Goal: Task Accomplishment & Management: Manage account settings

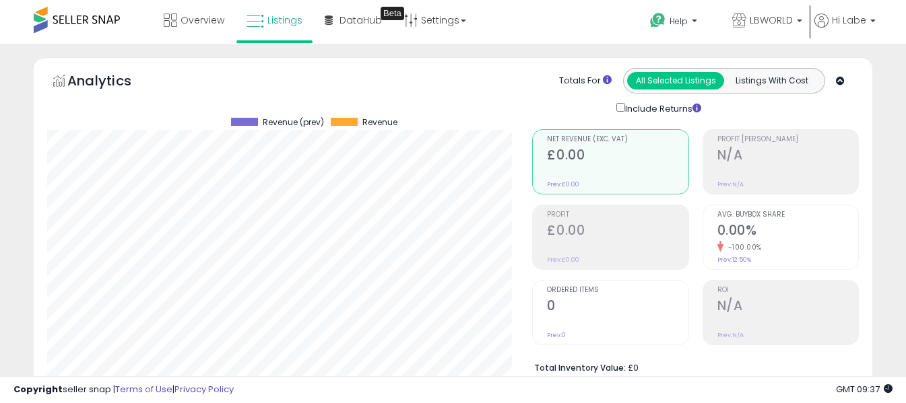
select select "**"
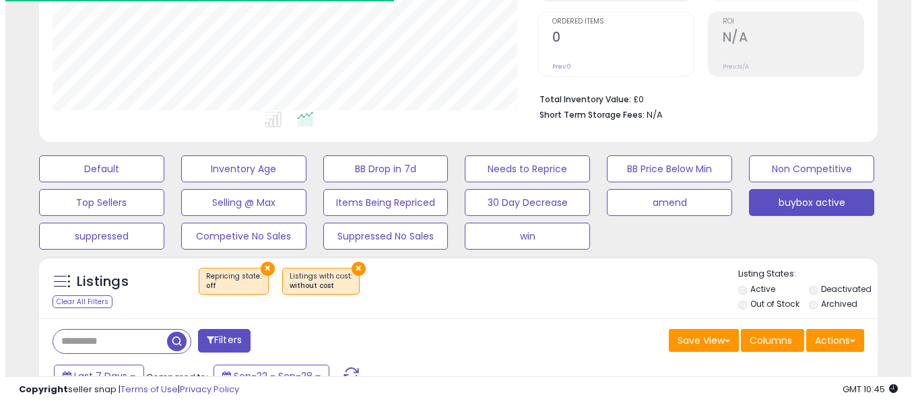
scroll to position [269, 0]
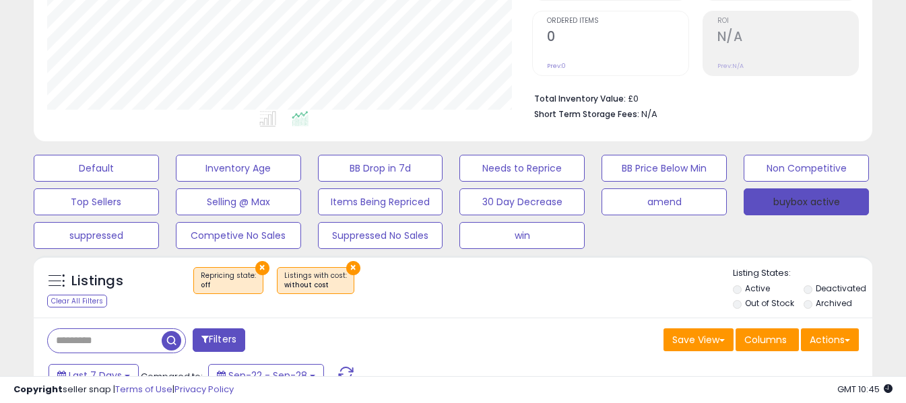
click at [795, 201] on button "buybox active" at bounding box center [806, 202] width 125 height 27
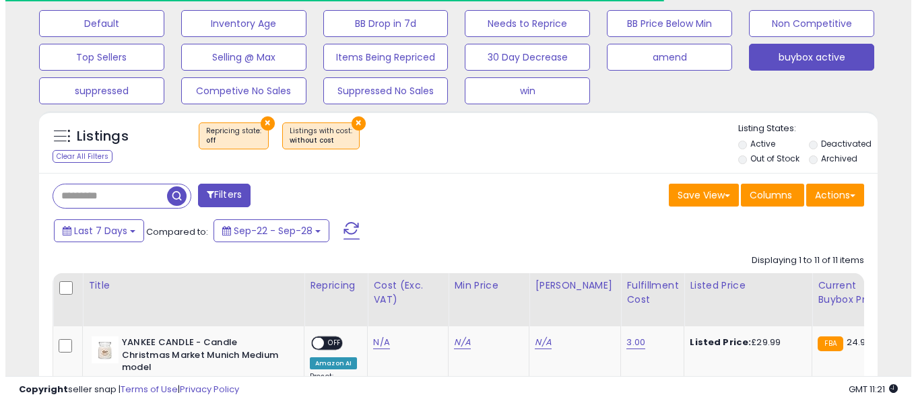
scroll to position [401, 0]
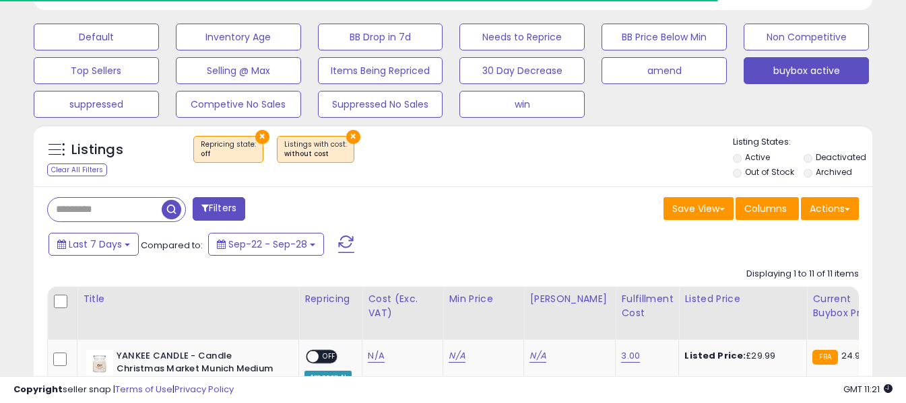
drag, startPoint x: 342, startPoint y: 238, endPoint x: 418, endPoint y: 232, distance: 75.7
click at [342, 238] on span at bounding box center [346, 245] width 16 height 18
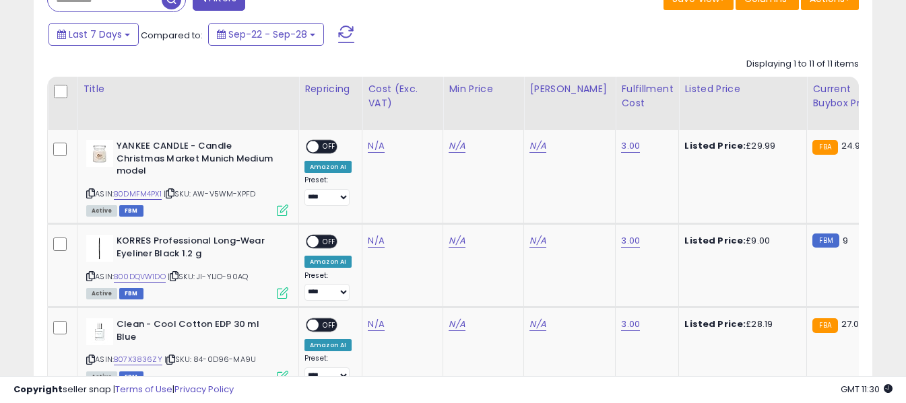
scroll to position [603, 0]
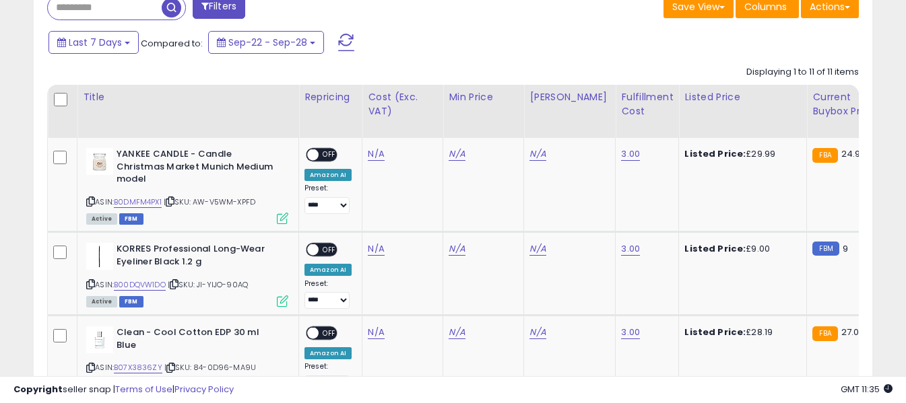
drag, startPoint x: 342, startPoint y: 36, endPoint x: 403, endPoint y: 101, distance: 89.6
click at [342, 36] on span at bounding box center [346, 43] width 16 height 18
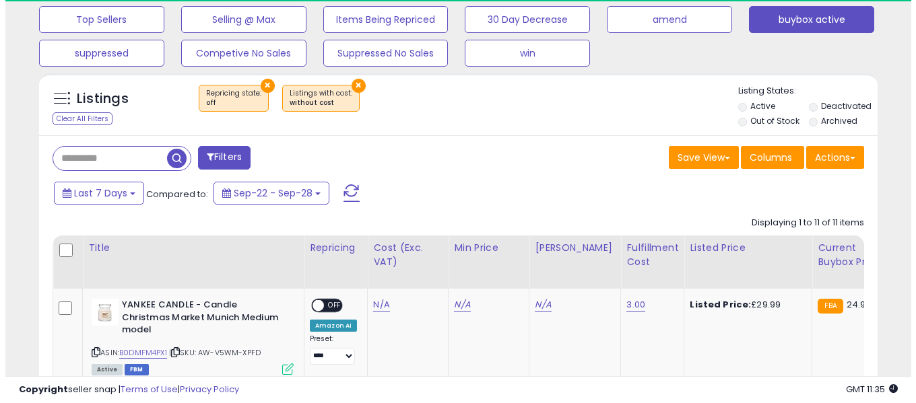
scroll to position [276, 486]
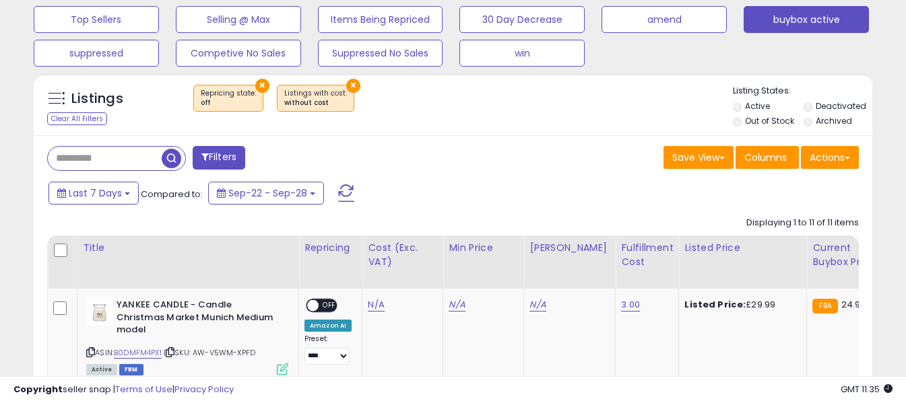
click at [349, 190] on span at bounding box center [346, 194] width 16 height 18
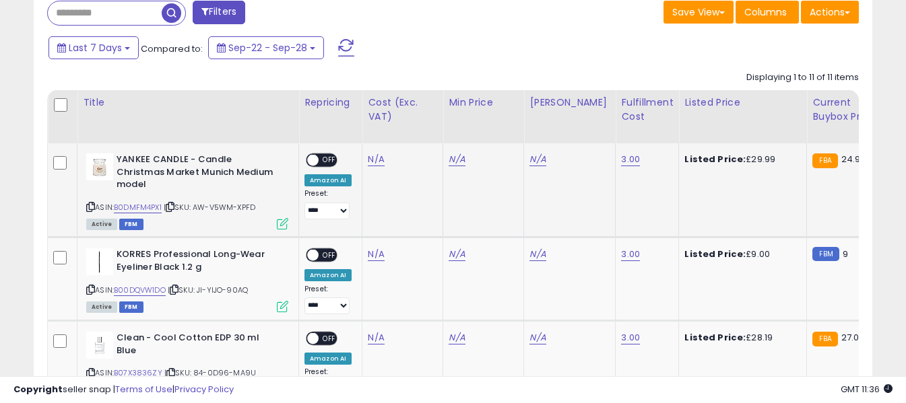
scroll to position [587, 0]
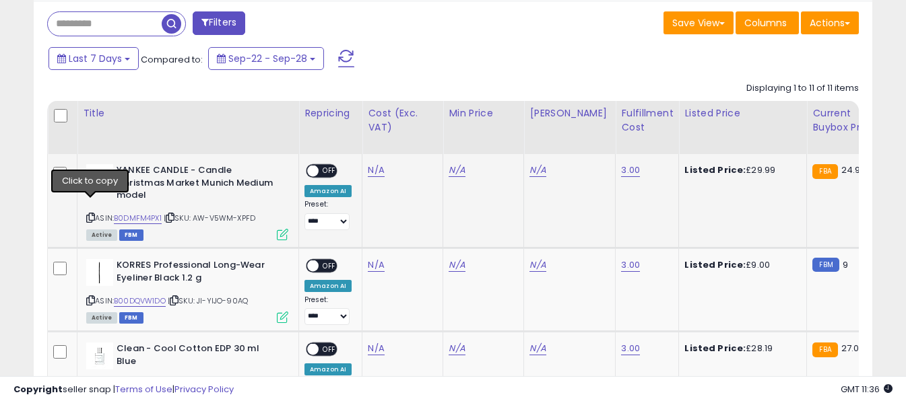
click at [90, 214] on icon at bounding box center [90, 217] width 9 height 7
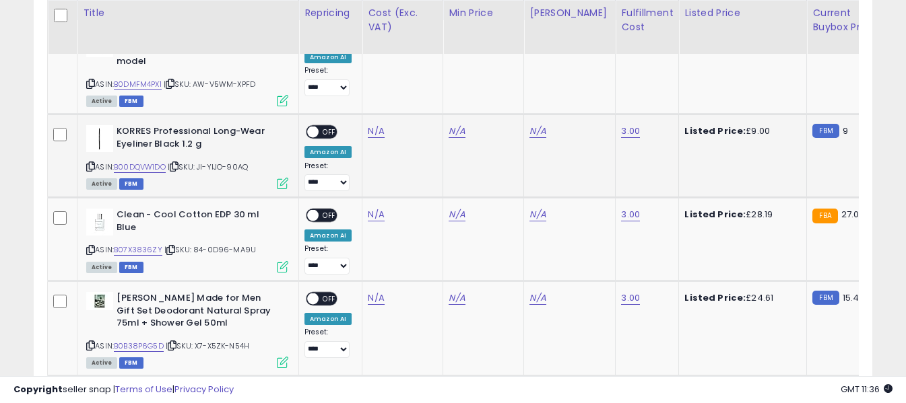
scroll to position [721, 0]
click at [90, 162] on icon at bounding box center [90, 165] width 9 height 7
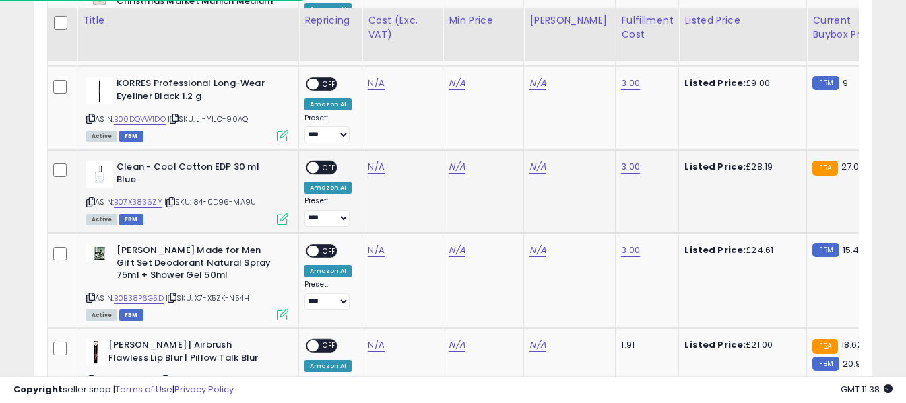
scroll to position [789, 0]
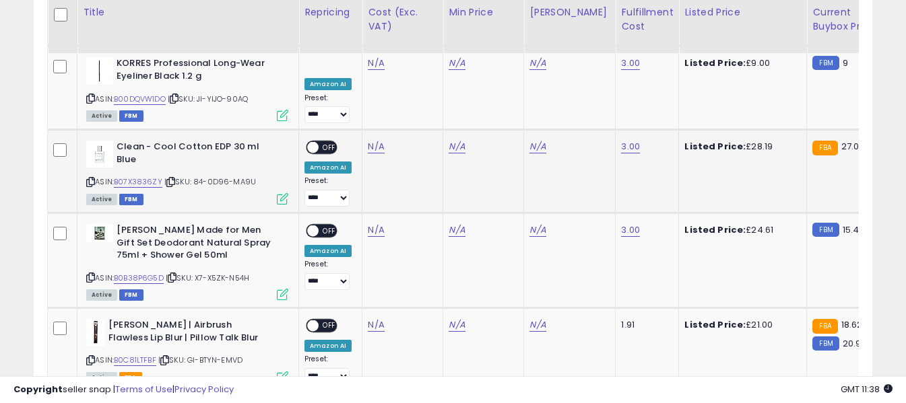
click at [90, 178] on icon at bounding box center [90, 181] width 9 height 7
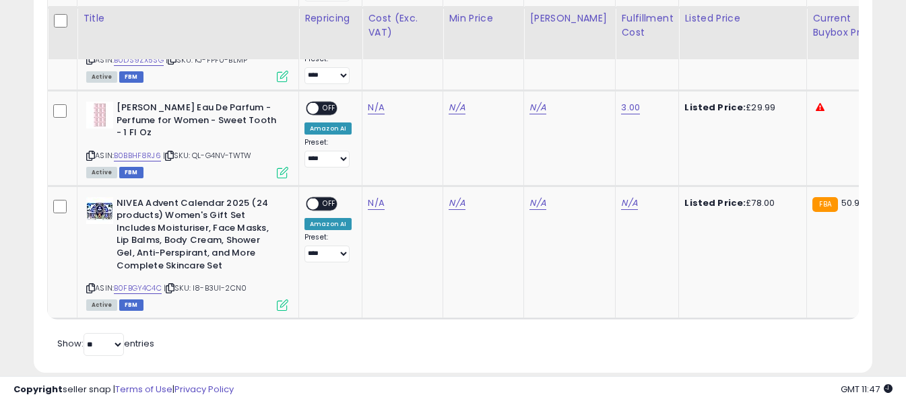
scroll to position [1479, 0]
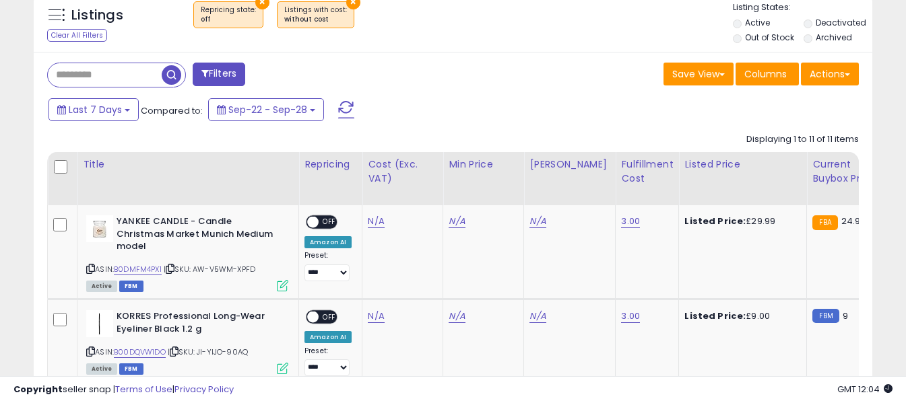
click at [341, 106] on span at bounding box center [346, 110] width 16 height 18
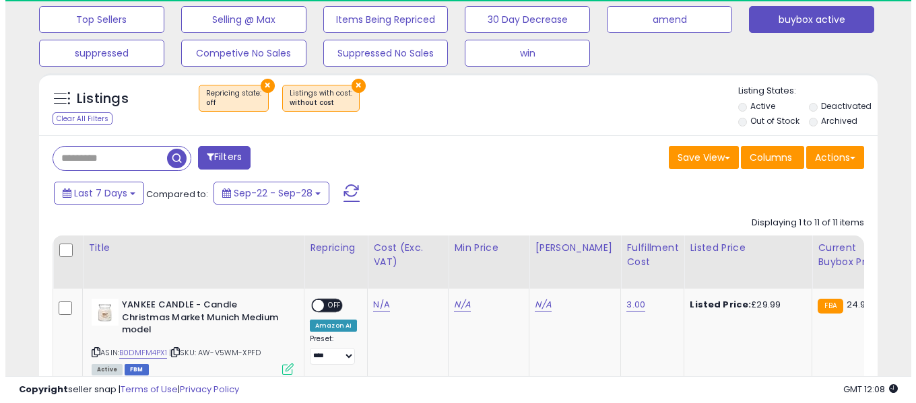
scroll to position [276, 486]
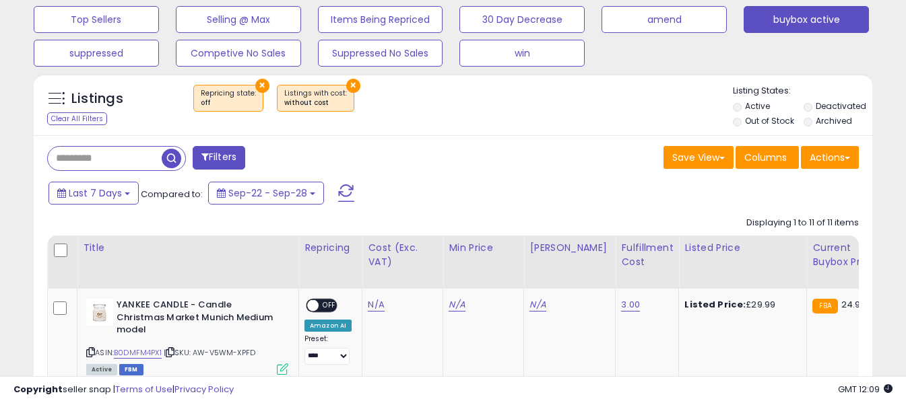
click at [345, 188] on span at bounding box center [346, 194] width 16 height 18
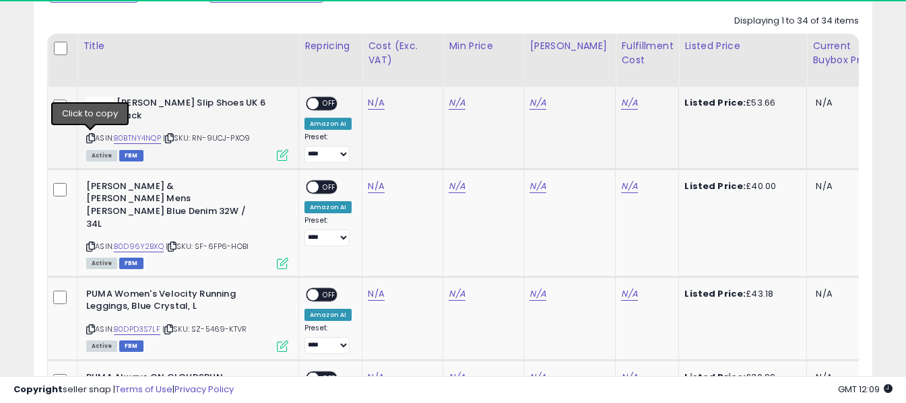
click at [90, 139] on icon at bounding box center [90, 138] width 9 height 7
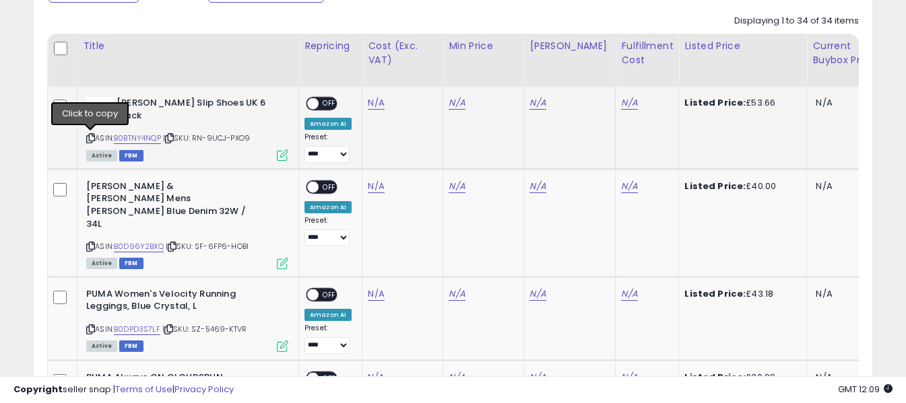
drag, startPoint x: 87, startPoint y: 137, endPoint x: 123, endPoint y: 118, distance: 40.7
click at [88, 138] on icon at bounding box center [90, 138] width 9 height 7
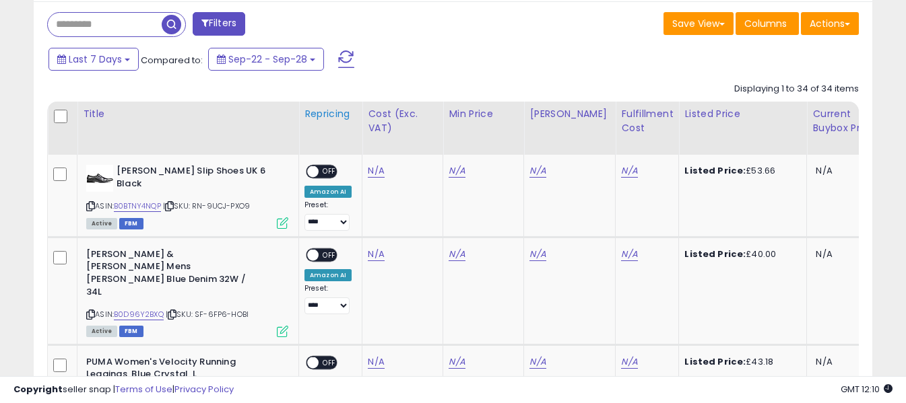
scroll to position [587, 0]
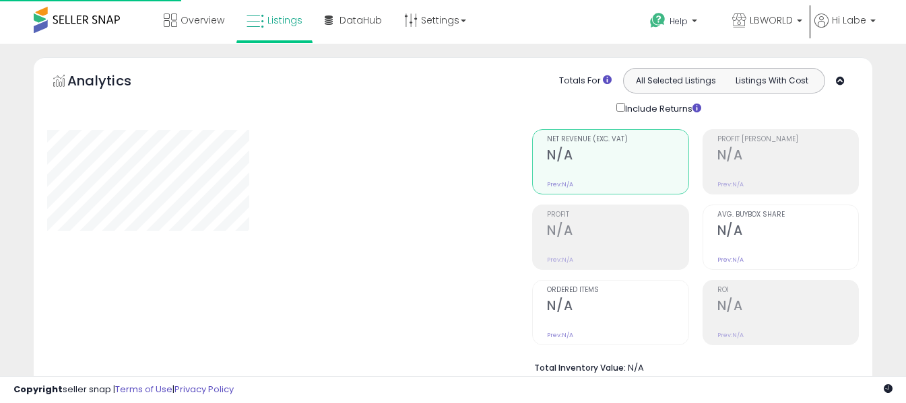
scroll to position [466, 0]
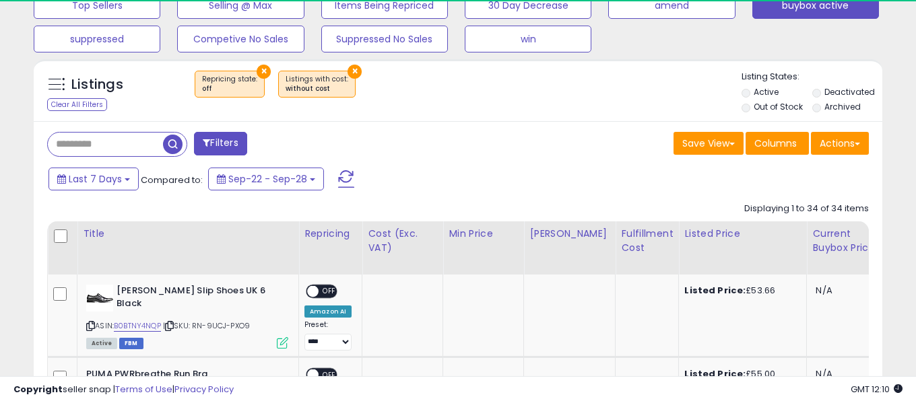
select select "**"
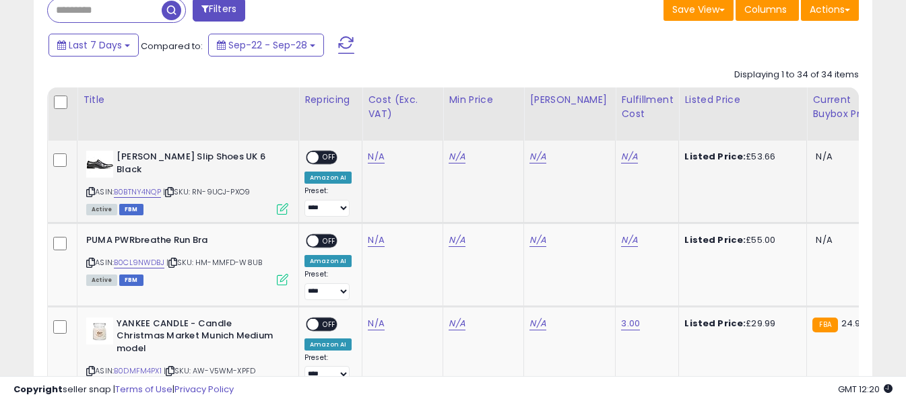
scroll to position [601, 0]
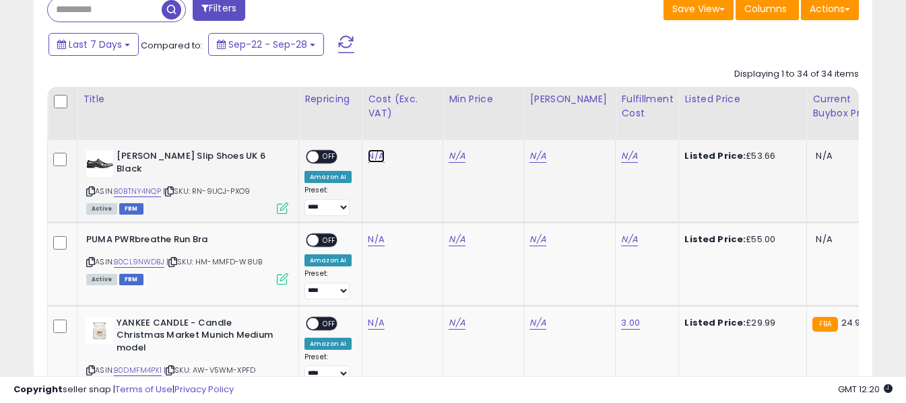
click at [371, 150] on link "N/A" at bounding box center [376, 156] width 16 height 13
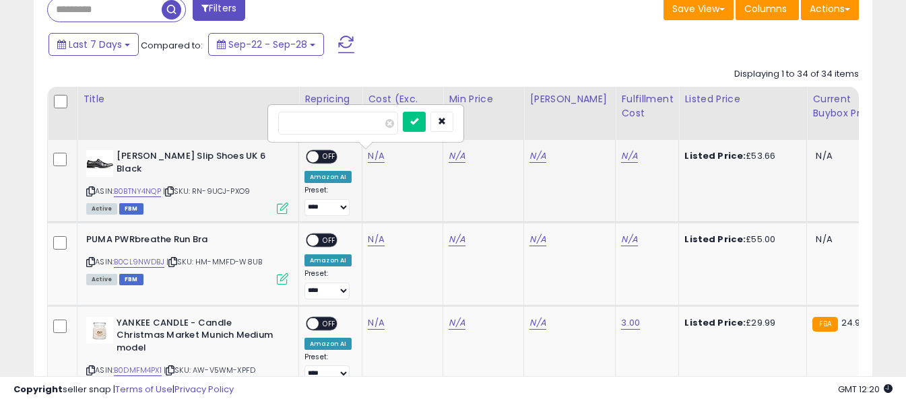
click at [354, 125] on input "number" at bounding box center [338, 123] width 120 height 23
type input "*****"
click at [416, 120] on icon "submit" at bounding box center [412, 121] width 8 height 8
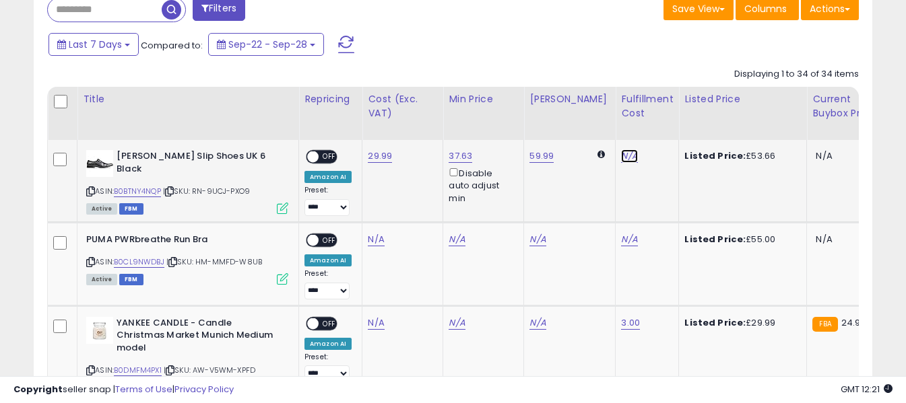
click at [621, 150] on link "N/A" at bounding box center [629, 156] width 16 height 13
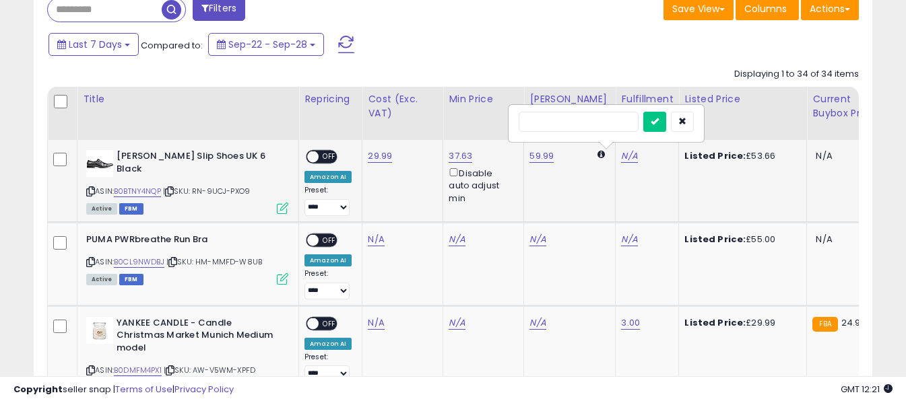
click at [571, 123] on input "text" at bounding box center [579, 122] width 120 height 20
type input "*"
click at [659, 125] on icon "submit" at bounding box center [655, 121] width 8 height 8
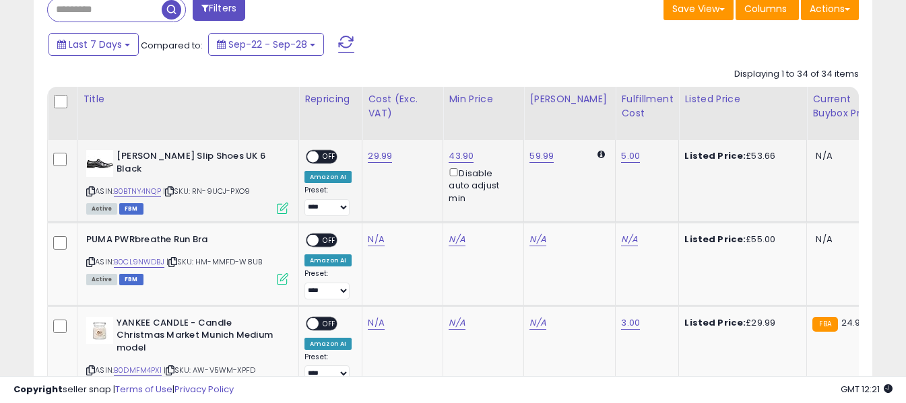
click at [326, 158] on span "OFF" at bounding box center [330, 157] width 22 height 11
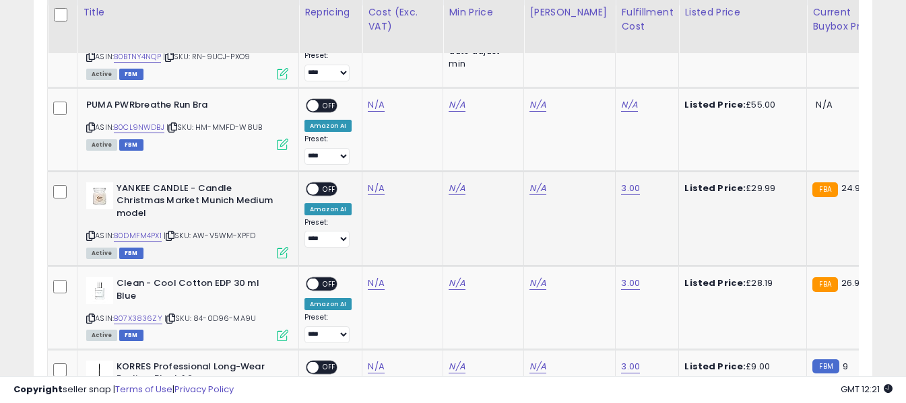
scroll to position [668, 0]
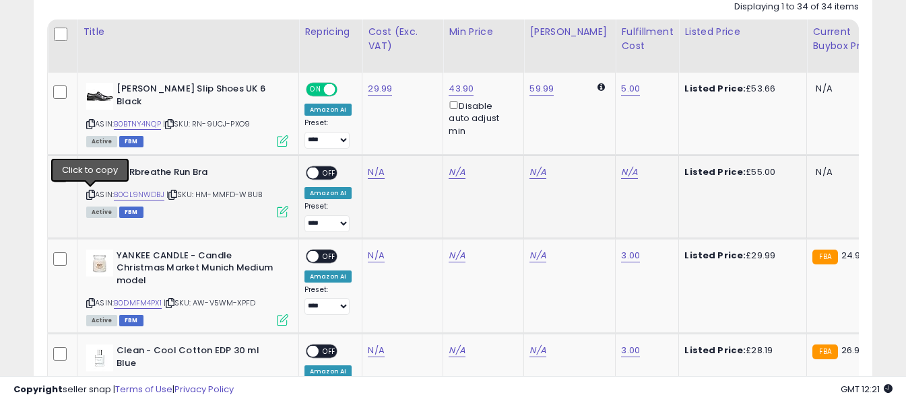
click at [90, 195] on icon at bounding box center [90, 194] width 9 height 7
click at [377, 172] on link "N/A" at bounding box center [376, 172] width 16 height 13
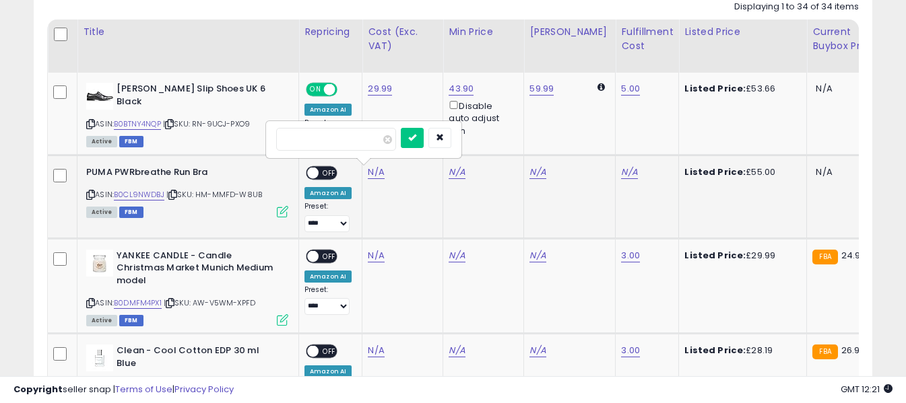
click at [362, 142] on input "number" at bounding box center [336, 139] width 120 height 23
type input "*****"
click at [416, 134] on icon "submit" at bounding box center [412, 137] width 8 height 8
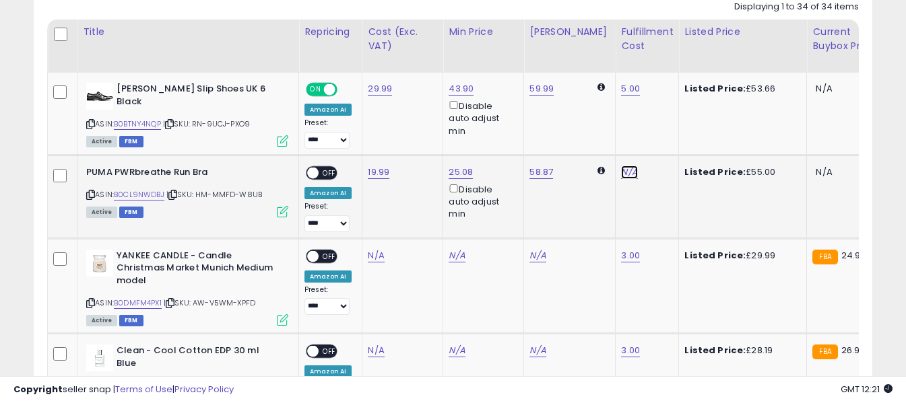
click at [621, 170] on link "N/A" at bounding box center [629, 172] width 16 height 13
click at [604, 141] on input "text" at bounding box center [579, 138] width 120 height 20
type input "*"
click at [659, 141] on icon "submit" at bounding box center [655, 137] width 8 height 8
click at [330, 168] on span "OFF" at bounding box center [330, 172] width 22 height 11
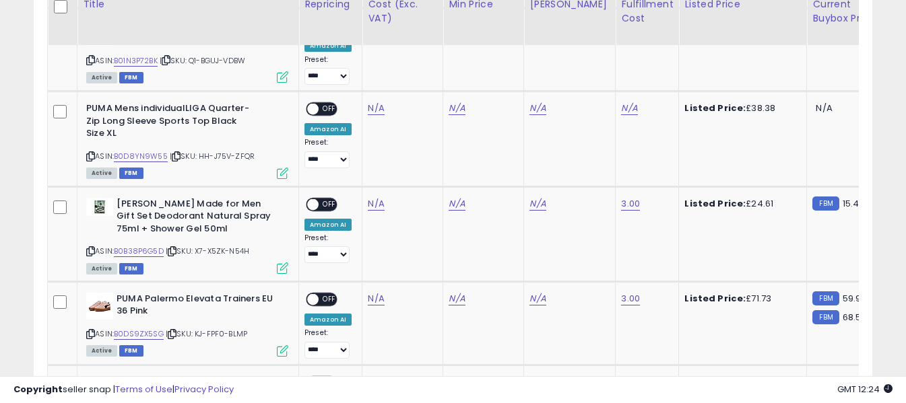
scroll to position [1140, 0]
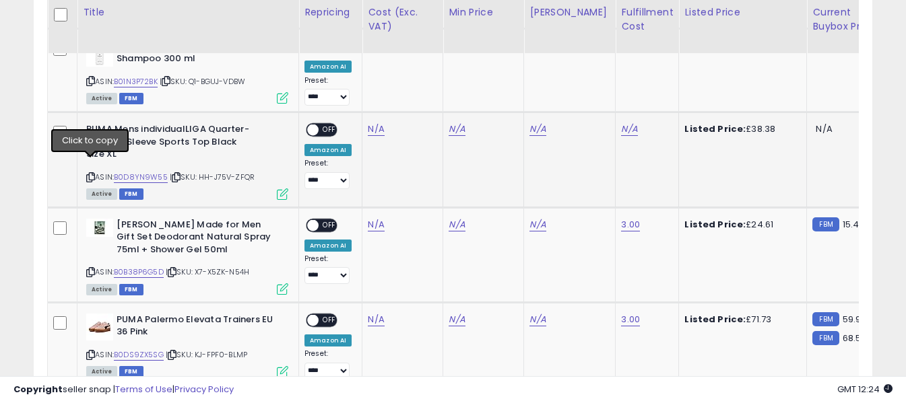
click at [91, 174] on icon at bounding box center [90, 177] width 9 height 7
click at [375, 123] on link "N/A" at bounding box center [376, 129] width 16 height 13
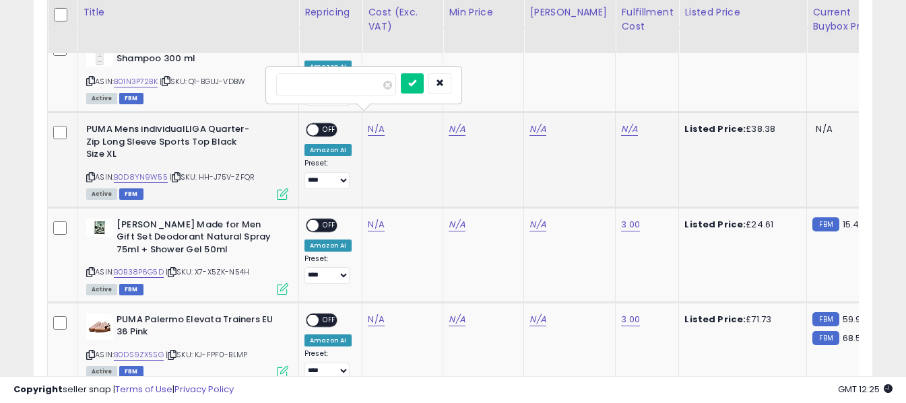
click at [368, 86] on input "number" at bounding box center [336, 84] width 120 height 23
type input "*****"
click at [416, 82] on icon "submit" at bounding box center [412, 83] width 8 height 8
click at [621, 123] on link "N/A" at bounding box center [629, 129] width 16 height 13
click at [589, 85] on input "text" at bounding box center [579, 83] width 120 height 20
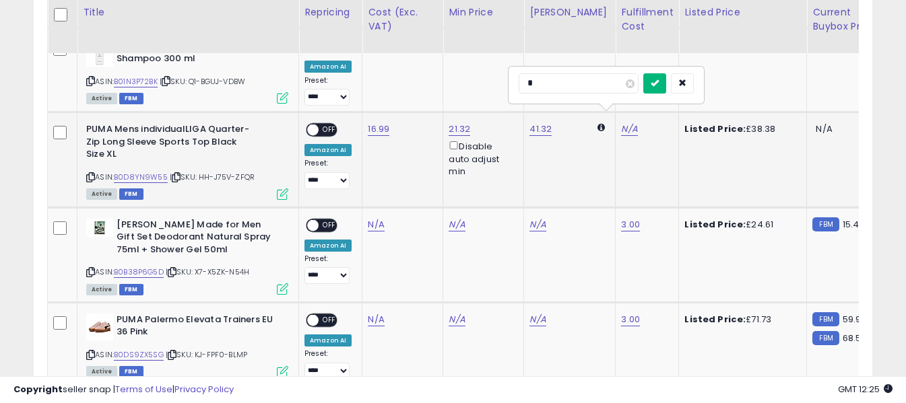
type input "*"
click at [659, 82] on icon "submit" at bounding box center [655, 83] width 8 height 8
click at [325, 125] on span "OFF" at bounding box center [330, 130] width 22 height 11
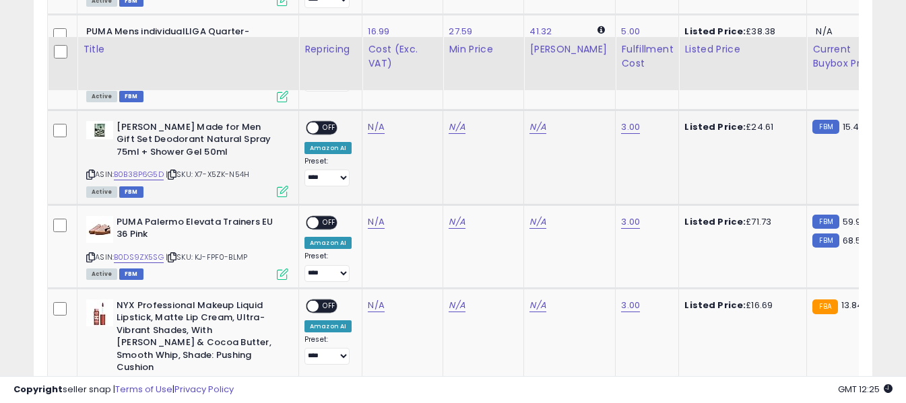
scroll to position [1207, 0]
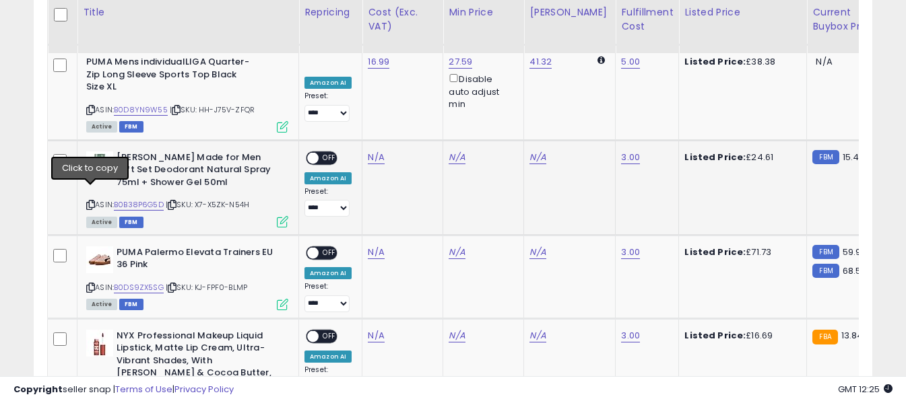
click at [90, 201] on icon at bounding box center [90, 204] width 9 height 7
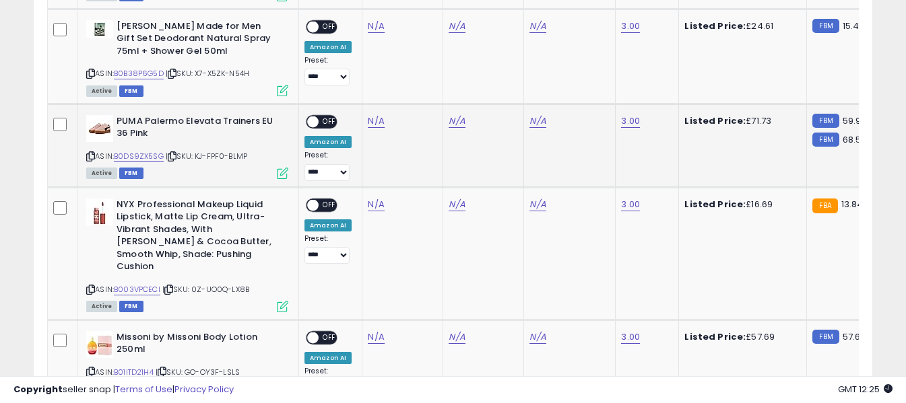
scroll to position [1342, 0]
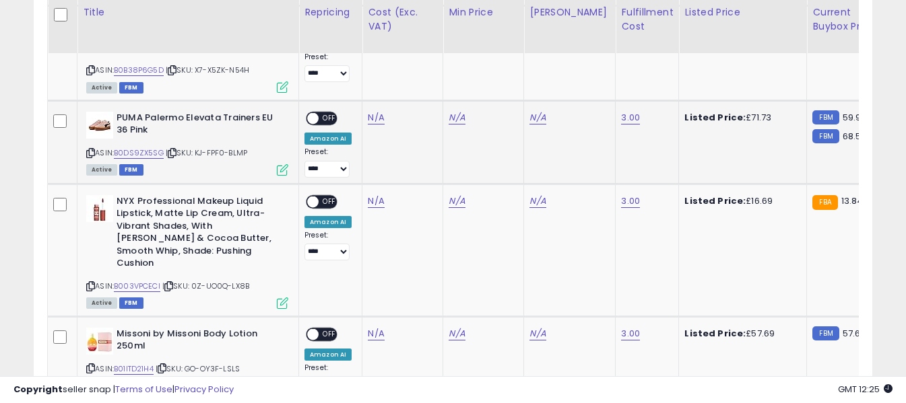
click at [92, 150] on icon at bounding box center [90, 153] width 9 height 7
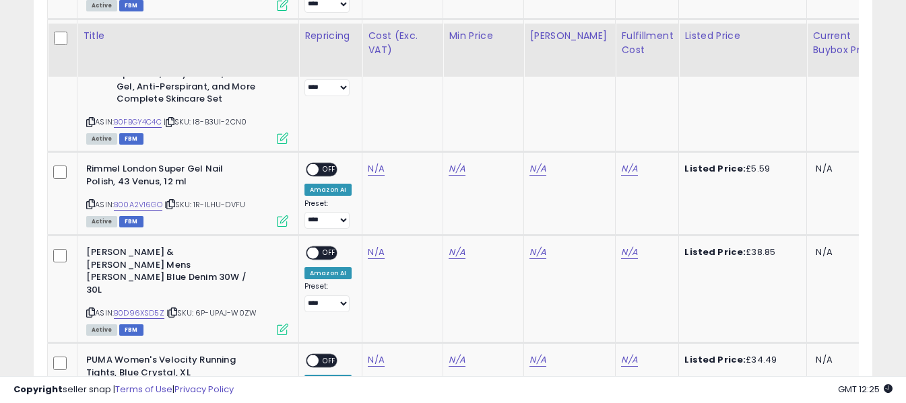
scroll to position [1746, 0]
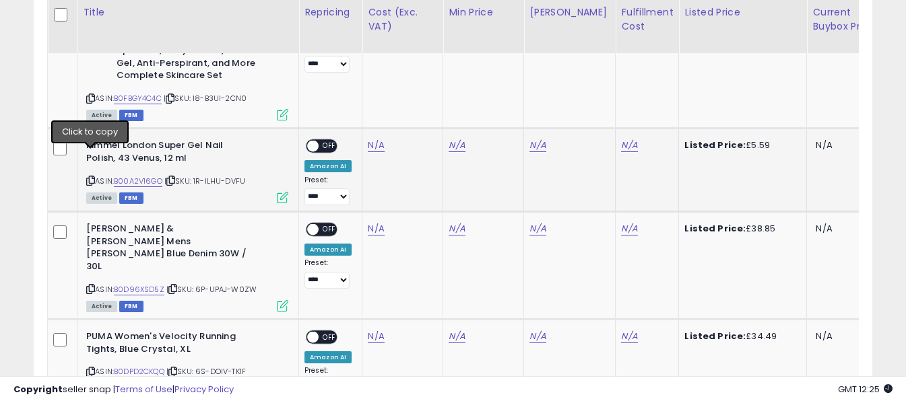
click at [90, 177] on icon at bounding box center [90, 180] width 9 height 7
click at [375, 139] on link "N/A" at bounding box center [376, 145] width 16 height 13
click at [358, 92] on input "number" at bounding box center [336, 88] width 120 height 23
type input "****"
click at [416, 88] on icon "submit" at bounding box center [412, 86] width 8 height 8
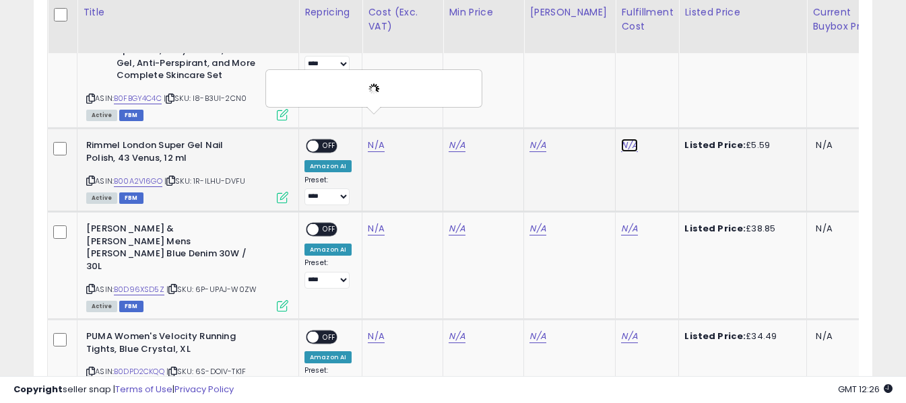
click at [621, 139] on link "N/A" at bounding box center [629, 145] width 16 height 13
click at [599, 87] on input "text" at bounding box center [579, 87] width 120 height 20
type input "*"
click at [659, 82] on icon "submit" at bounding box center [655, 86] width 8 height 8
click at [330, 141] on span "OFF" at bounding box center [330, 146] width 22 height 11
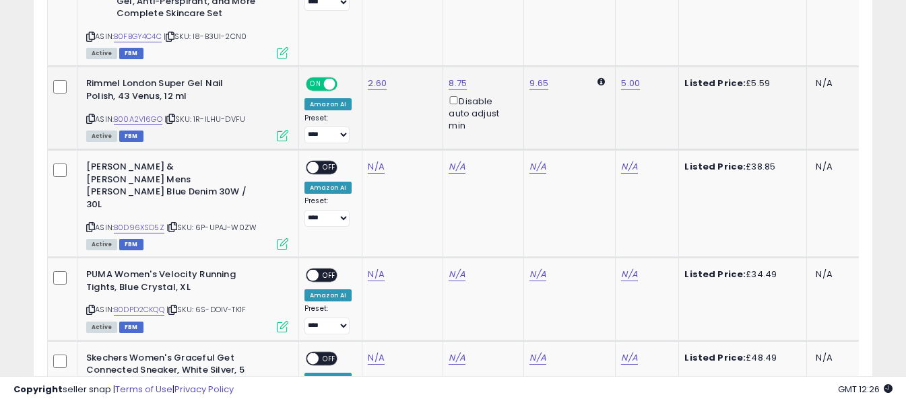
scroll to position [1813, 0]
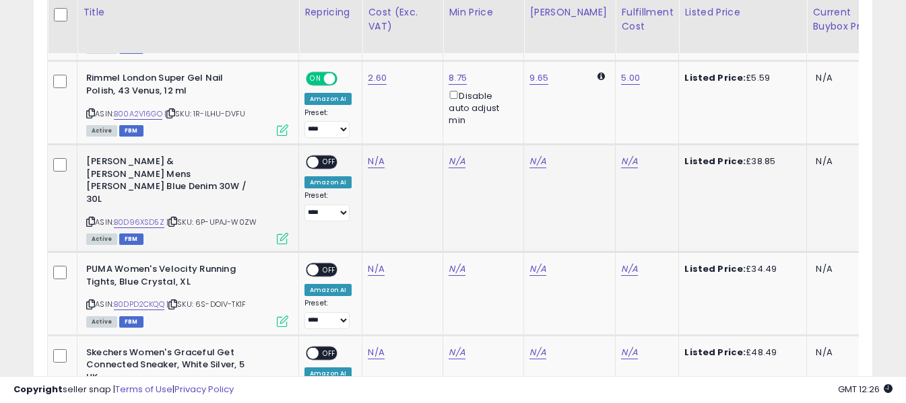
click at [88, 218] on icon at bounding box center [90, 221] width 9 height 7
click at [383, 156] on div "N/A" at bounding box center [400, 162] width 65 height 12
click at [377, 155] on link "N/A" at bounding box center [376, 161] width 16 height 13
click at [363, 107] on input "number" at bounding box center [336, 104] width 120 height 23
type input "*****"
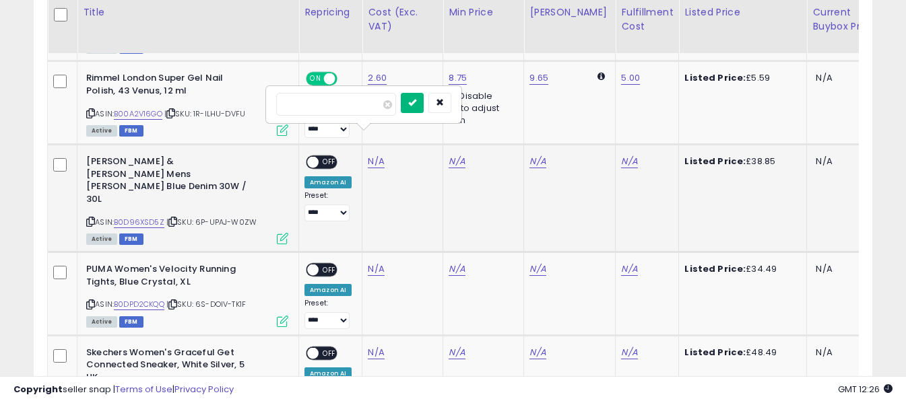
click at [424, 101] on button "submit" at bounding box center [412, 103] width 23 height 20
click at [616, 145] on td "N/A" at bounding box center [647, 199] width 63 height 108
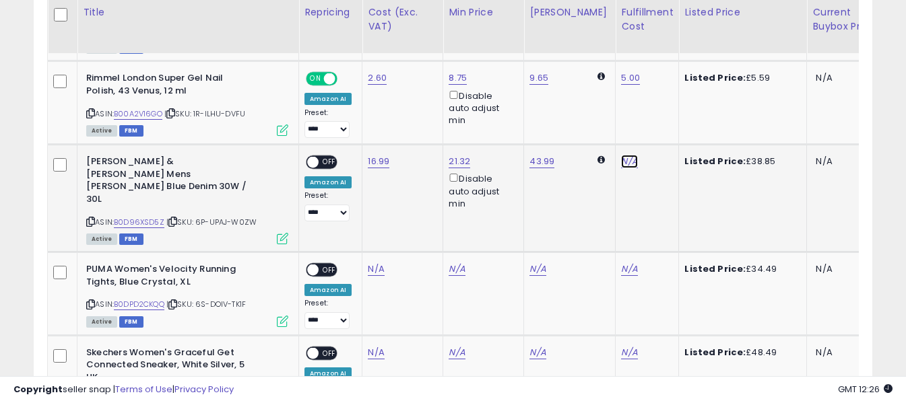
click at [621, 155] on link "N/A" at bounding box center [629, 161] width 16 height 13
click at [590, 105] on input "text" at bounding box center [579, 103] width 120 height 20
type input "*"
click at [666, 98] on button "submit" at bounding box center [654, 103] width 23 height 20
click at [329, 157] on span "OFF" at bounding box center [330, 162] width 22 height 11
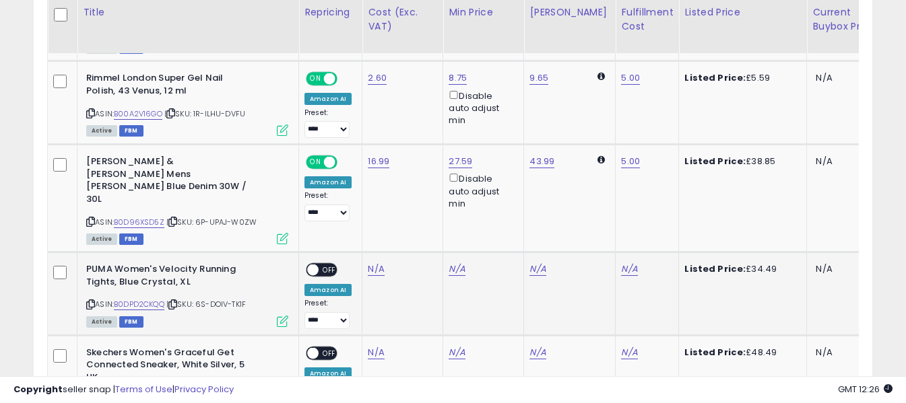
click at [90, 301] on icon at bounding box center [90, 304] width 9 height 7
click at [375, 263] on link "N/A" at bounding box center [376, 269] width 16 height 13
click at [364, 191] on input "number" at bounding box center [336, 187] width 120 height 23
type input "*****"
click at [416, 188] on icon "submit" at bounding box center [412, 186] width 8 height 8
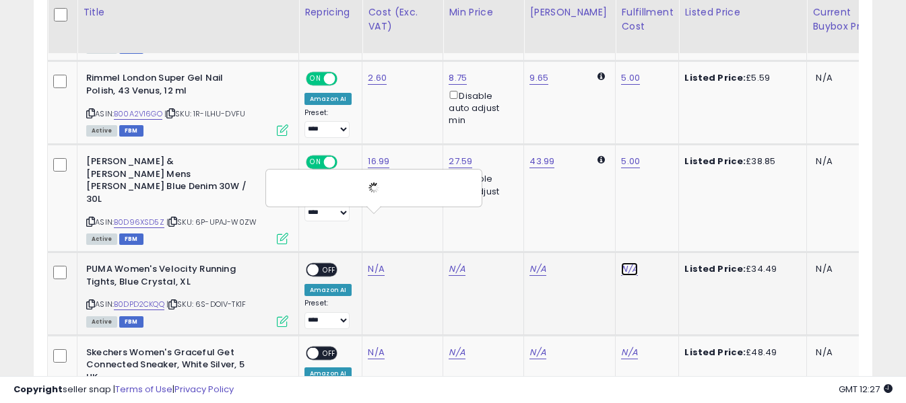
click at [621, 263] on link "N/A" at bounding box center [629, 269] width 16 height 13
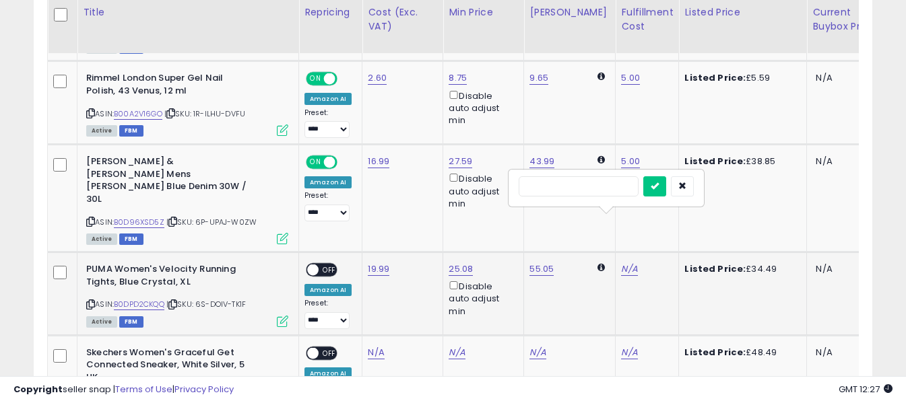
click at [604, 186] on input "text" at bounding box center [579, 186] width 120 height 20
type input "*"
click at [666, 187] on button "submit" at bounding box center [654, 186] width 23 height 20
click at [330, 265] on span "OFF" at bounding box center [330, 270] width 22 height 11
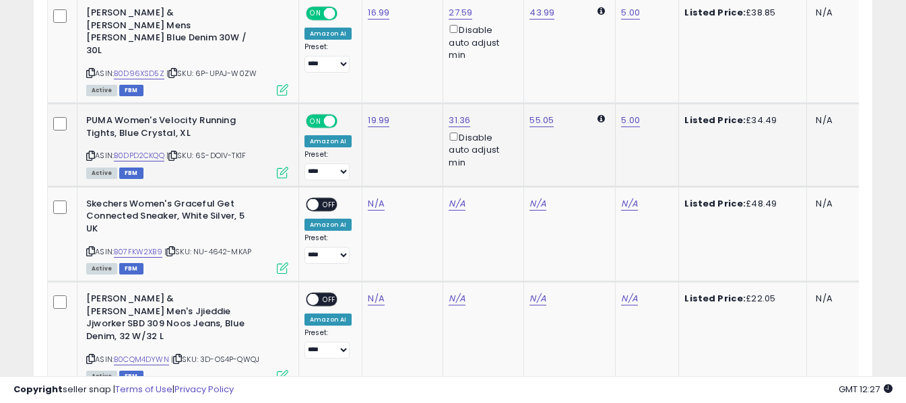
scroll to position [2015, 0]
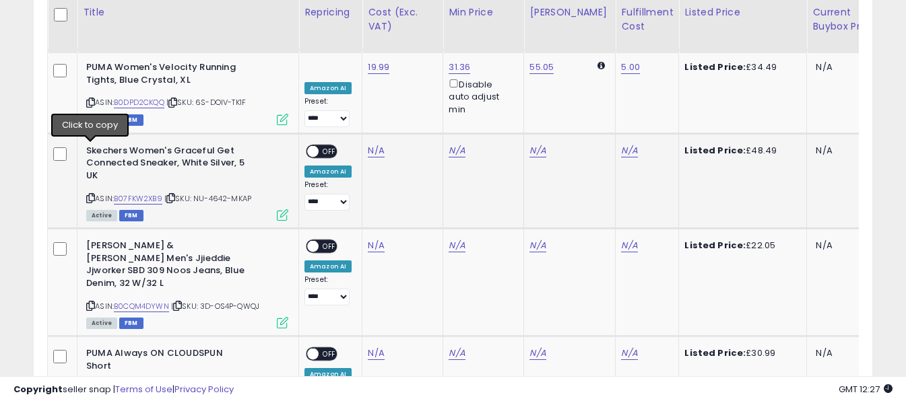
click at [90, 195] on icon at bounding box center [90, 198] width 9 height 7
click at [372, 144] on link "N/A" at bounding box center [376, 150] width 16 height 13
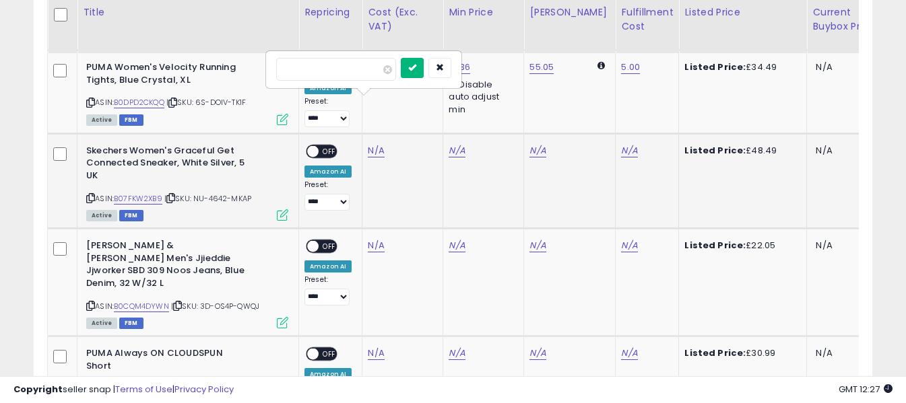
type input "*****"
click at [424, 62] on button "submit" at bounding box center [412, 68] width 23 height 20
click at [621, 144] on link "N/A" at bounding box center [629, 150] width 16 height 13
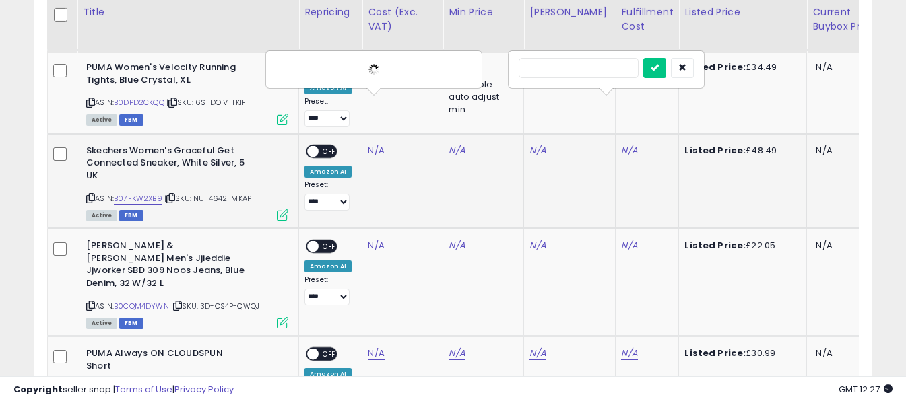
click at [559, 68] on input "text" at bounding box center [579, 68] width 120 height 20
type input "*"
click at [659, 65] on icon "submit" at bounding box center [655, 67] width 8 height 8
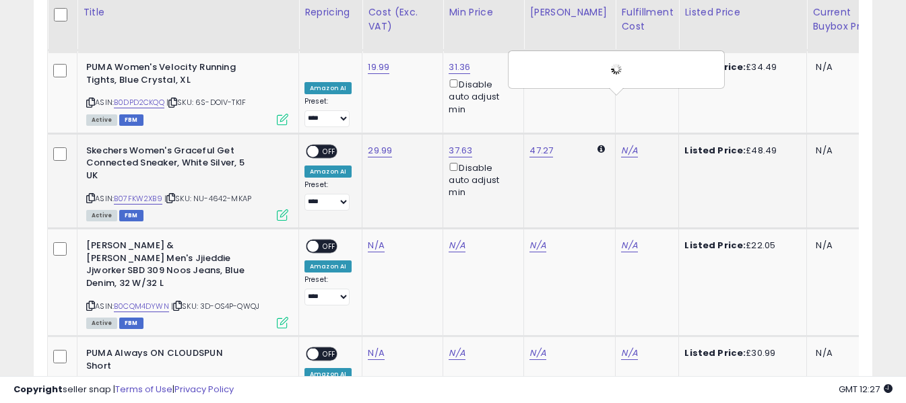
click at [326, 145] on span "OFF" at bounding box center [330, 150] width 22 height 11
click at [93, 302] on icon at bounding box center [90, 305] width 9 height 7
click at [376, 239] on link "N/A" at bounding box center [376, 245] width 16 height 13
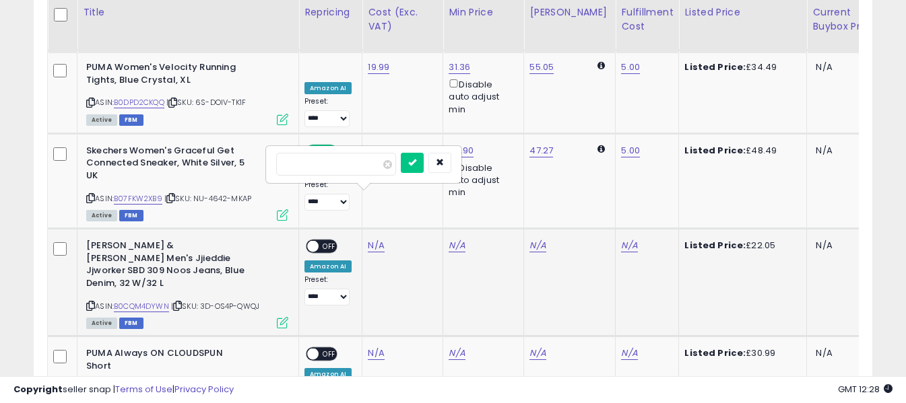
click at [367, 169] on input "number" at bounding box center [336, 164] width 120 height 23
type input "****"
click at [416, 162] on icon "submit" at bounding box center [412, 162] width 8 height 8
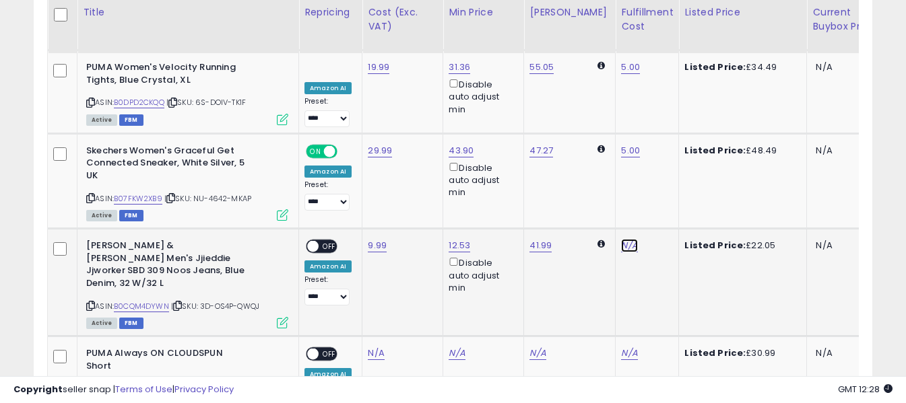
click at [621, 239] on link "N/A" at bounding box center [629, 245] width 16 height 13
click at [589, 164] on input "text" at bounding box center [579, 163] width 120 height 20
type input "*"
click at [659, 161] on icon "submit" at bounding box center [655, 162] width 8 height 8
click at [325, 241] on span "OFF" at bounding box center [330, 246] width 22 height 11
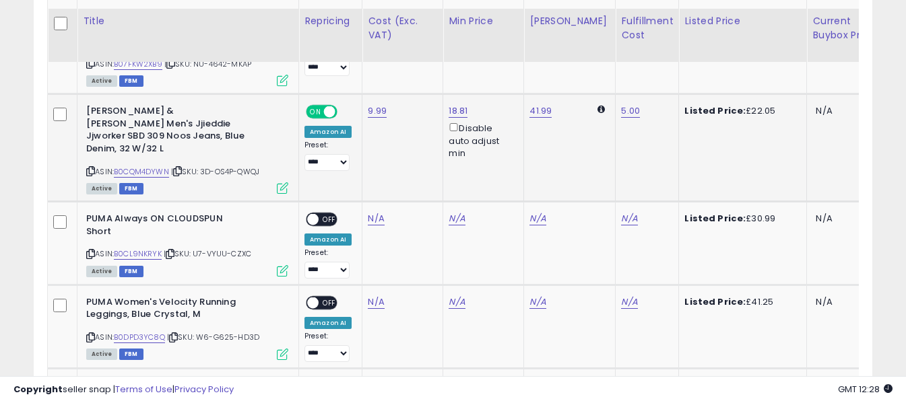
scroll to position [2217, 0]
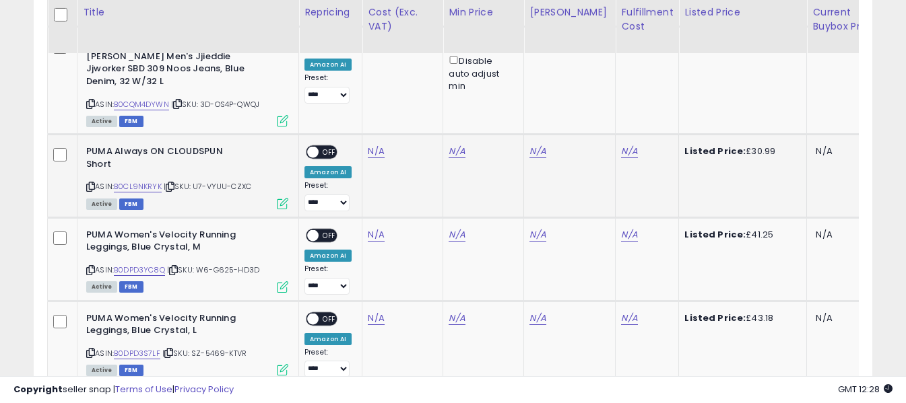
click at [92, 183] on icon at bounding box center [90, 186] width 9 height 7
click at [375, 145] on link "N/A" at bounding box center [376, 151] width 16 height 13
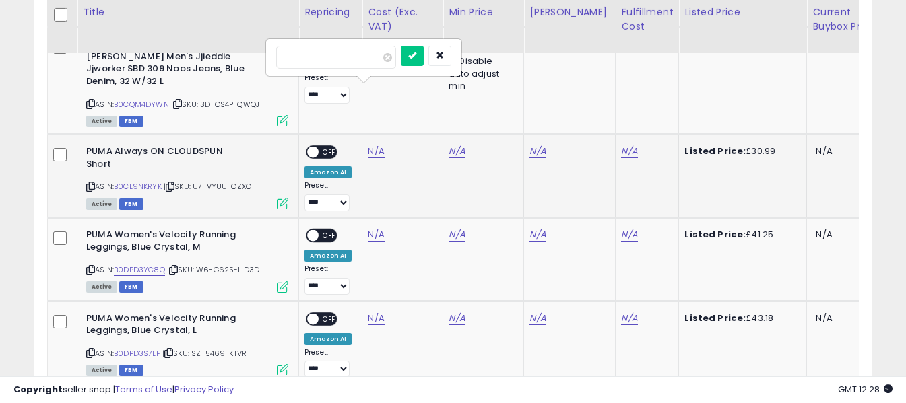
click at [364, 59] on input "number" at bounding box center [336, 57] width 120 height 23
type input "*****"
click at [416, 54] on icon "submit" at bounding box center [412, 55] width 8 height 8
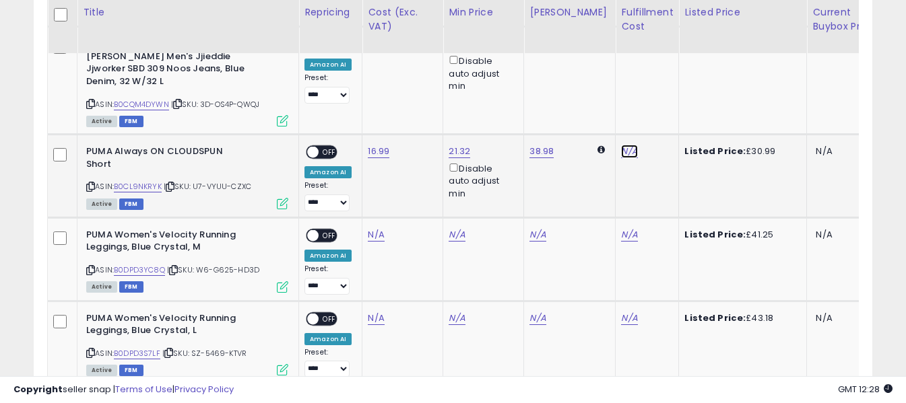
click at [621, 145] on link "N/A" at bounding box center [629, 151] width 16 height 13
click at [602, 56] on input "text" at bounding box center [579, 56] width 120 height 20
type input "*"
click at [659, 55] on icon "submit" at bounding box center [655, 55] width 8 height 8
click at [329, 147] on span "OFF" at bounding box center [330, 152] width 22 height 11
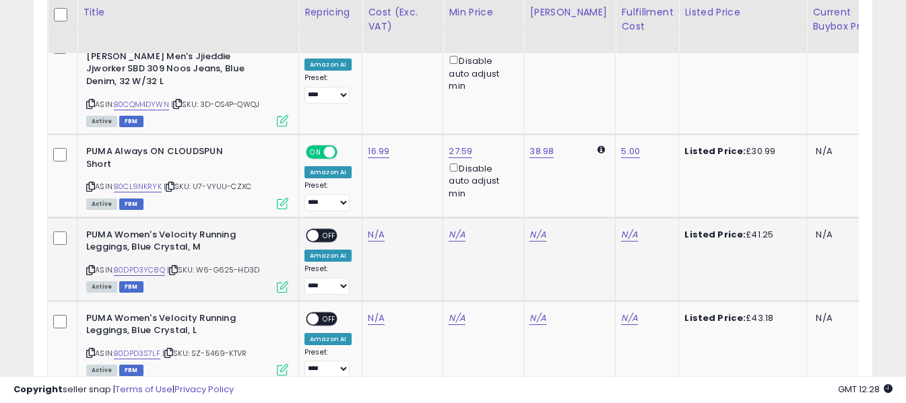
click at [91, 267] on icon at bounding box center [90, 270] width 9 height 7
click at [375, 228] on link "N/A" at bounding box center [376, 234] width 16 height 13
click at [362, 141] on input "number" at bounding box center [336, 140] width 120 height 23
type input "*****"
click at [416, 139] on icon "submit" at bounding box center [412, 139] width 8 height 8
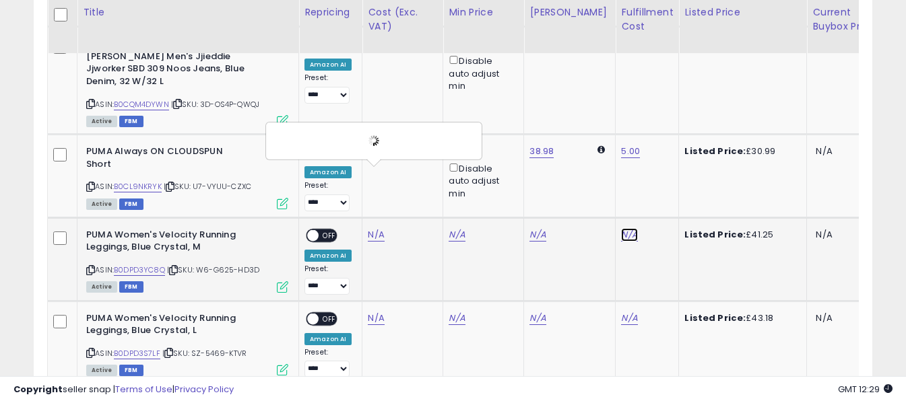
click at [621, 228] on link "N/A" at bounding box center [629, 234] width 16 height 13
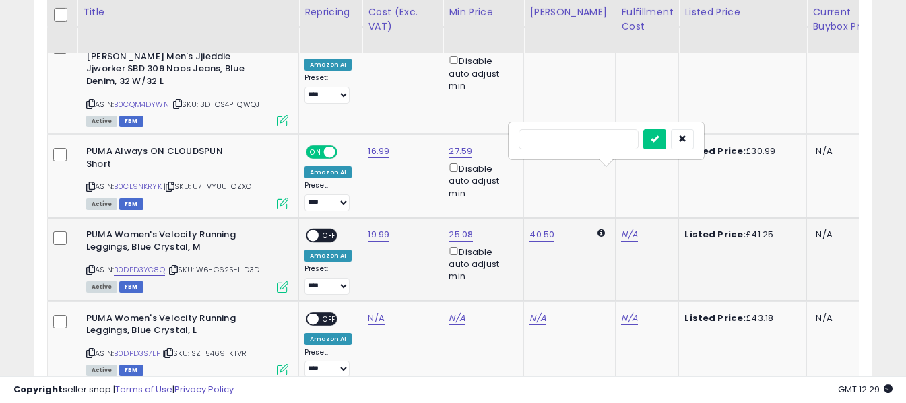
click at [554, 139] on input "text" at bounding box center [579, 139] width 120 height 20
type input "*"
click at [666, 138] on button "submit" at bounding box center [654, 139] width 23 height 20
click at [326, 230] on span "OFF" at bounding box center [330, 235] width 22 height 11
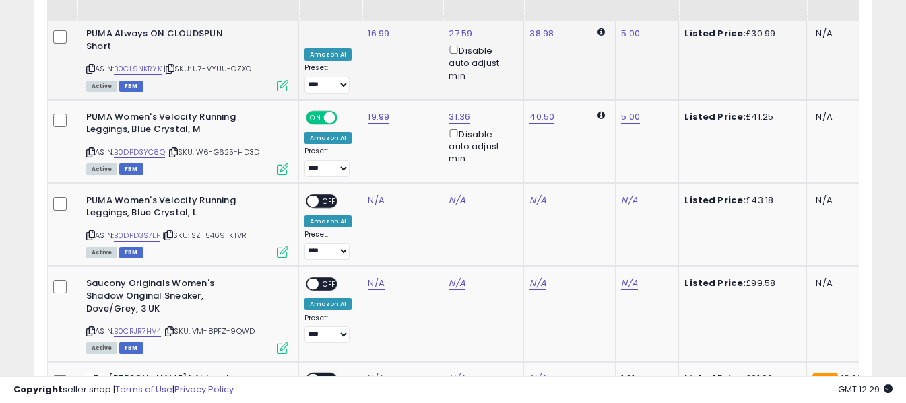
scroll to position [2352, 0]
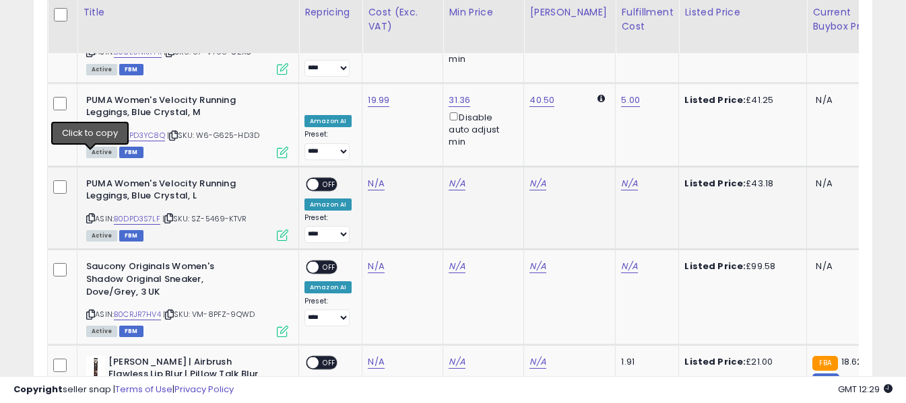
click at [92, 215] on icon at bounding box center [90, 218] width 9 height 7
click at [378, 177] on link "N/A" at bounding box center [376, 183] width 16 height 13
click at [375, 90] on input "number" at bounding box center [336, 89] width 120 height 23
type input "*****"
click at [424, 92] on button "submit" at bounding box center [412, 88] width 23 height 20
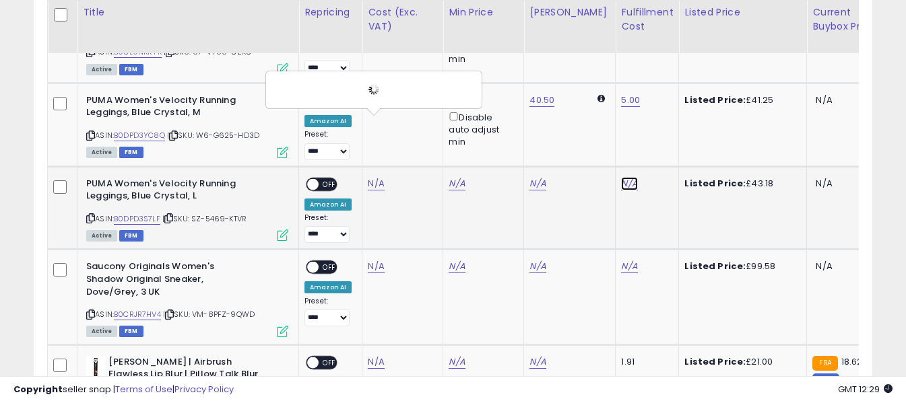
click at [621, 177] on link "N/A" at bounding box center [629, 183] width 16 height 13
click at [593, 88] on input "text" at bounding box center [579, 88] width 120 height 20
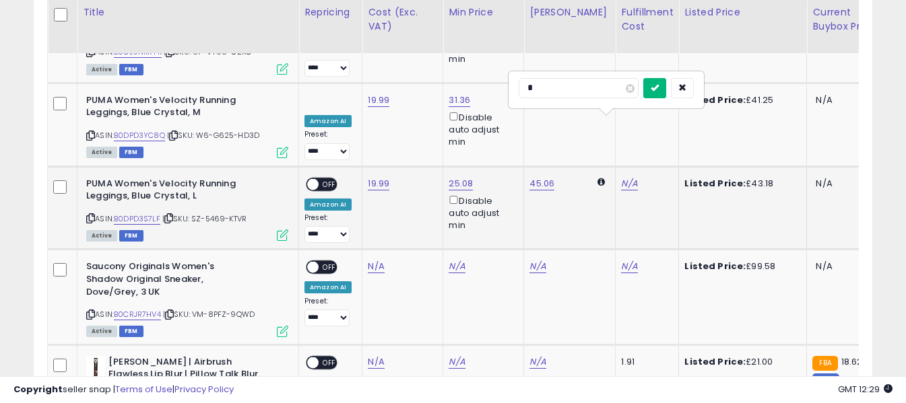
type input "*"
click at [659, 91] on icon "submit" at bounding box center [655, 88] width 8 height 8
click at [333, 178] on span "OFF" at bounding box center [330, 183] width 22 height 11
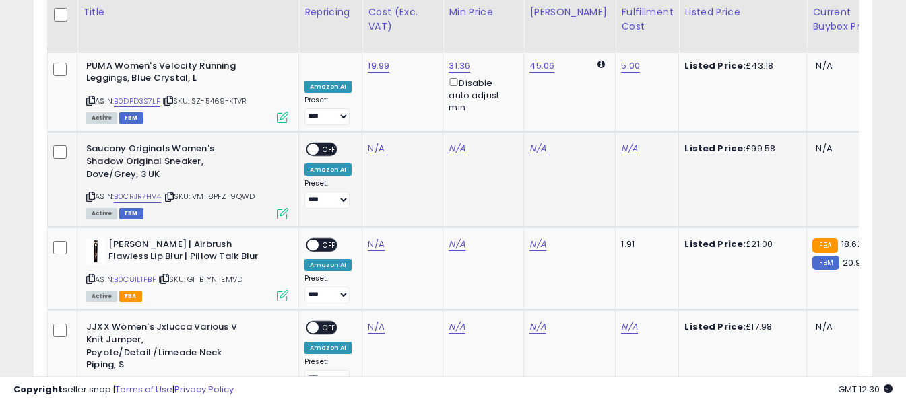
scroll to position [2487, 0]
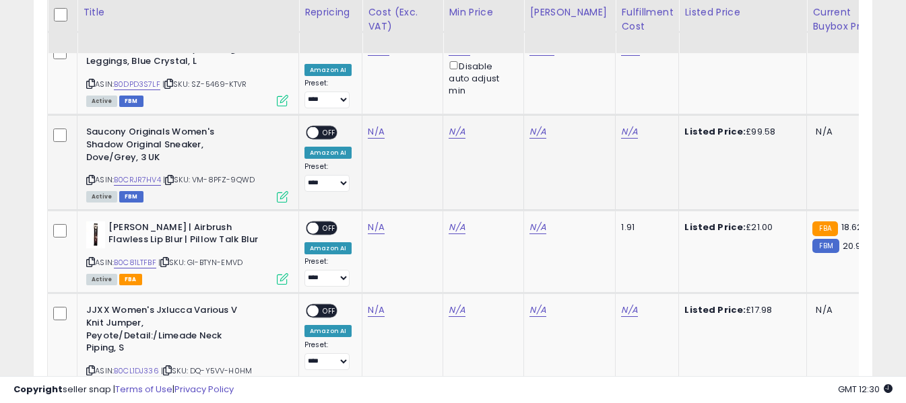
click at [90, 176] on icon at bounding box center [90, 179] width 9 height 7
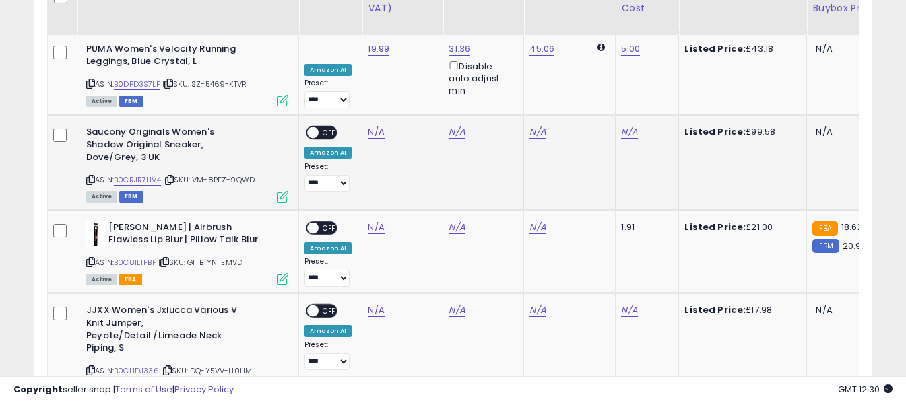
scroll to position [2419, 0]
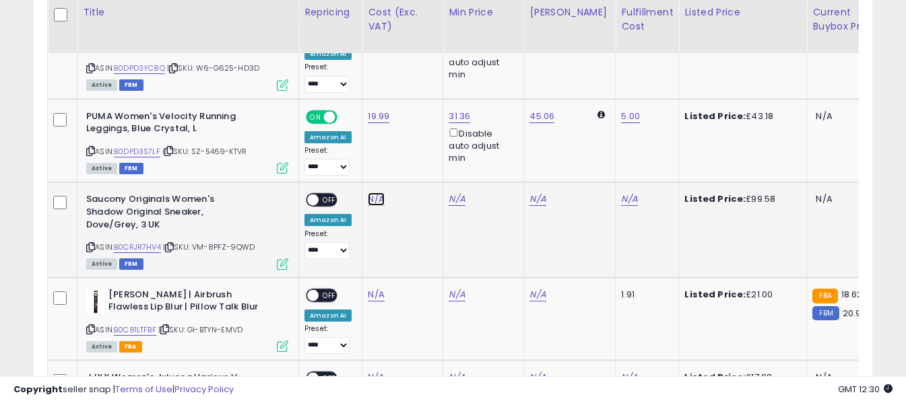
click at [377, 193] on link "N/A" at bounding box center [376, 199] width 16 height 13
click at [364, 109] on input "number" at bounding box center [336, 105] width 120 height 23
type input "*****"
click at [416, 102] on icon "submit" at bounding box center [412, 103] width 8 height 8
click at [621, 193] on link "N/A" at bounding box center [629, 199] width 16 height 13
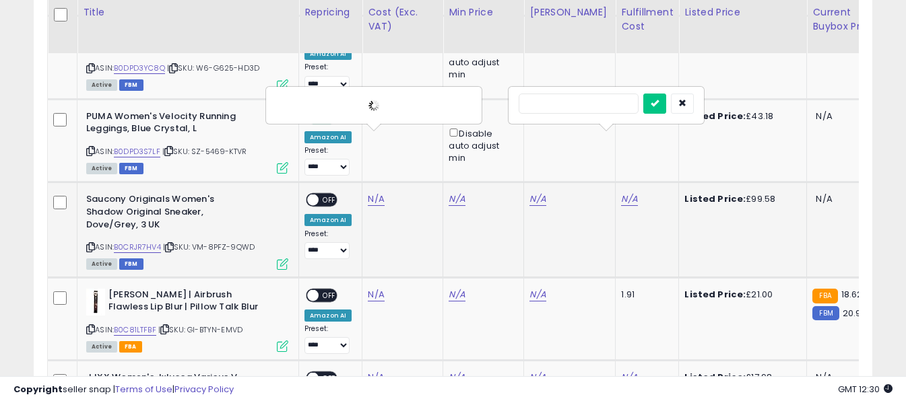
click at [576, 101] on input "text" at bounding box center [579, 104] width 120 height 20
type input "*"
click at [659, 104] on icon "submit" at bounding box center [655, 103] width 8 height 8
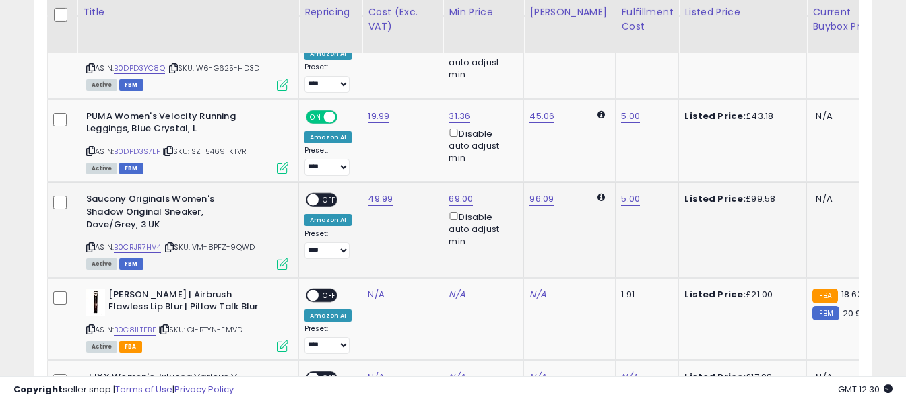
click at [327, 195] on span "OFF" at bounding box center [330, 200] width 22 height 11
click at [90, 326] on icon at bounding box center [90, 329] width 9 height 7
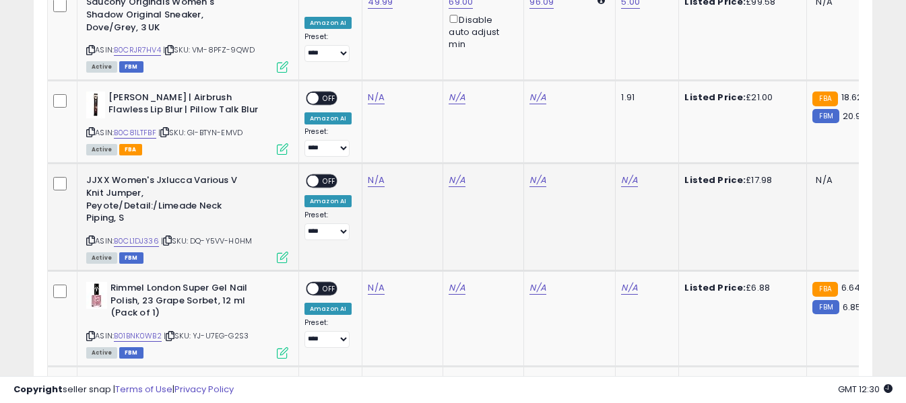
scroll to position [2622, 0]
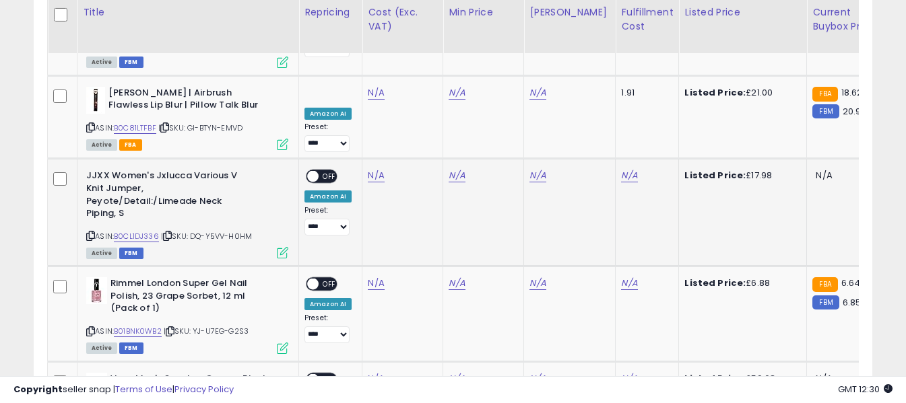
click at [88, 232] on icon at bounding box center [90, 235] width 9 height 7
click at [377, 169] on link "N/A" at bounding box center [376, 175] width 16 height 13
click at [362, 84] on input "number" at bounding box center [336, 82] width 120 height 23
type input "****"
click at [416, 76] on icon "submit" at bounding box center [412, 80] width 8 height 8
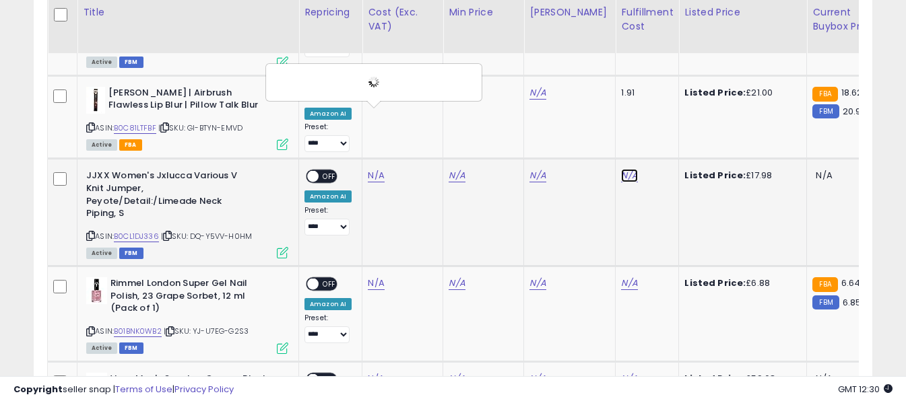
click at [621, 169] on link "N/A" at bounding box center [629, 175] width 16 height 13
click at [587, 82] on input "text" at bounding box center [579, 81] width 120 height 20
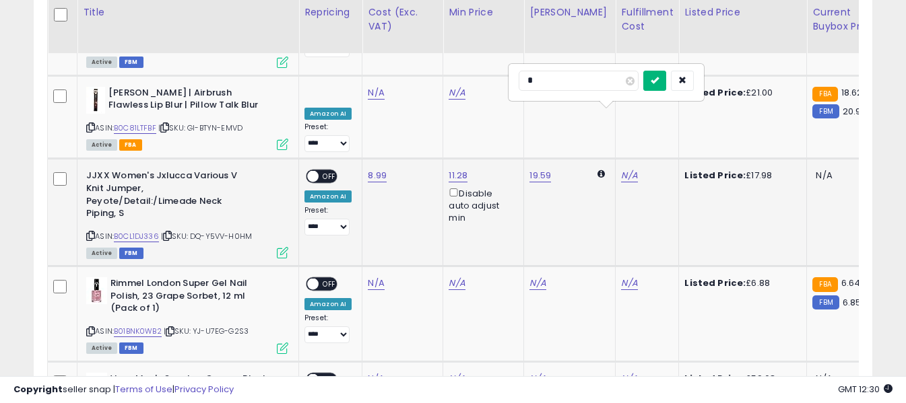
type input "*"
click at [659, 80] on icon "submit" at bounding box center [655, 80] width 8 height 8
click at [321, 171] on span "OFF" at bounding box center [330, 176] width 22 height 11
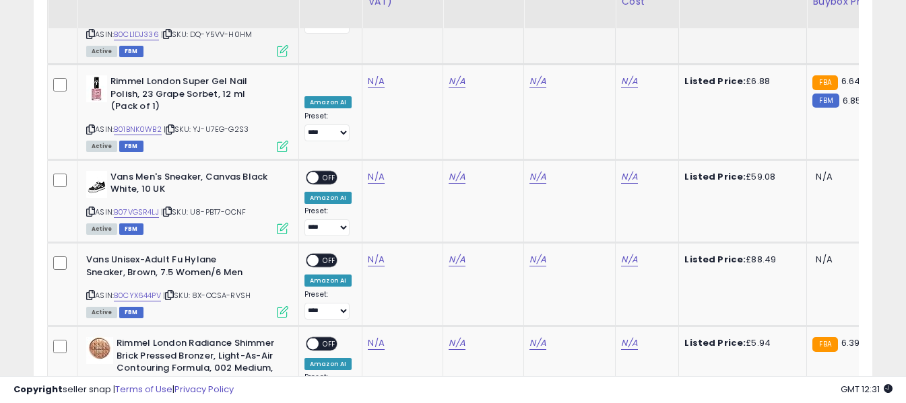
scroll to position [2756, 0]
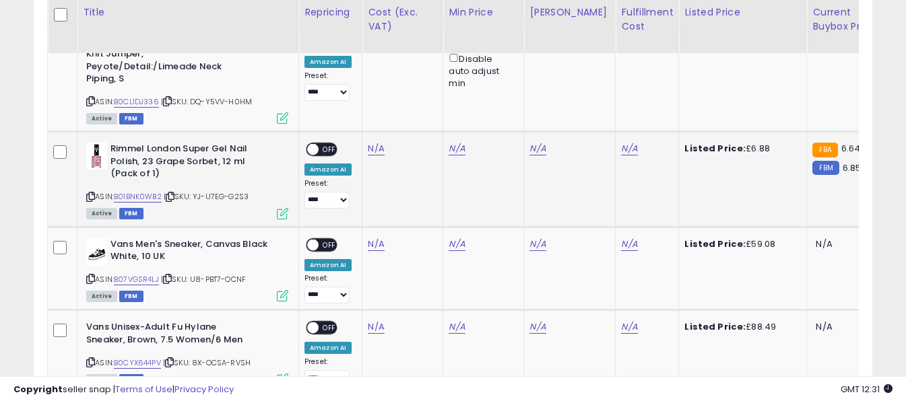
click at [90, 193] on icon at bounding box center [90, 196] width 9 height 7
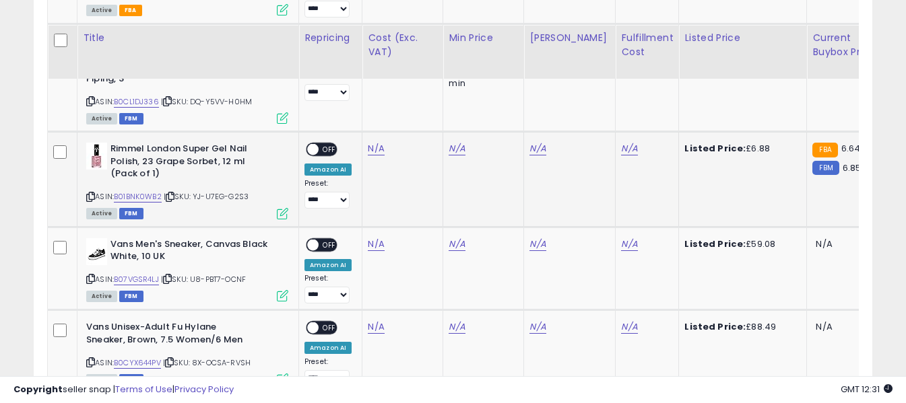
scroll to position [2824, 0]
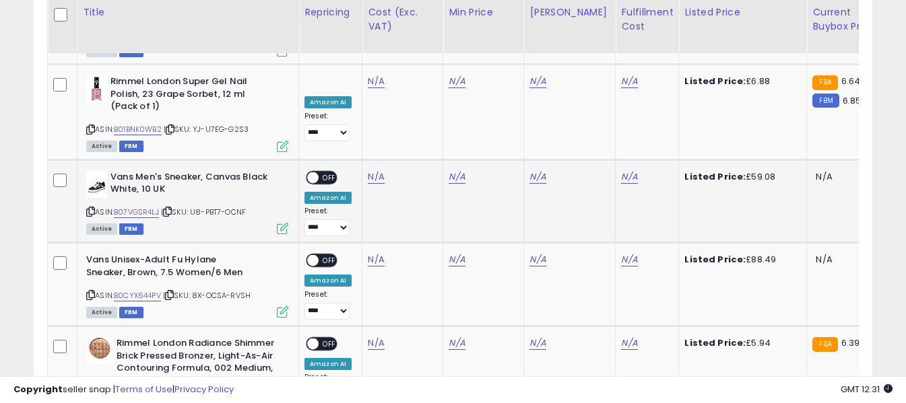
click at [88, 208] on icon at bounding box center [90, 211] width 9 height 7
click at [376, 170] on link "N/A" at bounding box center [376, 176] width 16 height 13
click at [367, 90] on input "number" at bounding box center [336, 82] width 120 height 23
type input "*****"
click at [416, 79] on icon "submit" at bounding box center [412, 81] width 8 height 8
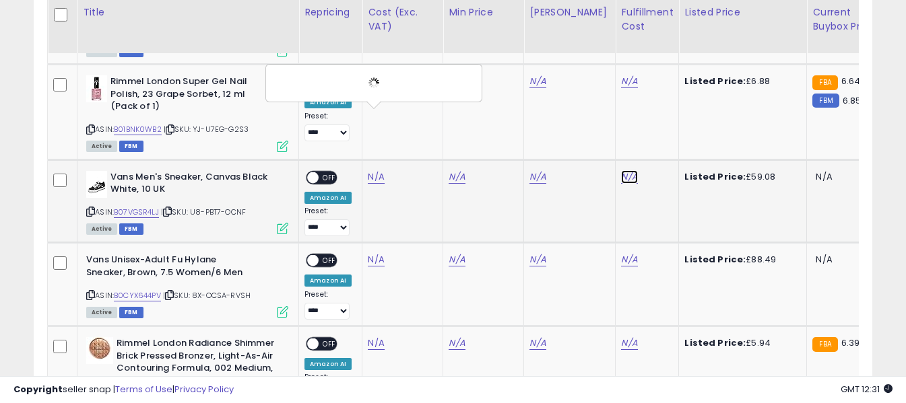
click at [621, 170] on link "N/A" at bounding box center [629, 176] width 16 height 13
click at [575, 80] on input "text" at bounding box center [579, 81] width 120 height 20
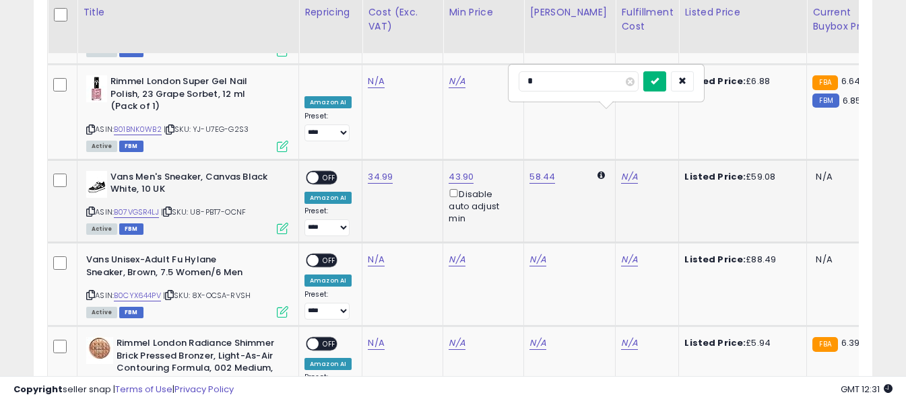
type input "*"
click at [659, 81] on icon "submit" at bounding box center [655, 81] width 8 height 8
click at [328, 172] on span "OFF" at bounding box center [330, 177] width 22 height 11
click at [88, 292] on icon at bounding box center [90, 295] width 9 height 7
click at [375, 253] on link "N/A" at bounding box center [376, 259] width 16 height 13
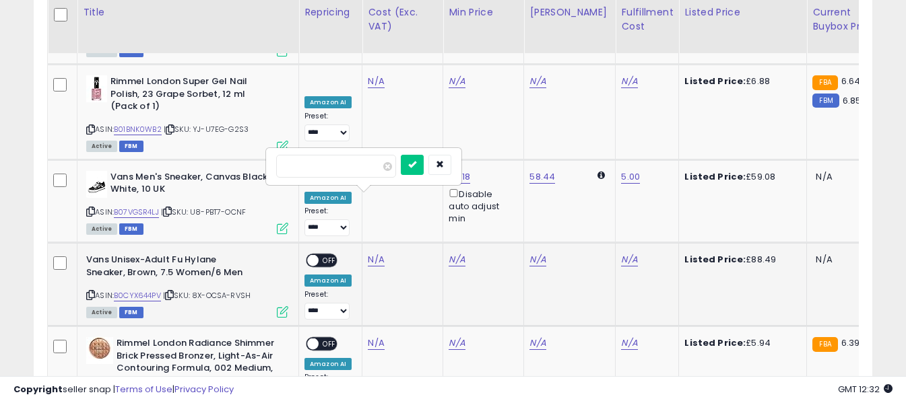
type input "*****"
click at [416, 166] on icon "submit" at bounding box center [412, 164] width 8 height 8
click at [621, 253] on link "N/A" at bounding box center [629, 259] width 16 height 13
click at [591, 171] on input "text" at bounding box center [579, 165] width 120 height 20
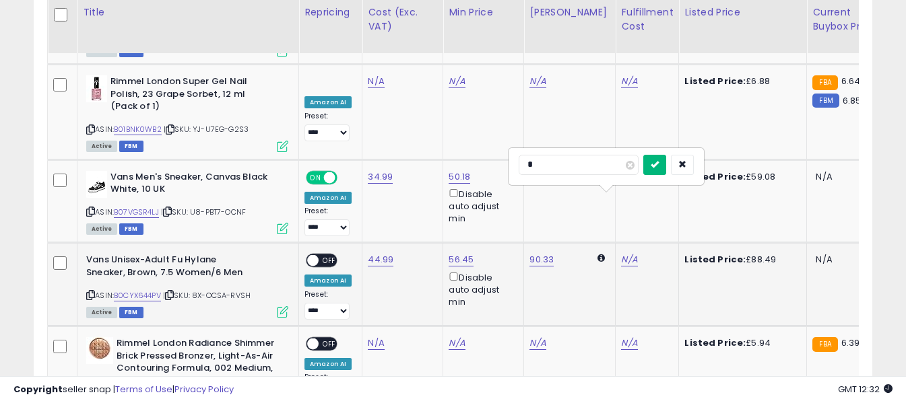
type input "*"
click at [666, 162] on button "submit" at bounding box center [654, 165] width 23 height 20
click at [335, 255] on span "OFF" at bounding box center [330, 260] width 22 height 11
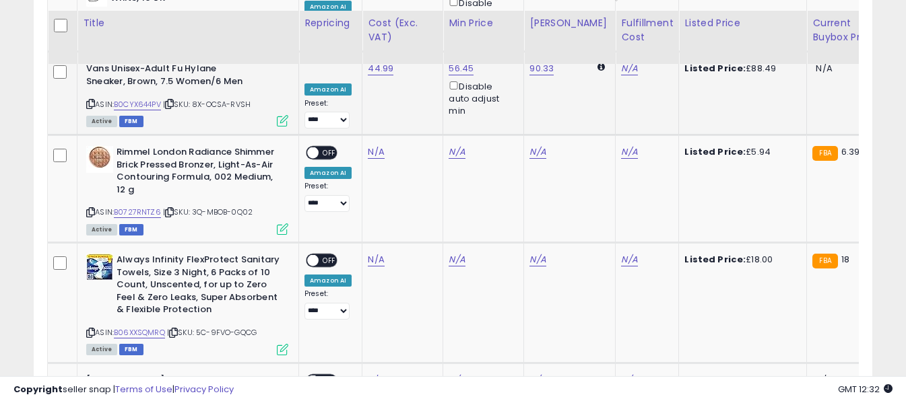
scroll to position [3026, 0]
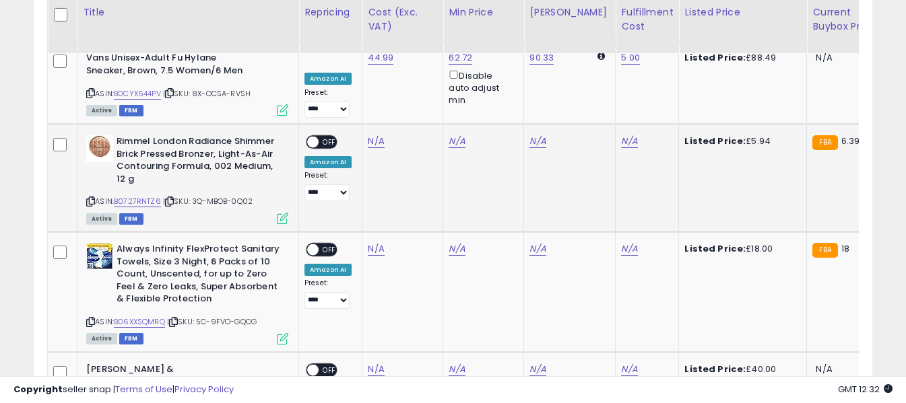
click at [93, 198] on icon at bounding box center [90, 201] width 9 height 7
click at [90, 319] on icon at bounding box center [90, 322] width 9 height 7
click at [376, 242] on link "N/A" at bounding box center [376, 248] width 16 height 13
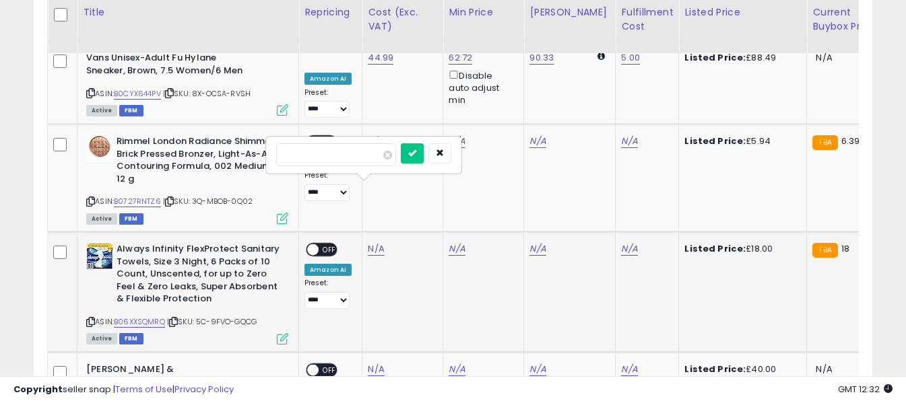
click at [366, 160] on input "number" at bounding box center [336, 154] width 120 height 23
type input "*"
click at [424, 157] on button "submit" at bounding box center [412, 153] width 23 height 20
click at [621, 242] on link "N/A" at bounding box center [629, 248] width 16 height 13
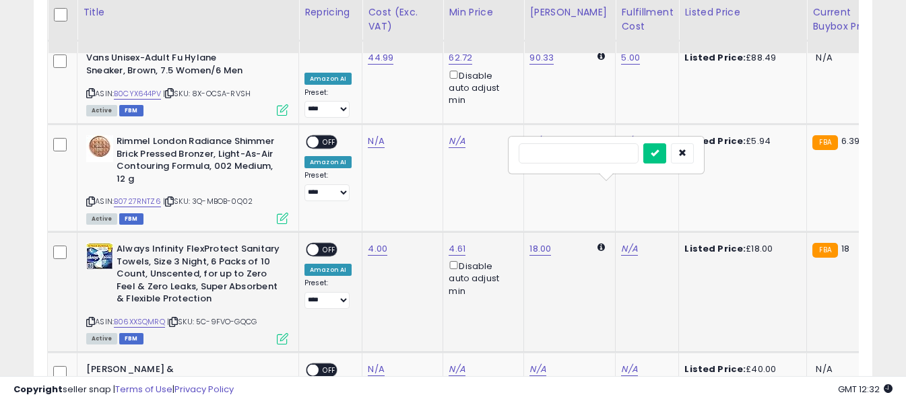
click at [570, 153] on input "text" at bounding box center [579, 153] width 120 height 20
type input "*"
click at [659, 150] on icon "submit" at bounding box center [655, 153] width 8 height 8
click at [327, 245] on span "OFF" at bounding box center [330, 250] width 22 height 11
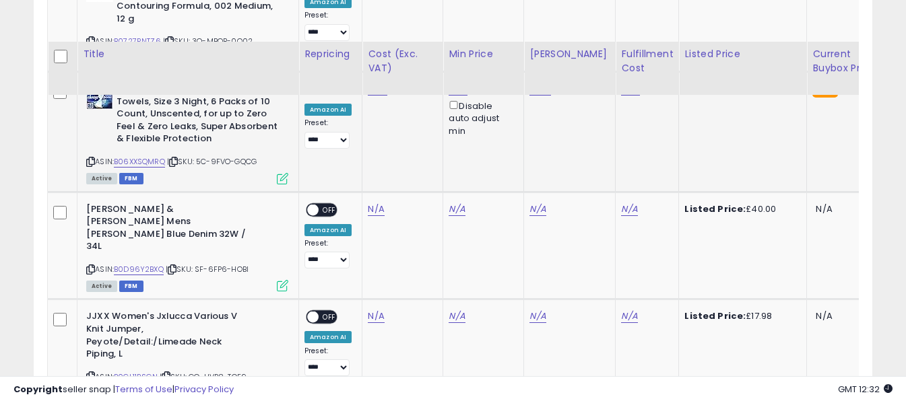
scroll to position [3228, 0]
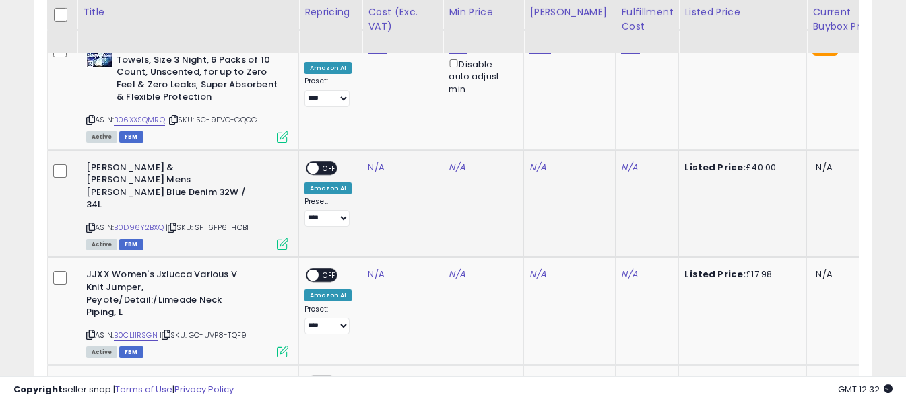
click at [88, 224] on icon at bounding box center [90, 227] width 9 height 7
click at [375, 161] on link "N/A" at bounding box center [376, 167] width 16 height 13
click at [365, 77] on input "number" at bounding box center [336, 73] width 120 height 23
type input "*****"
click at [424, 79] on button "submit" at bounding box center [412, 72] width 23 height 20
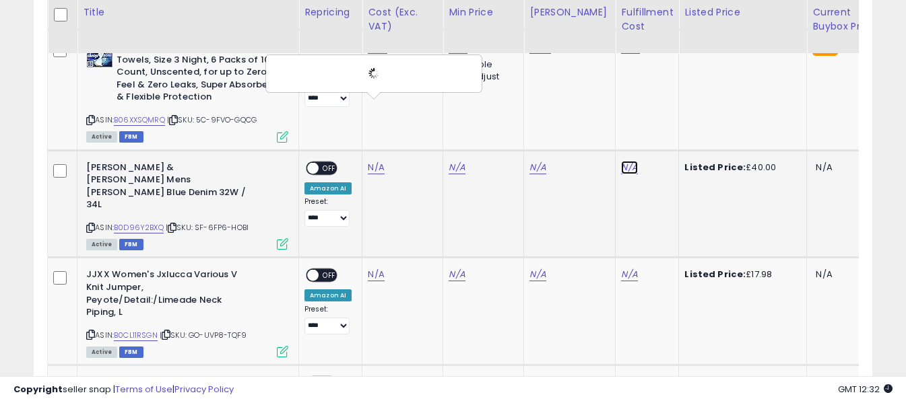
click at [621, 161] on link "N/A" at bounding box center [629, 167] width 16 height 13
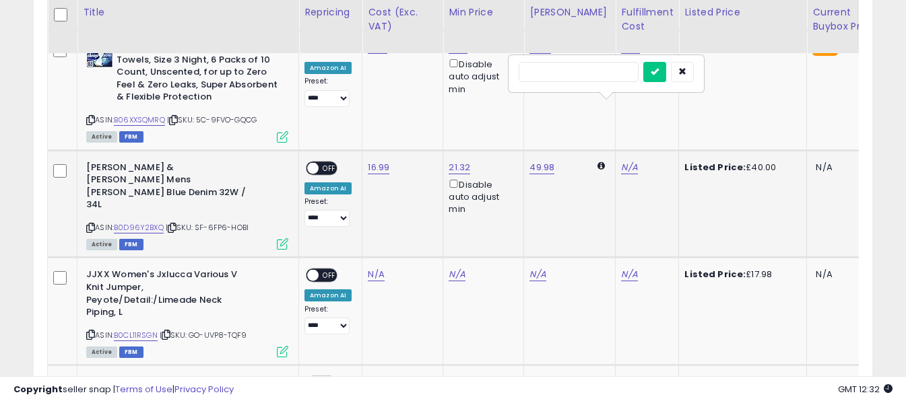
click at [597, 72] on input "text" at bounding box center [579, 72] width 120 height 20
type input "*"
click at [659, 71] on icon "submit" at bounding box center [655, 71] width 8 height 8
click at [331, 162] on span "OFF" at bounding box center [330, 167] width 22 height 11
click at [90, 331] on icon at bounding box center [90, 334] width 9 height 7
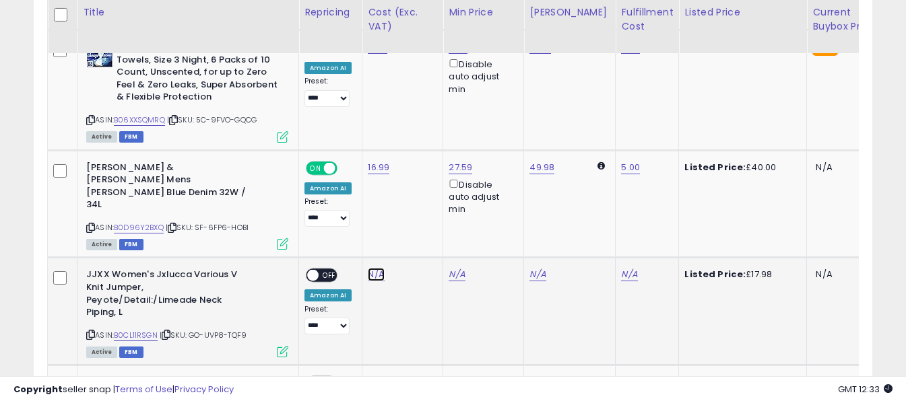
click at [370, 268] on link "N/A" at bounding box center [376, 274] width 16 height 13
click at [372, 163] on input "number" at bounding box center [336, 156] width 120 height 23
type input "****"
click at [416, 152] on icon "submit" at bounding box center [412, 154] width 8 height 8
click at [621, 268] on link "N/A" at bounding box center [629, 274] width 16 height 13
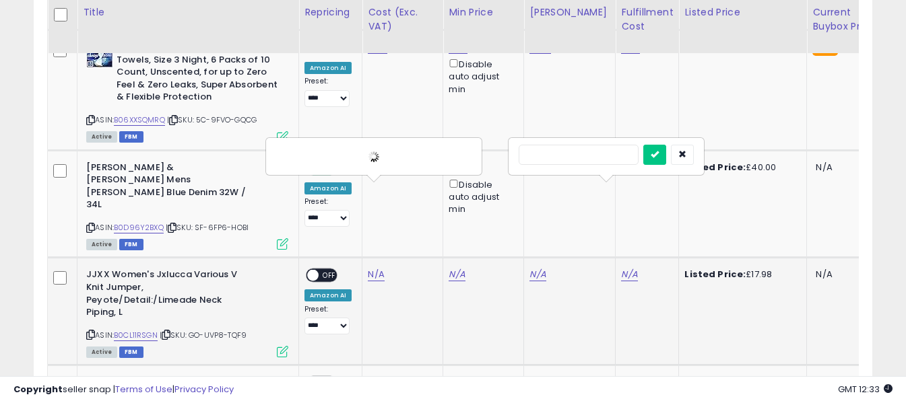
click at [587, 157] on input "text" at bounding box center [579, 155] width 120 height 20
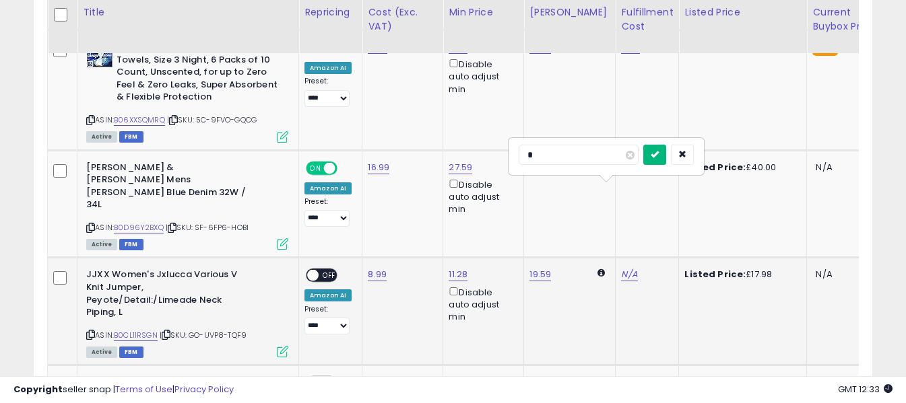
type input "*"
click at [666, 159] on button "submit" at bounding box center [654, 155] width 23 height 20
click at [325, 270] on span "OFF" at bounding box center [330, 275] width 22 height 11
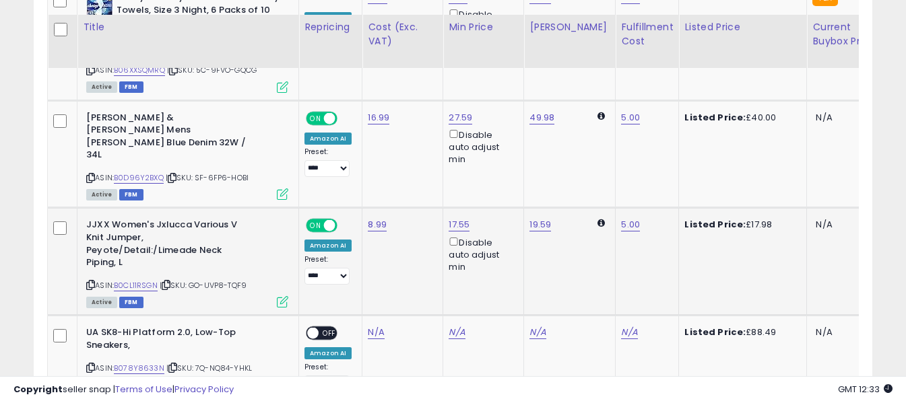
scroll to position [3430, 0]
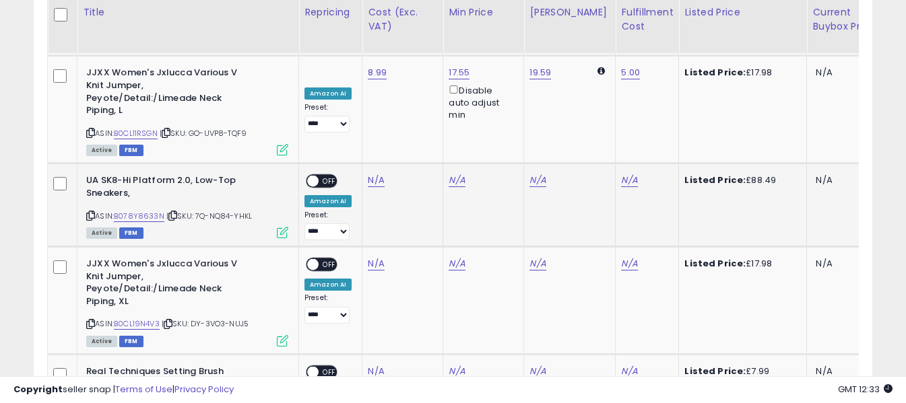
click at [92, 212] on icon at bounding box center [90, 215] width 9 height 7
click at [375, 174] on link "N/A" at bounding box center [376, 180] width 16 height 13
click at [371, 65] on input "number" at bounding box center [336, 62] width 120 height 23
type input "*****"
click at [416, 59] on icon "submit" at bounding box center [412, 60] width 8 height 8
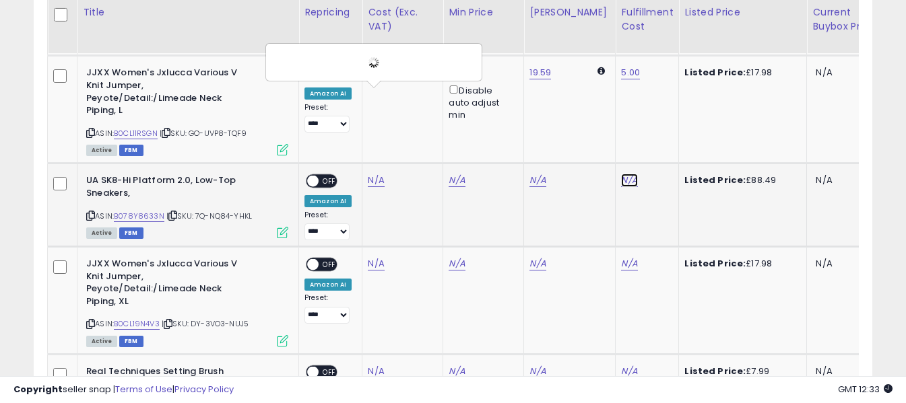
click at [621, 174] on link "N/A" at bounding box center [629, 180] width 16 height 13
click at [571, 63] on input "text" at bounding box center [579, 61] width 120 height 20
type input "*"
click at [659, 63] on icon "submit" at bounding box center [655, 60] width 8 height 8
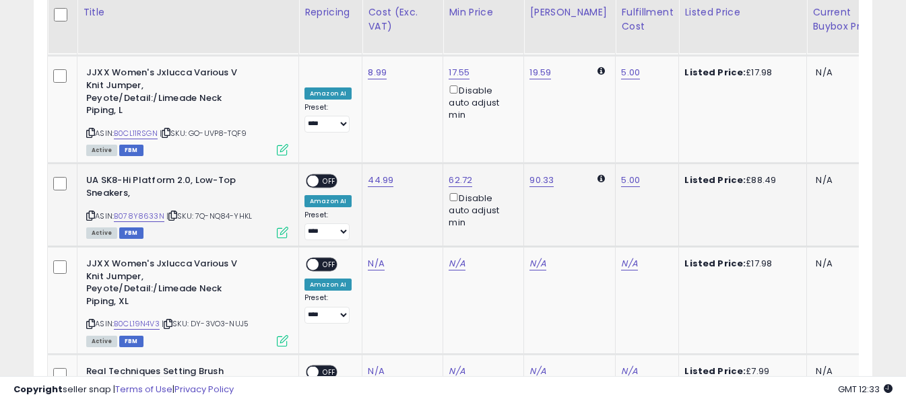
click at [326, 176] on span "OFF" at bounding box center [330, 181] width 22 height 11
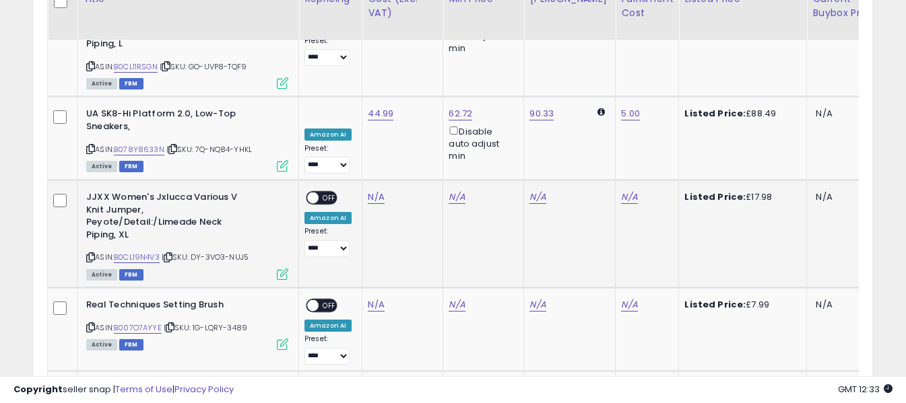
scroll to position [3497, 0]
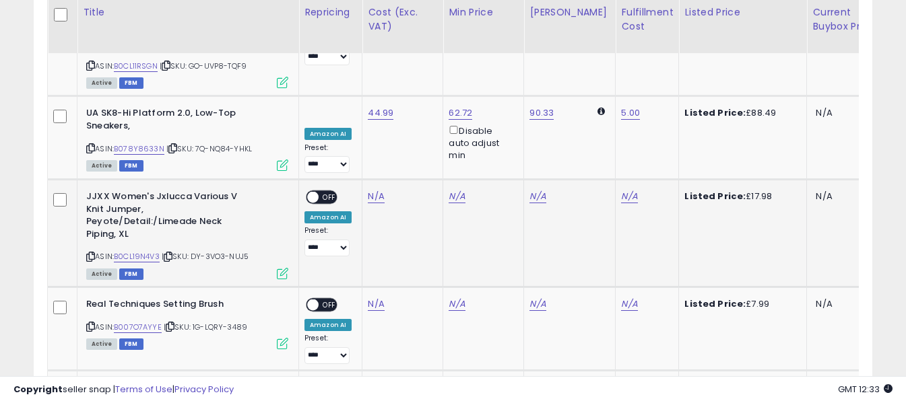
click at [90, 253] on icon at bounding box center [90, 256] width 9 height 7
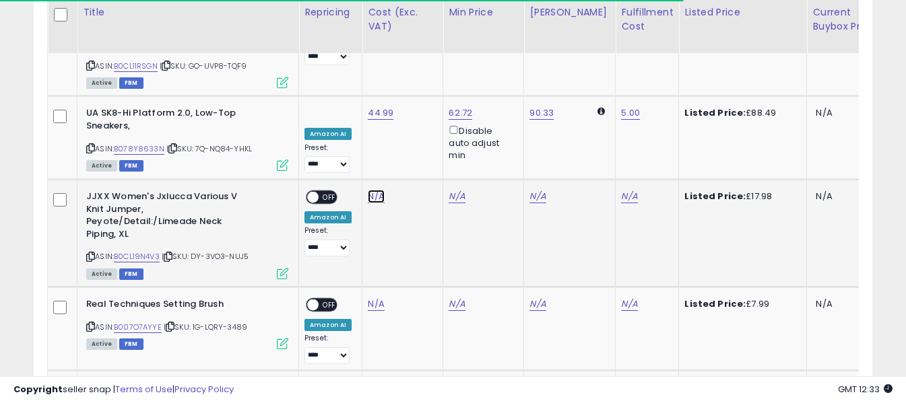
click at [377, 190] on link "N/A" at bounding box center [376, 196] width 16 height 13
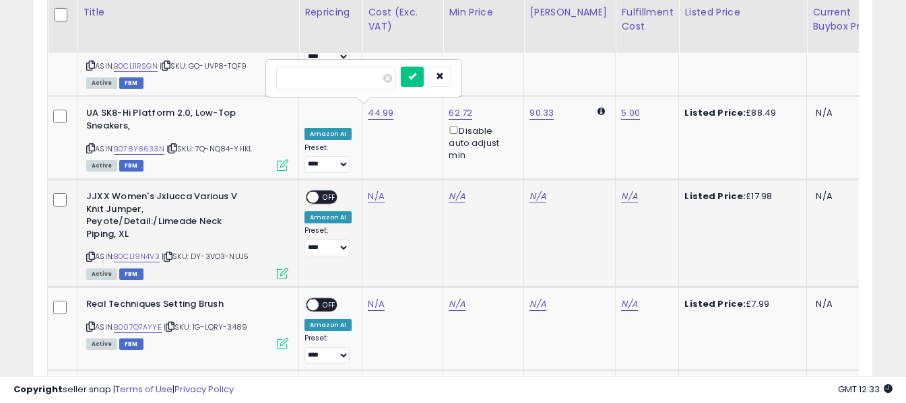
click at [366, 82] on input "number" at bounding box center [336, 78] width 120 height 23
type input "****"
click at [424, 82] on button "submit" at bounding box center [412, 77] width 23 height 20
click at [621, 190] on link "N/A" at bounding box center [629, 196] width 16 height 13
click at [548, 76] on input "text" at bounding box center [579, 77] width 120 height 20
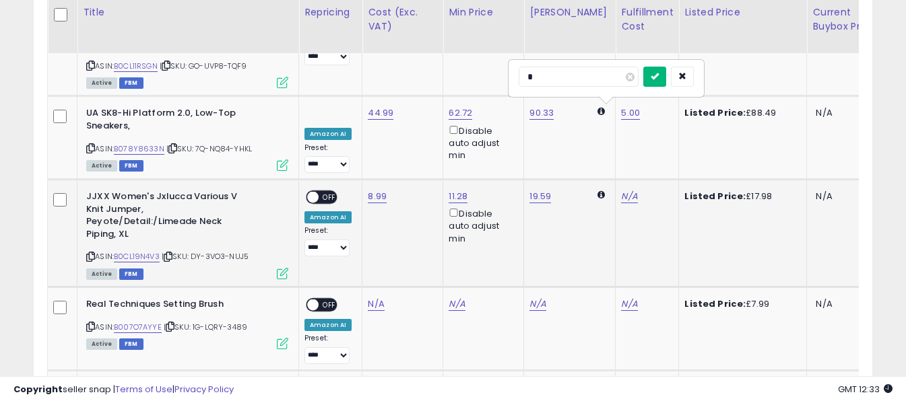
type input "*"
click at [659, 75] on icon "submit" at bounding box center [655, 76] width 8 height 8
click at [331, 192] on span "OFF" at bounding box center [330, 197] width 22 height 11
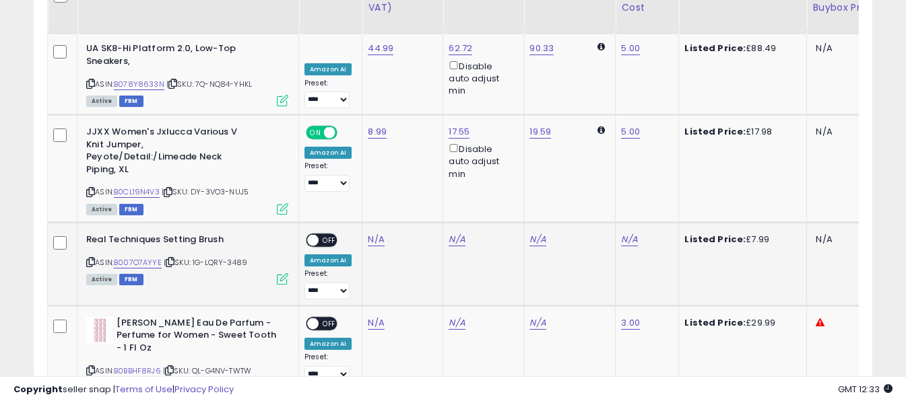
scroll to position [3565, 0]
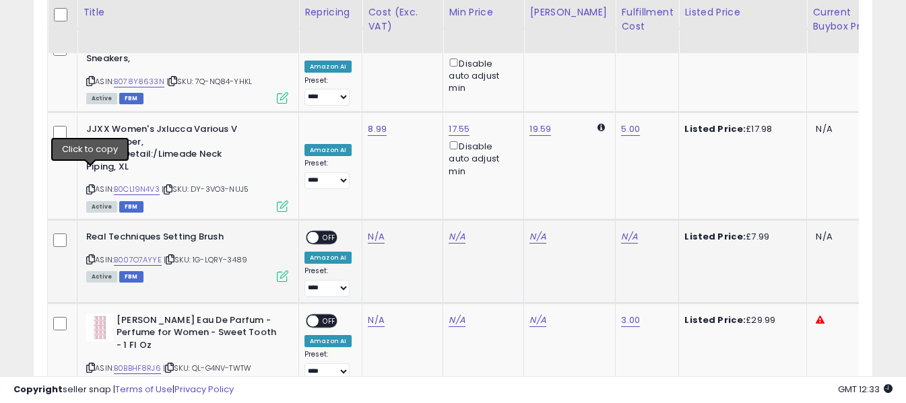
click at [90, 256] on icon at bounding box center [90, 259] width 9 height 7
click at [371, 230] on link "N/A" at bounding box center [376, 236] width 16 height 13
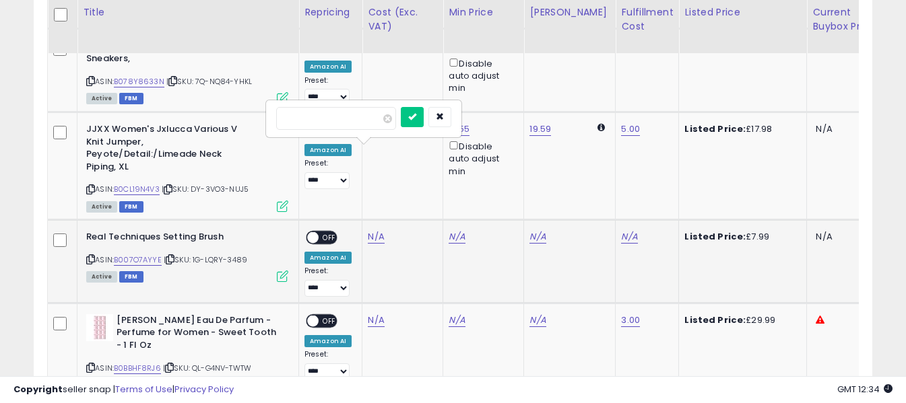
click at [368, 125] on input "number" at bounding box center [336, 118] width 120 height 23
type input "****"
click at [416, 119] on icon "submit" at bounding box center [412, 116] width 8 height 8
click at [621, 230] on link "N/A" at bounding box center [629, 236] width 16 height 13
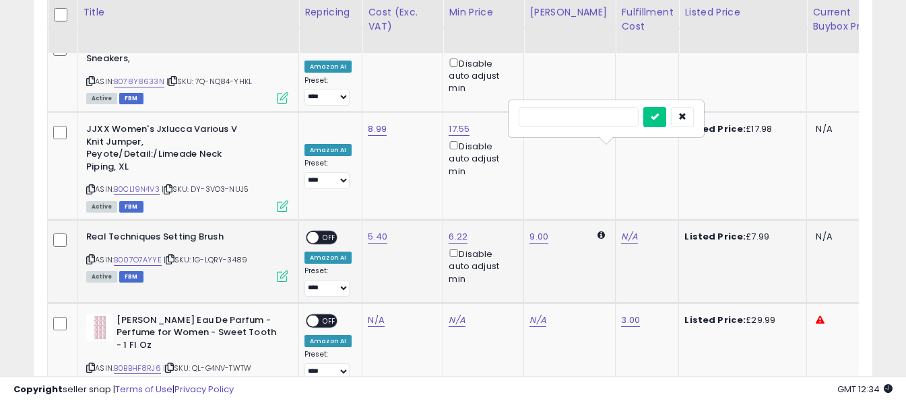
click at [579, 118] on input "text" at bounding box center [579, 117] width 120 height 20
type input "*"
click at [666, 123] on button "submit" at bounding box center [654, 117] width 23 height 20
click at [323, 232] on div "ON OFF" at bounding box center [307, 237] width 32 height 11
click at [330, 232] on span "OFF" at bounding box center [330, 237] width 22 height 11
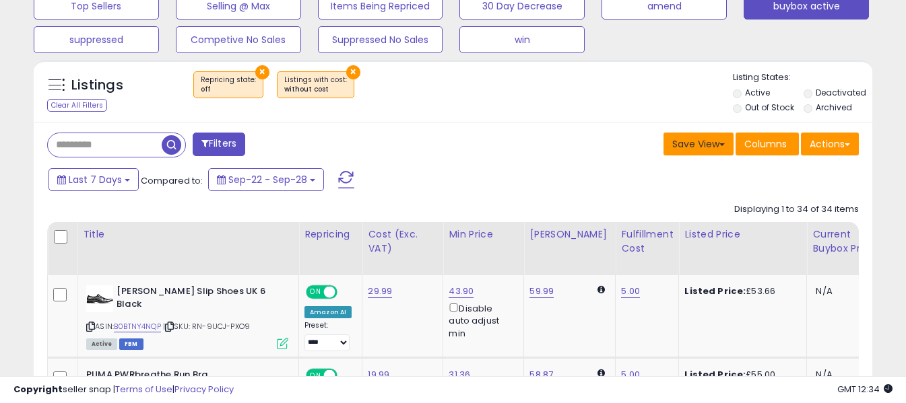
scroll to position [466, 0]
click at [349, 178] on span at bounding box center [346, 179] width 16 height 18
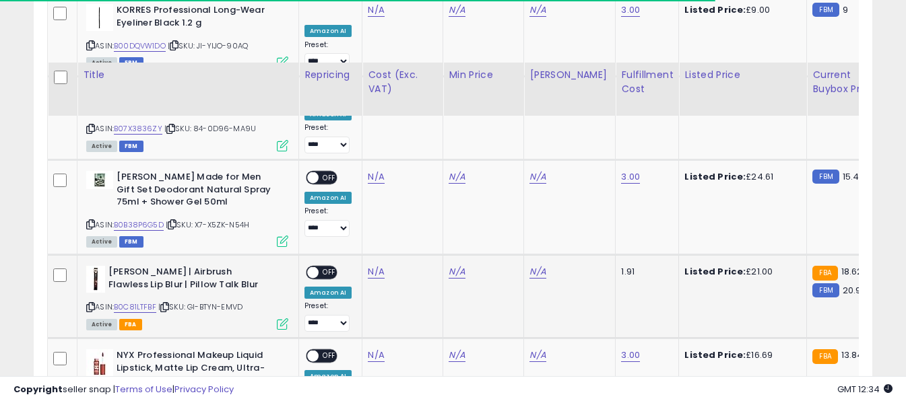
scroll to position [940, 0]
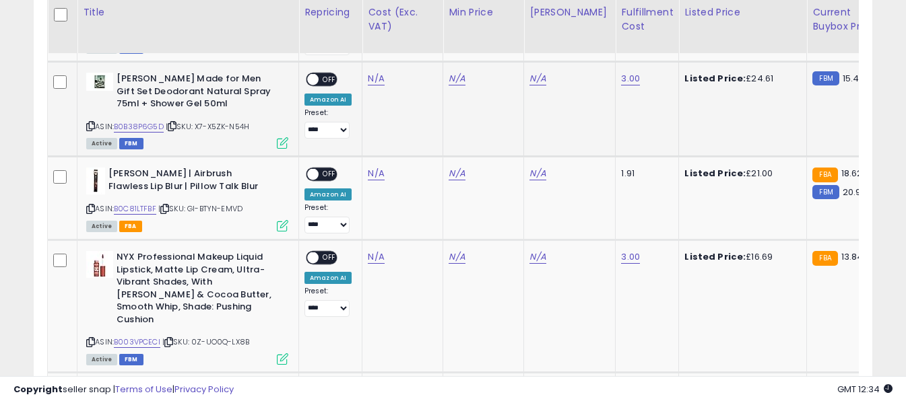
click at [88, 123] on icon at bounding box center [90, 126] width 9 height 7
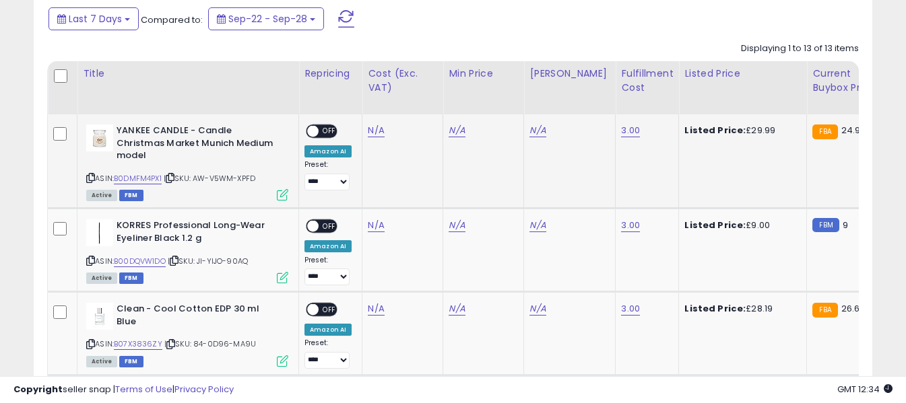
scroll to position [604, 0]
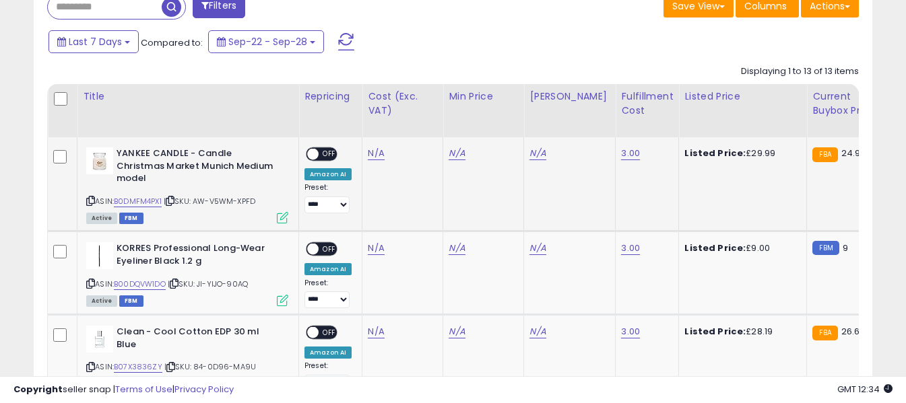
click at [90, 197] on icon at bounding box center [90, 200] width 9 height 7
click at [94, 280] on icon at bounding box center [90, 283] width 9 height 7
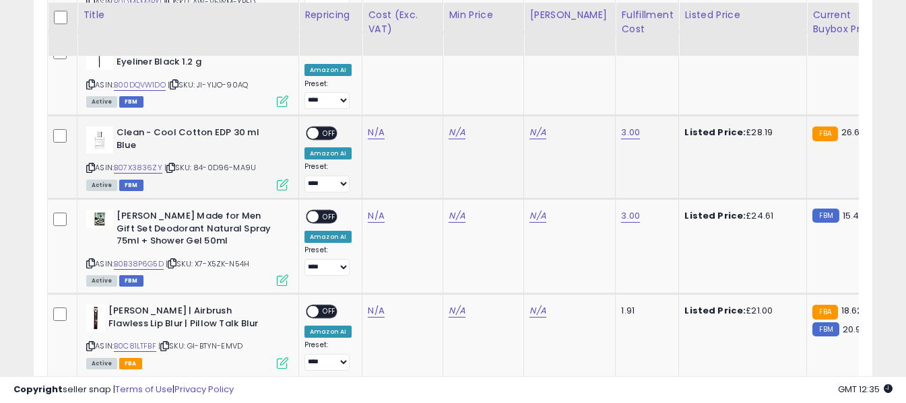
scroll to position [806, 0]
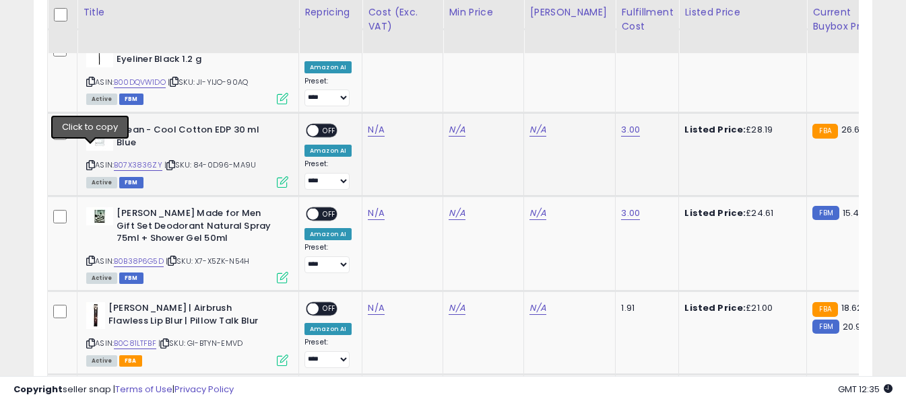
drag, startPoint x: 92, startPoint y: 153, endPoint x: 96, endPoint y: 146, distance: 7.9
click at [92, 162] on icon at bounding box center [90, 165] width 9 height 7
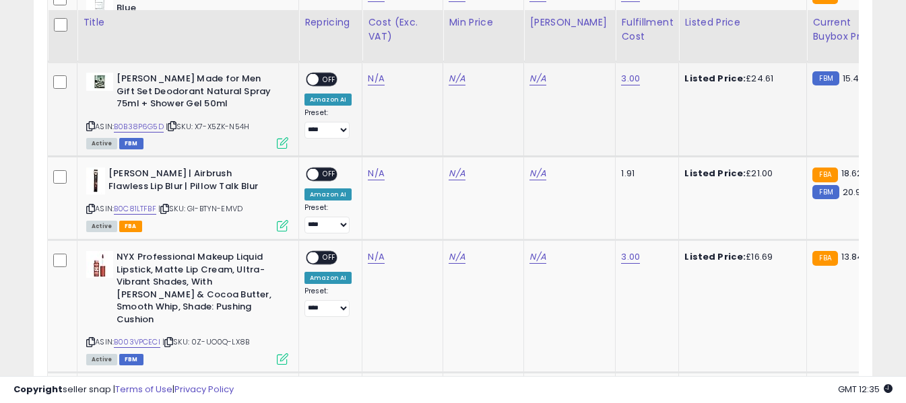
scroll to position [1008, 0]
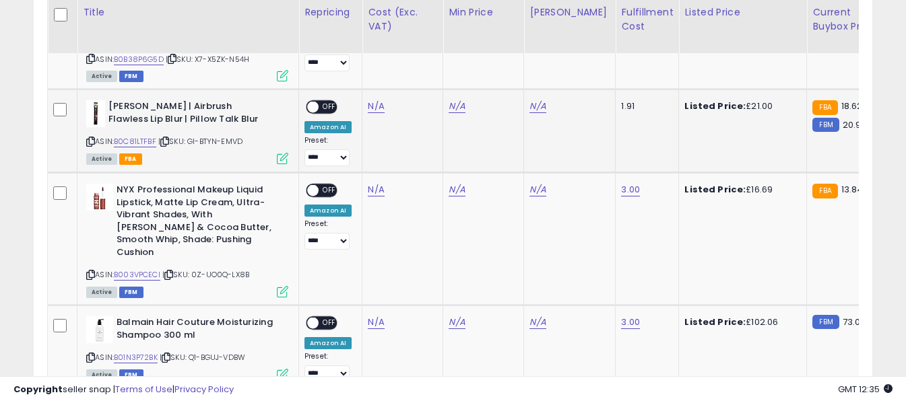
click at [91, 138] on icon at bounding box center [90, 141] width 9 height 7
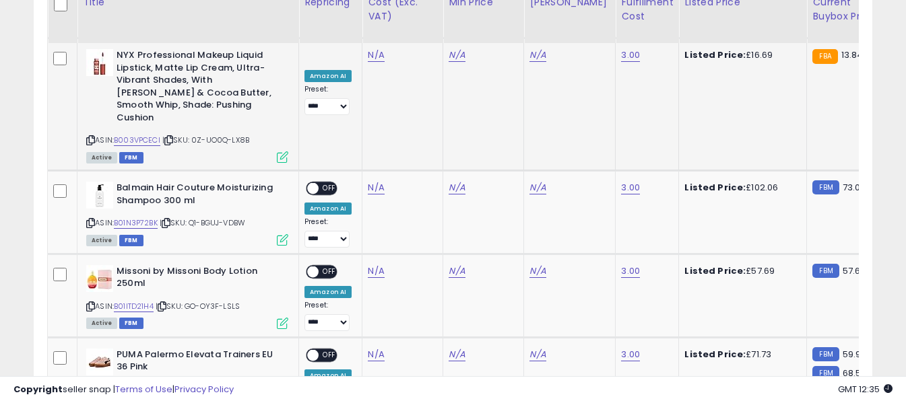
scroll to position [1075, 0]
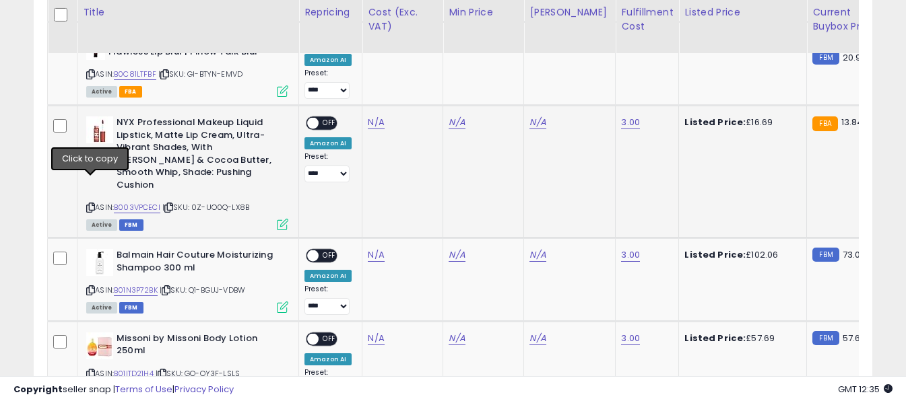
drag, startPoint x: 88, startPoint y: 185, endPoint x: 135, endPoint y: 153, distance: 56.6
click at [89, 204] on icon at bounding box center [90, 207] width 9 height 7
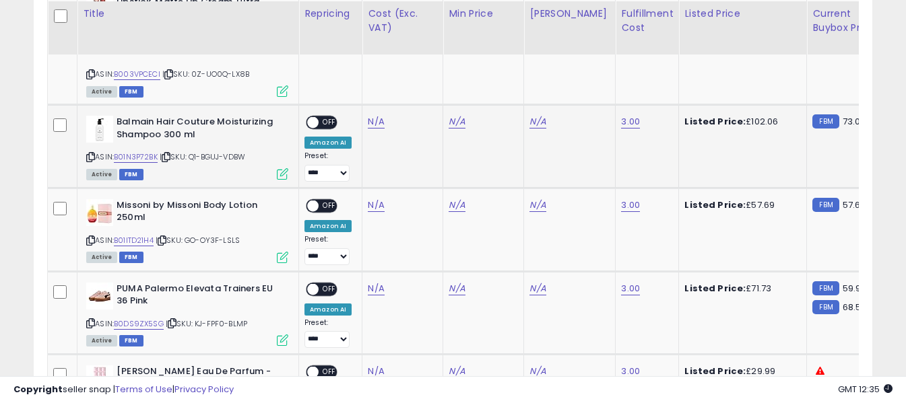
scroll to position [1210, 0]
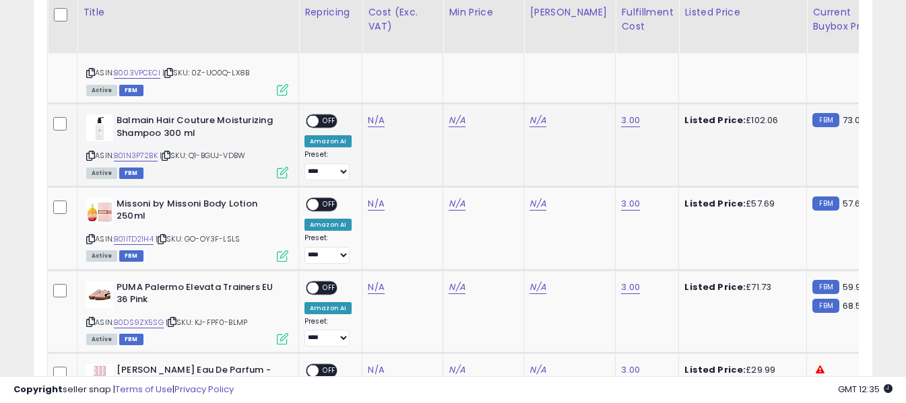
click at [86, 152] on icon at bounding box center [90, 155] width 9 height 7
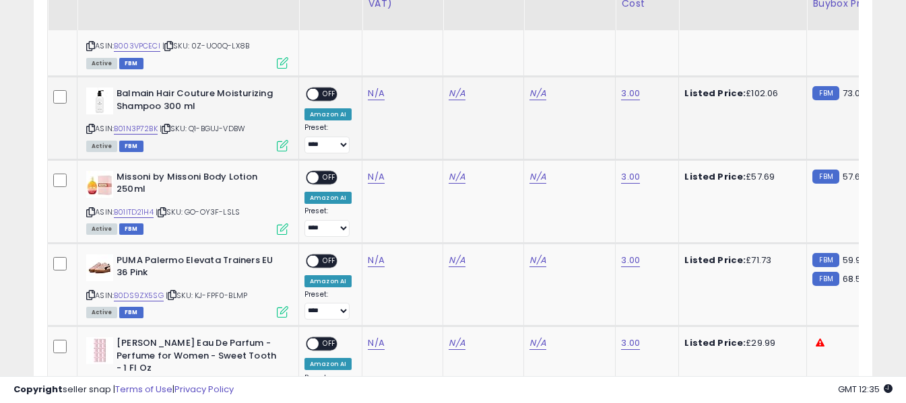
scroll to position [1277, 0]
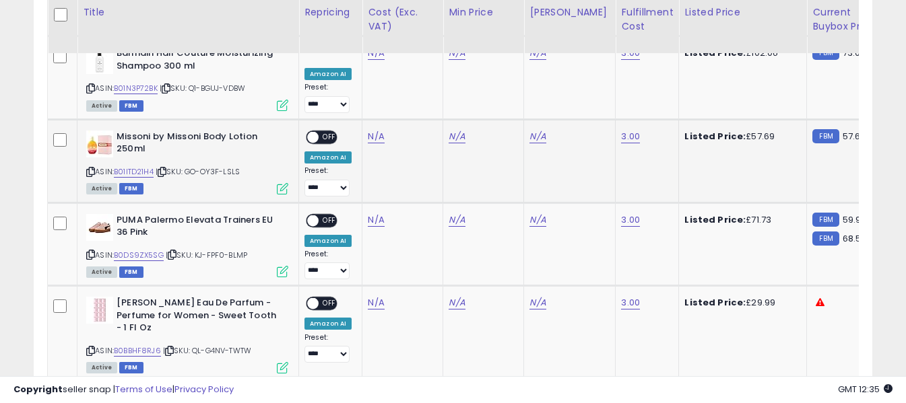
click at [91, 168] on icon at bounding box center [90, 171] width 9 height 7
click at [374, 130] on link "N/A" at bounding box center [376, 136] width 16 height 13
click at [362, 82] on input "number" at bounding box center [336, 79] width 120 height 23
type input "*****"
click at [416, 75] on icon "submit" at bounding box center [412, 77] width 8 height 8
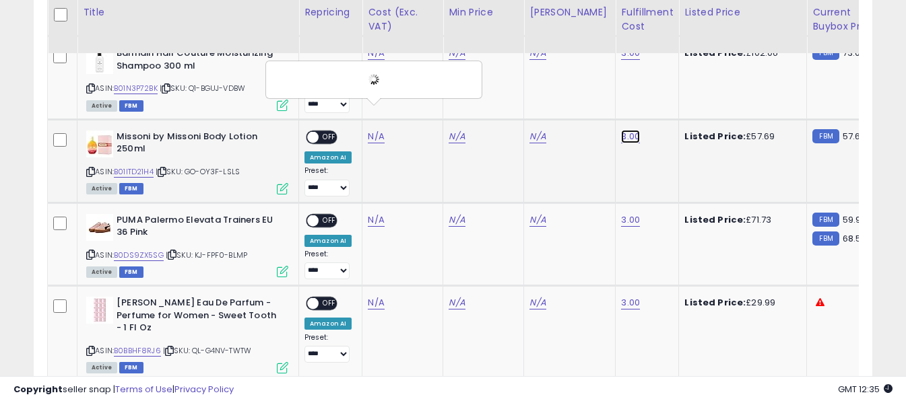
click at [621, 130] on link "3.00" at bounding box center [630, 136] width 19 height 13
click at [589, 139] on td "N/A" at bounding box center [570, 161] width 92 height 84
click at [660, 79] on icon "submit" at bounding box center [656, 77] width 8 height 8
click at [319, 131] on span "OFF" at bounding box center [330, 136] width 22 height 11
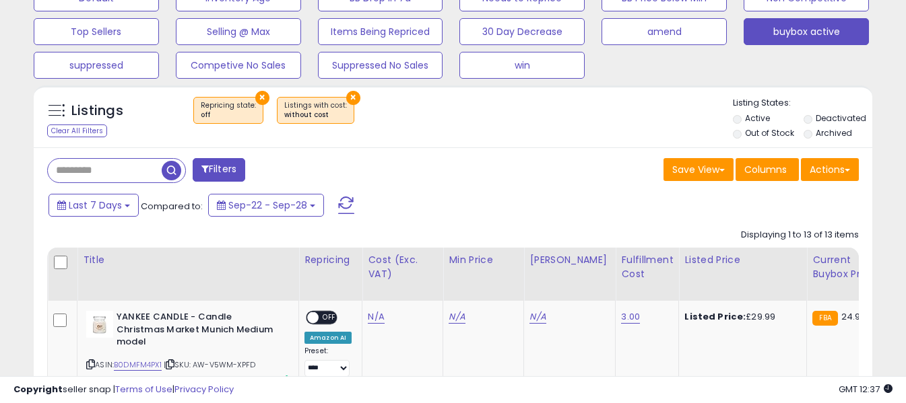
scroll to position [606, 0]
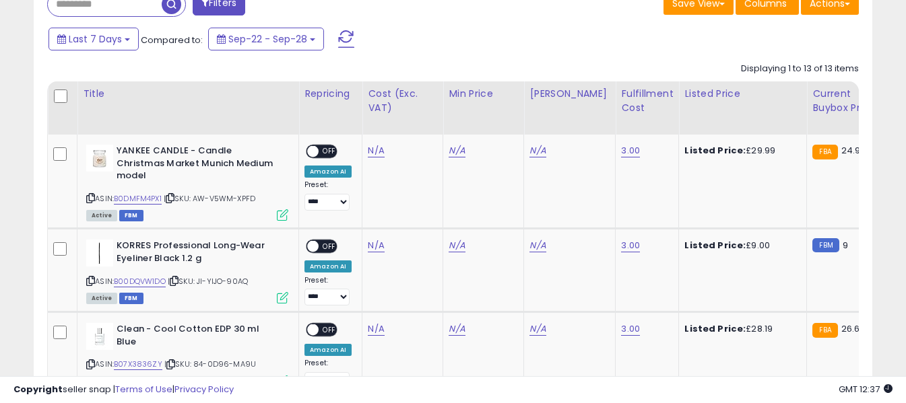
click at [343, 35] on span at bounding box center [346, 39] width 16 height 18
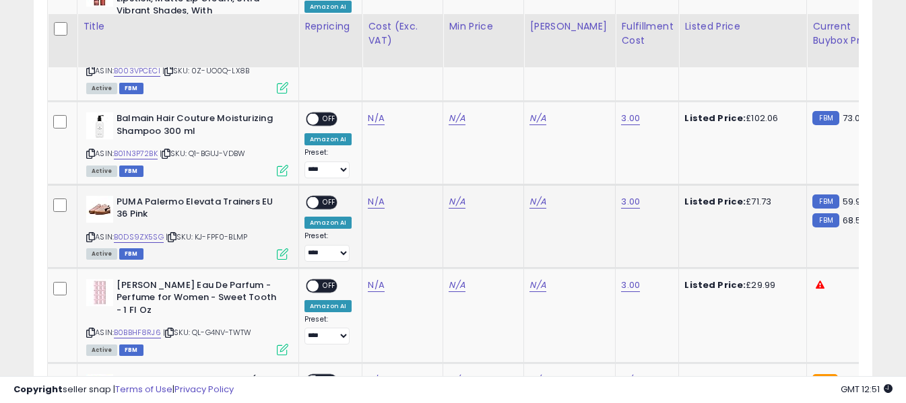
scroll to position [1194, 0]
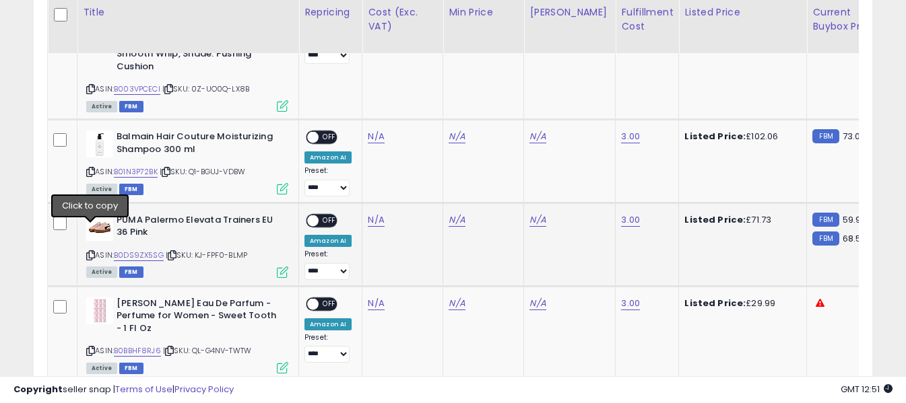
click at [90, 252] on icon at bounding box center [90, 255] width 9 height 7
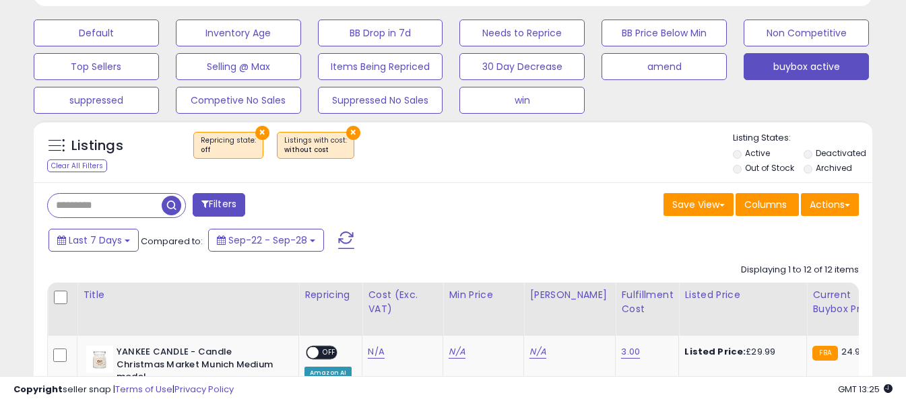
scroll to position [520, 0]
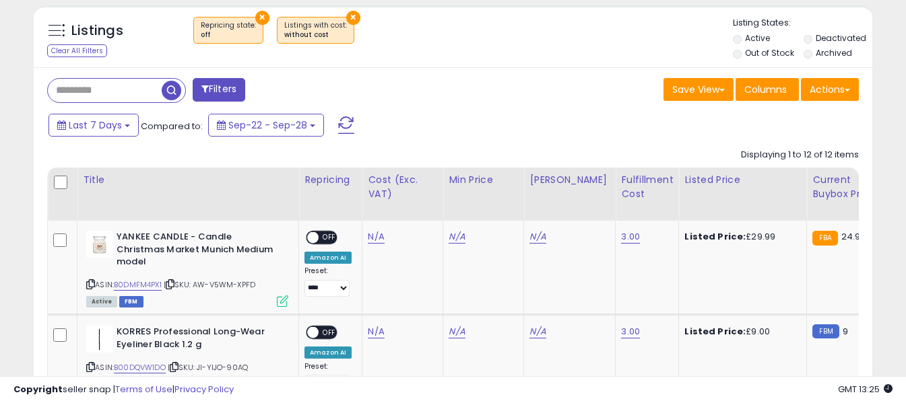
click at [349, 125] on span at bounding box center [346, 126] width 16 height 18
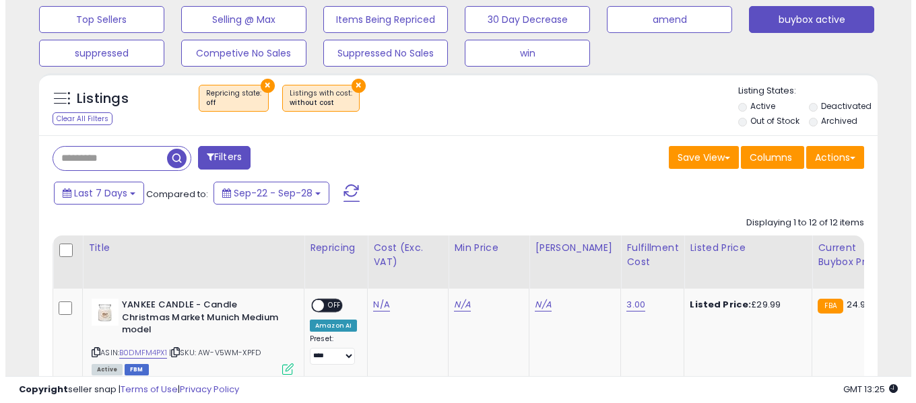
scroll to position [276, 486]
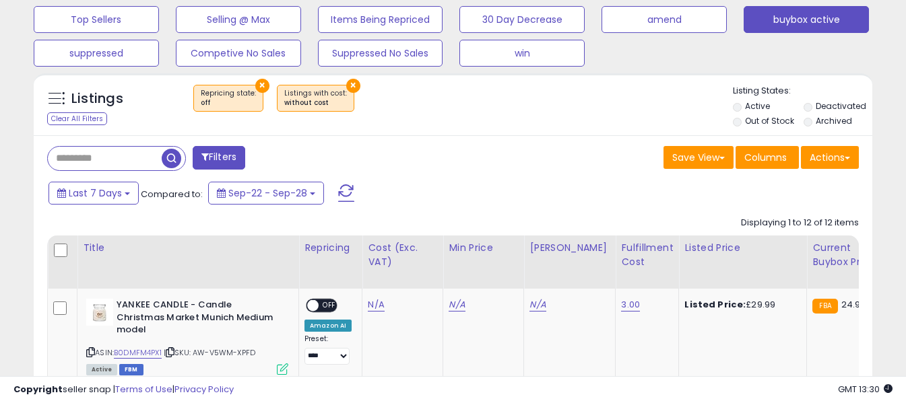
click at [339, 189] on span at bounding box center [346, 194] width 16 height 18
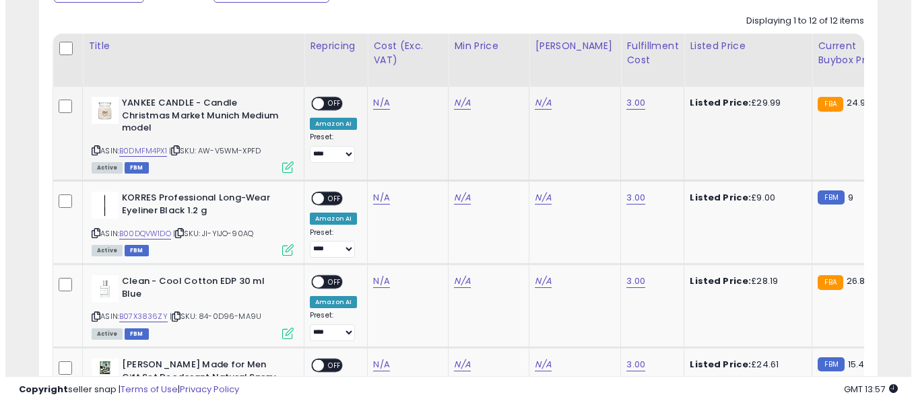
scroll to position [385, 0]
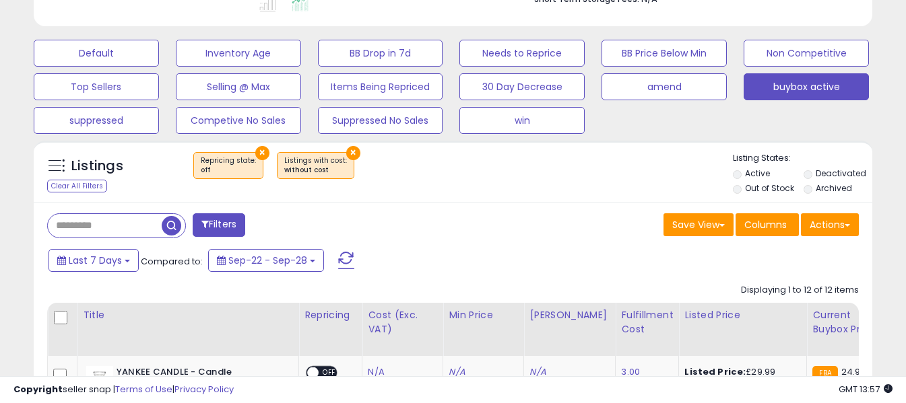
click at [342, 261] on span at bounding box center [346, 261] width 16 height 18
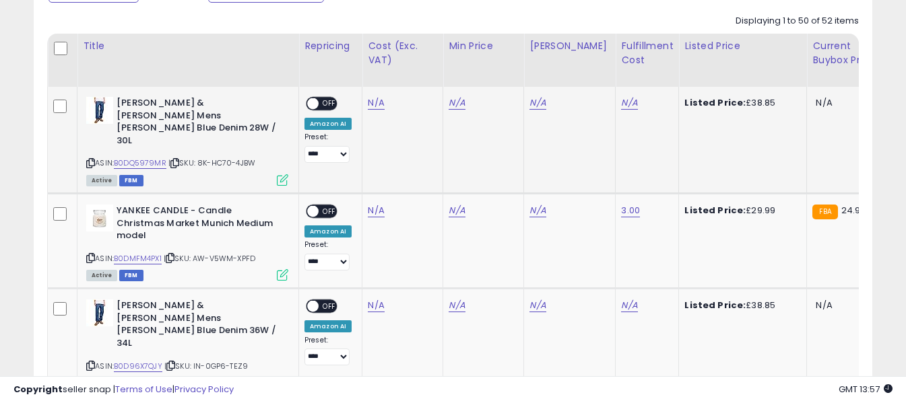
scroll to position [276, 486]
click at [90, 160] on icon at bounding box center [90, 163] width 9 height 7
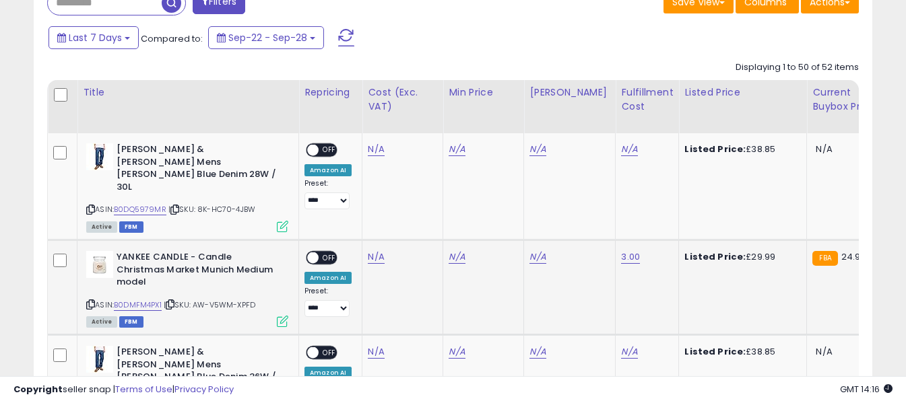
scroll to position [654, 0]
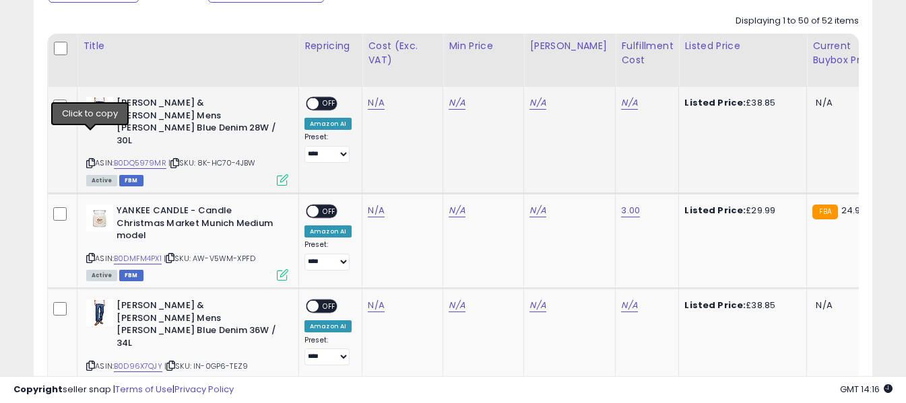
click at [92, 160] on icon at bounding box center [90, 163] width 9 height 7
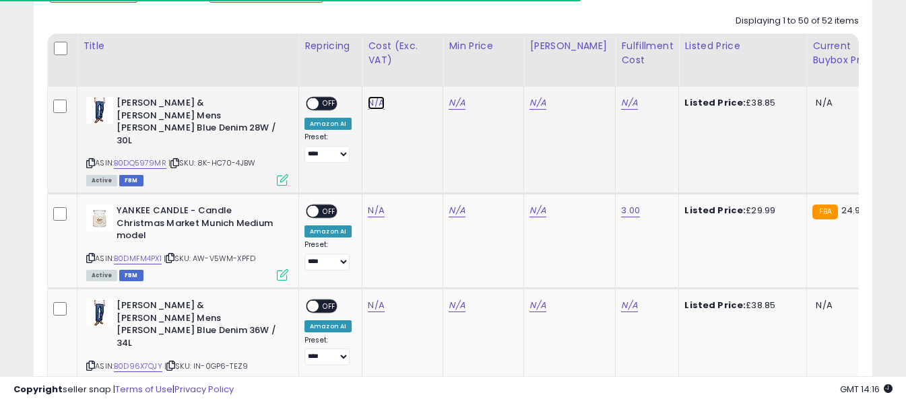
click at [377, 107] on link "N/A" at bounding box center [376, 102] width 16 height 13
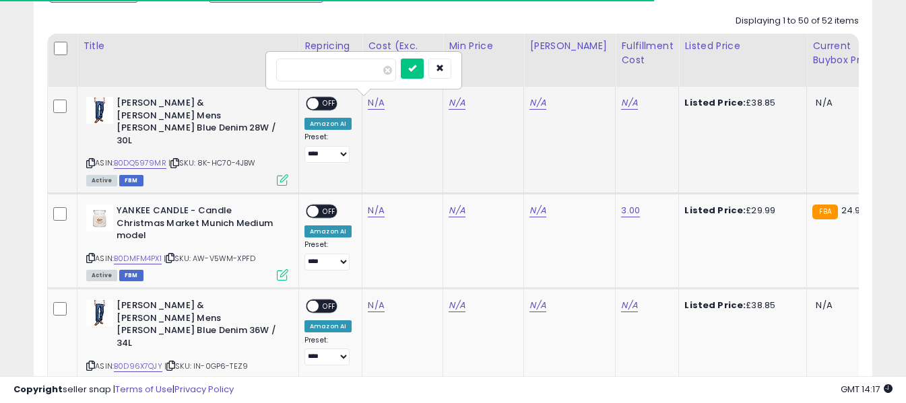
click at [369, 69] on input "number" at bounding box center [336, 70] width 120 height 23
type input "*****"
click at [416, 69] on icon "submit" at bounding box center [412, 68] width 8 height 8
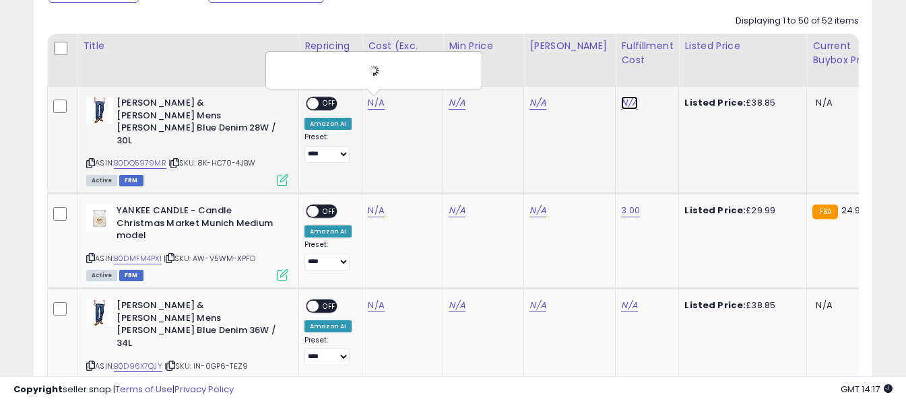
click at [621, 104] on link "N/A" at bounding box center [629, 102] width 16 height 13
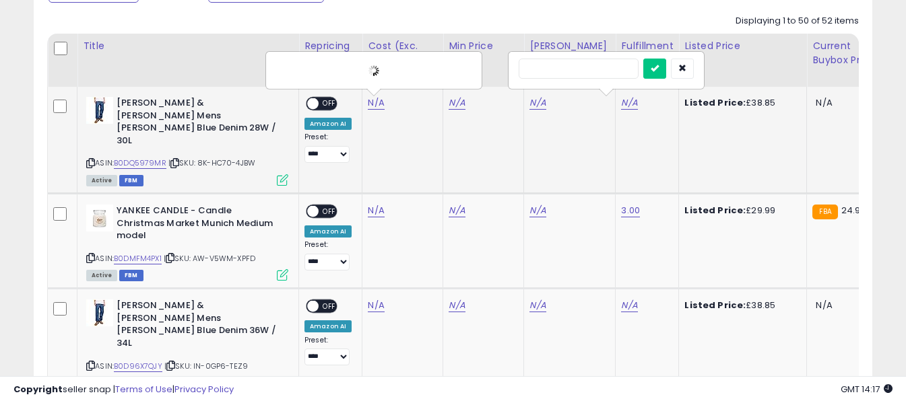
click at [597, 71] on input "text" at bounding box center [579, 69] width 120 height 20
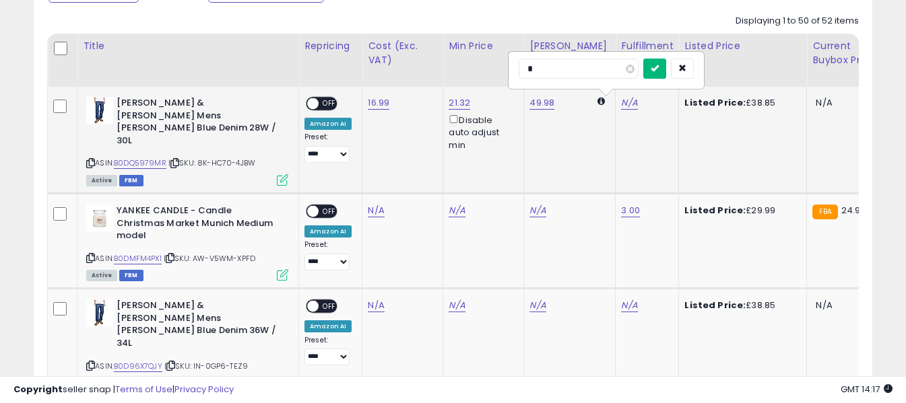
type input "*"
click at [659, 68] on icon "submit" at bounding box center [655, 68] width 8 height 8
drag, startPoint x: 335, startPoint y: 102, endPoint x: 234, endPoint y: 151, distance: 111.8
click at [334, 102] on span "OFF" at bounding box center [330, 103] width 22 height 11
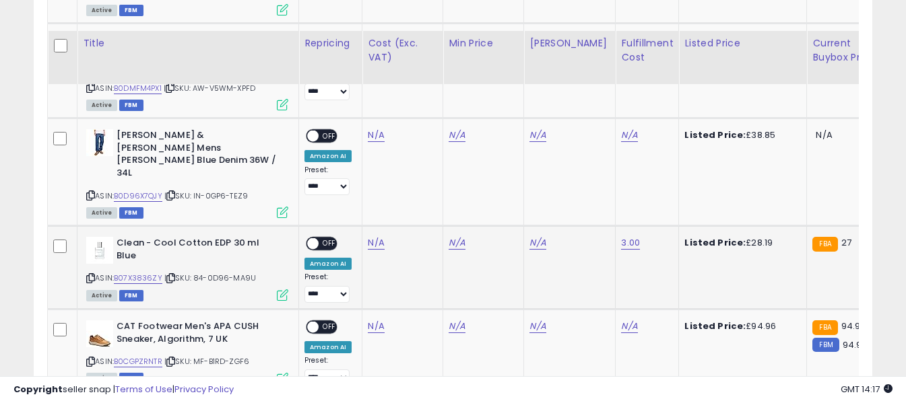
scroll to position [856, 0]
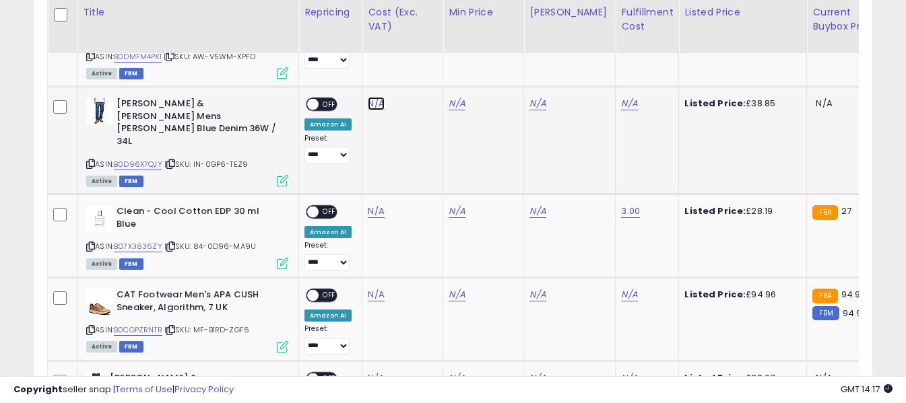
click at [379, 97] on link "N/A" at bounding box center [376, 103] width 16 height 13
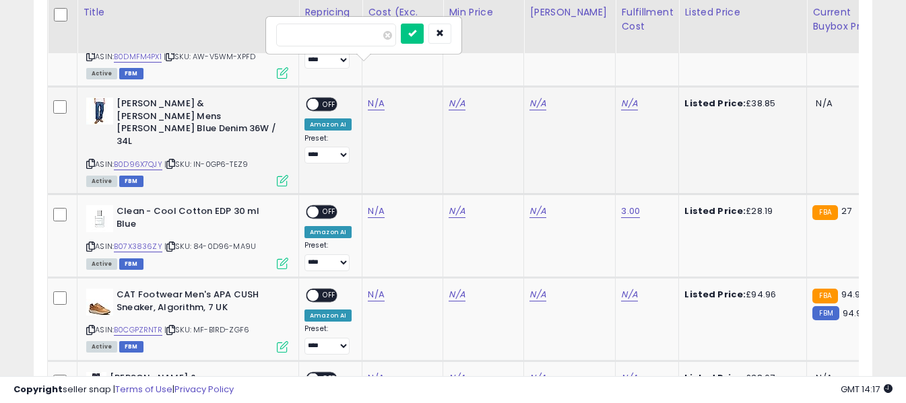
click at [369, 39] on input "number" at bounding box center [336, 35] width 120 height 23
type input "*****"
click at [416, 35] on icon "submit" at bounding box center [412, 33] width 8 height 8
click at [621, 97] on link "N/A" at bounding box center [629, 103] width 16 height 13
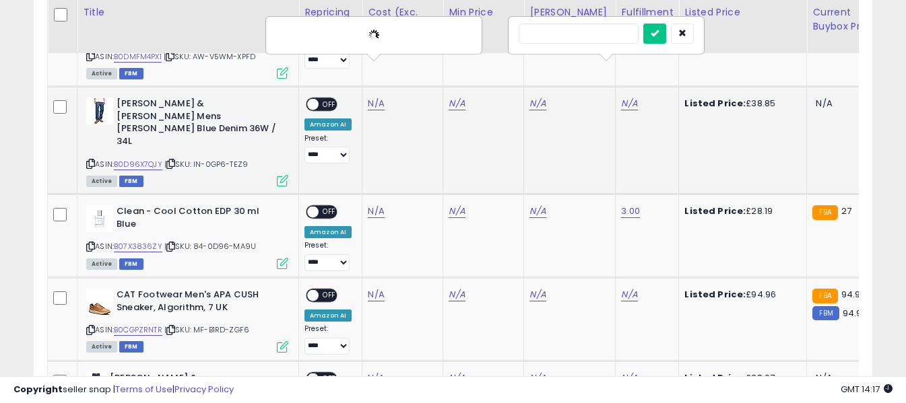
click at [606, 38] on input "text" at bounding box center [579, 34] width 120 height 20
type input "*"
drag, startPoint x: 676, startPoint y: 36, endPoint x: 523, endPoint y: 47, distance: 152.6
click at [659, 36] on icon "submit" at bounding box center [655, 33] width 8 height 8
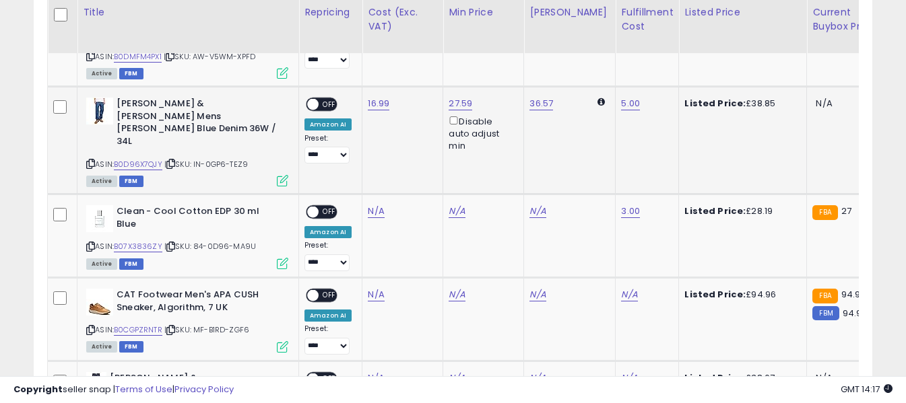
click at [329, 99] on span "OFF" at bounding box center [330, 104] width 22 height 11
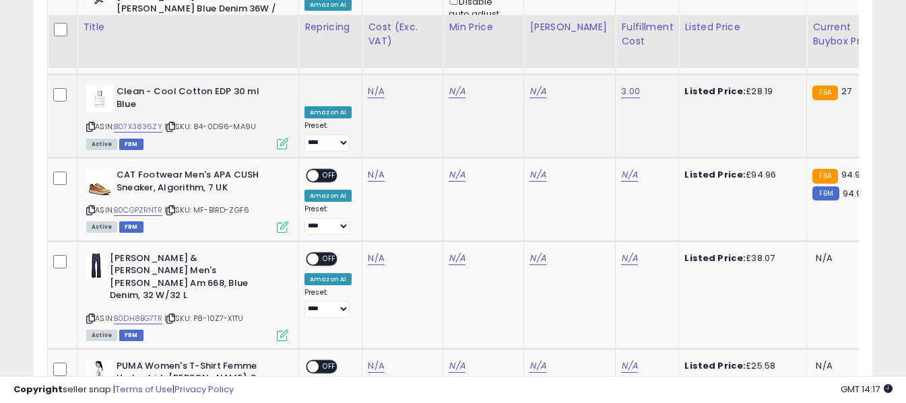
scroll to position [991, 0]
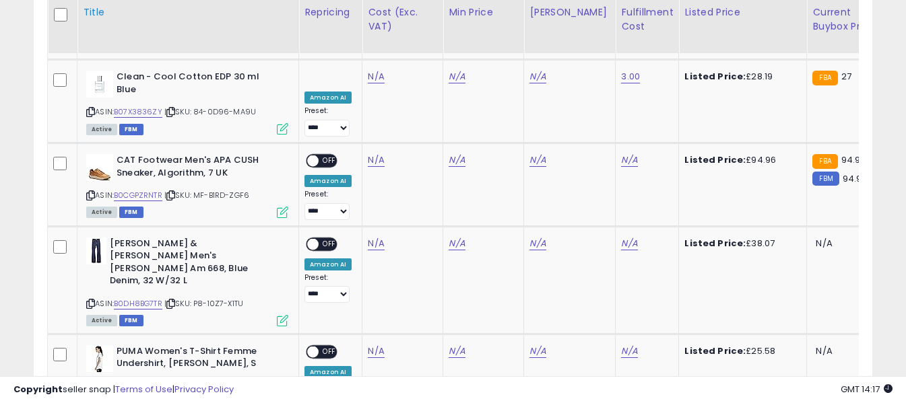
drag, startPoint x: 92, startPoint y: 135, endPoint x: 256, endPoint y: 19, distance: 201.1
click at [92, 192] on icon at bounding box center [90, 195] width 9 height 7
click at [377, 154] on link "N/A" at bounding box center [376, 160] width 16 height 13
click at [372, 69] on input "number" at bounding box center [336, 66] width 120 height 23
type input "*****"
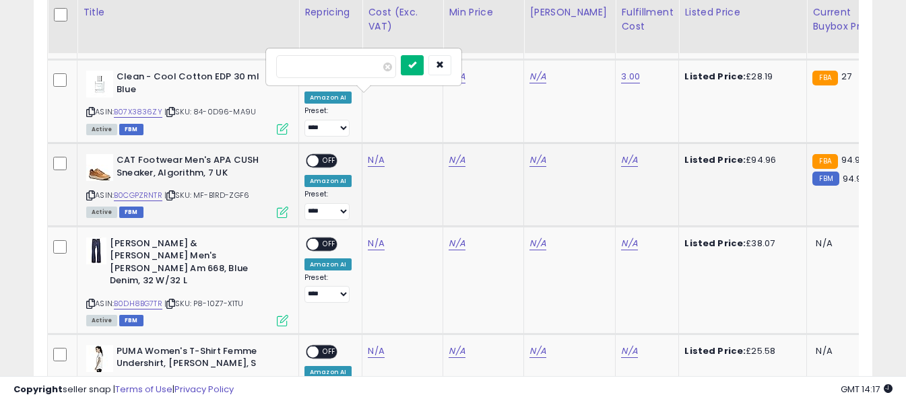
click at [424, 61] on button "submit" at bounding box center [412, 65] width 23 height 20
click at [621, 154] on link "N/A" at bounding box center [629, 160] width 16 height 13
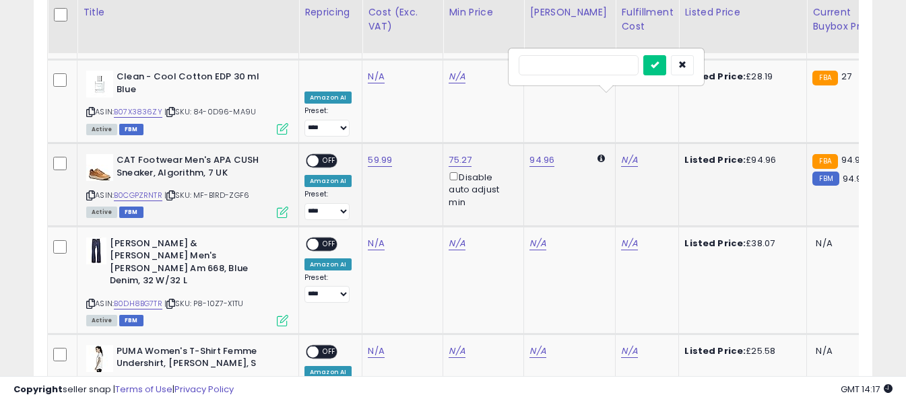
click at [590, 68] on input "text" at bounding box center [579, 65] width 120 height 20
type input "*"
click at [666, 62] on button "submit" at bounding box center [654, 65] width 23 height 20
click at [326, 156] on span "OFF" at bounding box center [330, 161] width 22 height 11
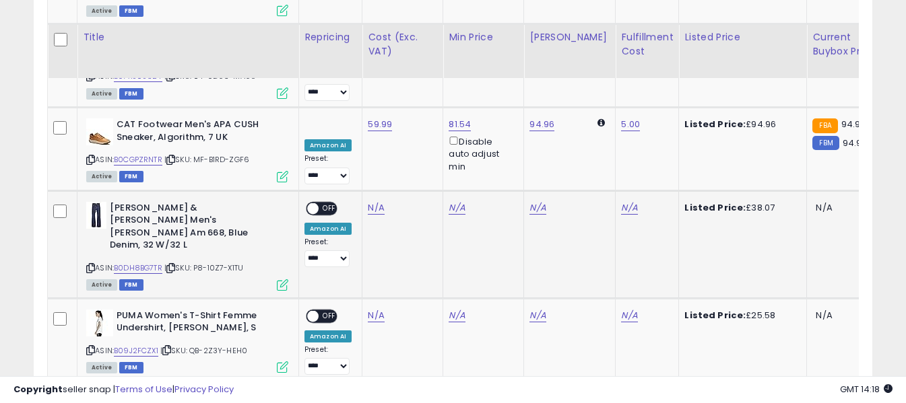
scroll to position [1058, 0]
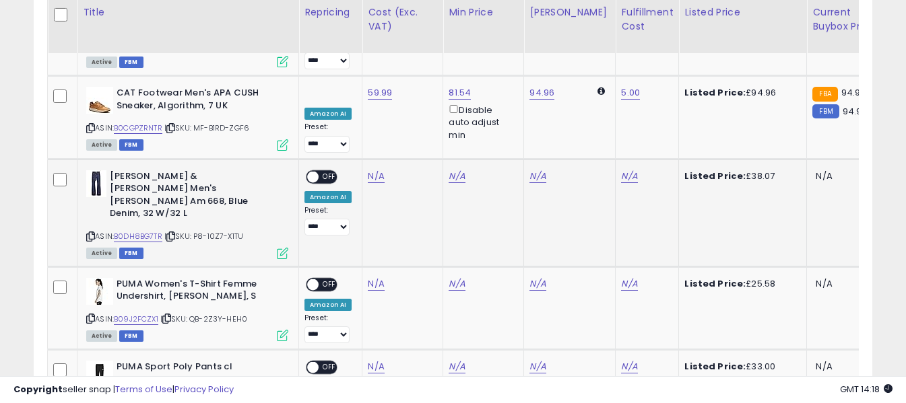
click at [91, 233] on icon at bounding box center [90, 236] width 9 height 7
click at [371, 170] on link "N/A" at bounding box center [376, 176] width 16 height 13
click at [369, 84] on input "number" at bounding box center [336, 82] width 120 height 23
type input "*****"
click at [416, 82] on icon "submit" at bounding box center [412, 81] width 8 height 8
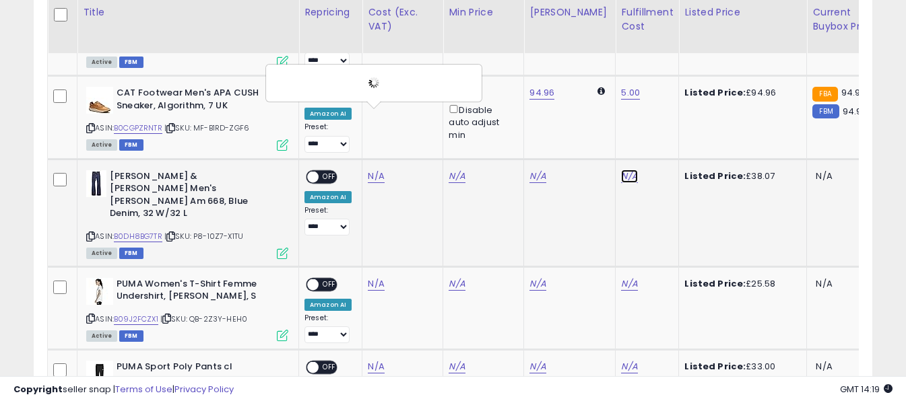
click at [621, 170] on link "N/A" at bounding box center [629, 176] width 16 height 13
click at [591, 82] on input "text" at bounding box center [579, 81] width 120 height 20
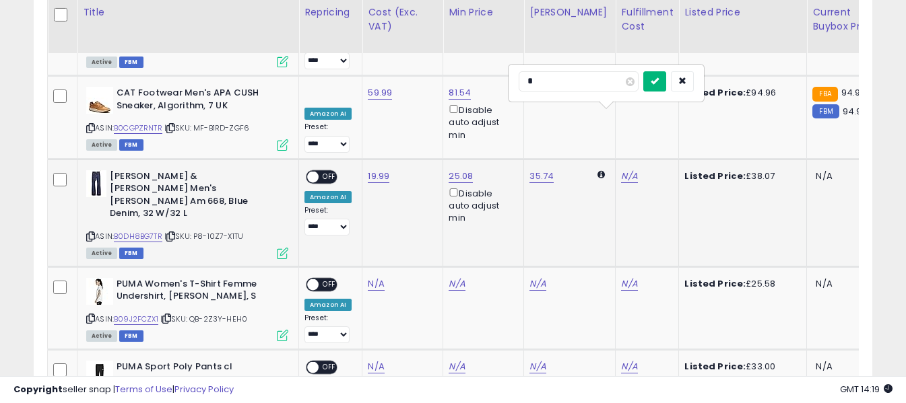
type input "*"
click at [659, 83] on icon "submit" at bounding box center [655, 81] width 8 height 8
click at [331, 171] on span "OFF" at bounding box center [330, 176] width 22 height 11
click at [87, 315] on icon at bounding box center [90, 318] width 9 height 7
click at [369, 278] on link "N/A" at bounding box center [376, 284] width 16 height 13
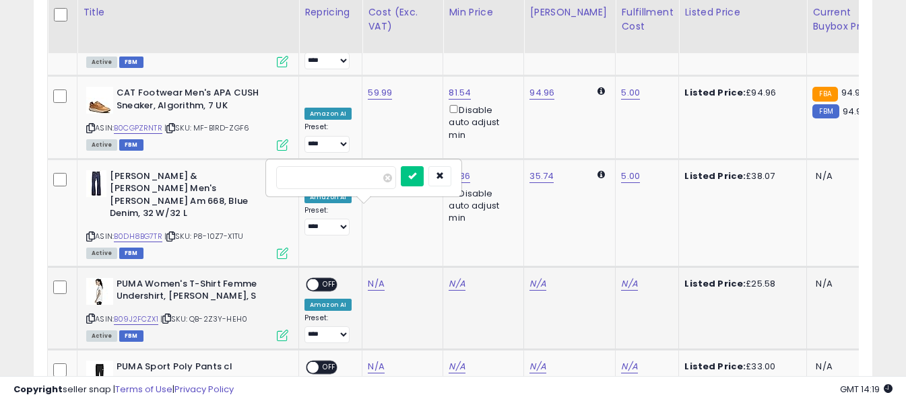
click at [372, 178] on input "number" at bounding box center [336, 177] width 120 height 23
type input "****"
click at [416, 174] on icon "submit" at bounding box center [412, 176] width 8 height 8
click at [621, 278] on link "N/A" at bounding box center [629, 284] width 16 height 13
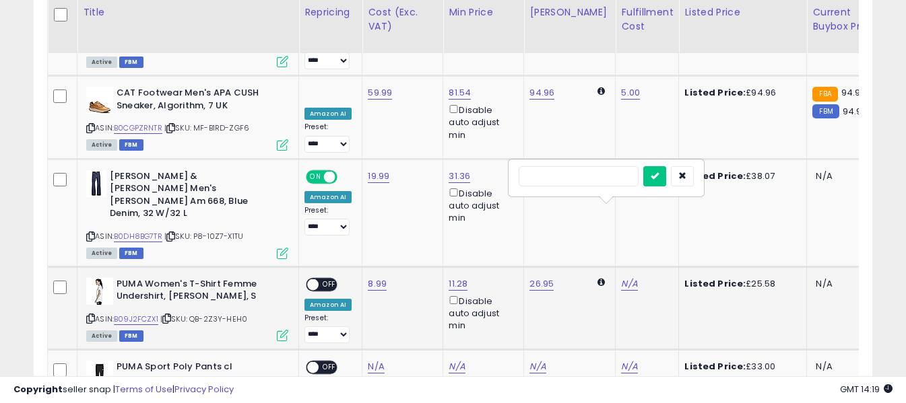
click at [587, 172] on input "text" at bounding box center [579, 176] width 120 height 20
type input "*"
click at [659, 174] on icon "submit" at bounding box center [655, 176] width 8 height 8
click at [323, 279] on span "OFF" at bounding box center [330, 284] width 22 height 11
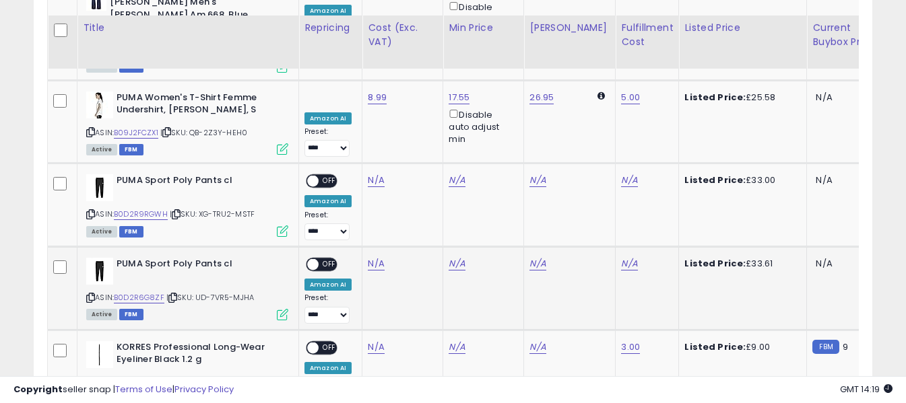
scroll to position [1260, 0]
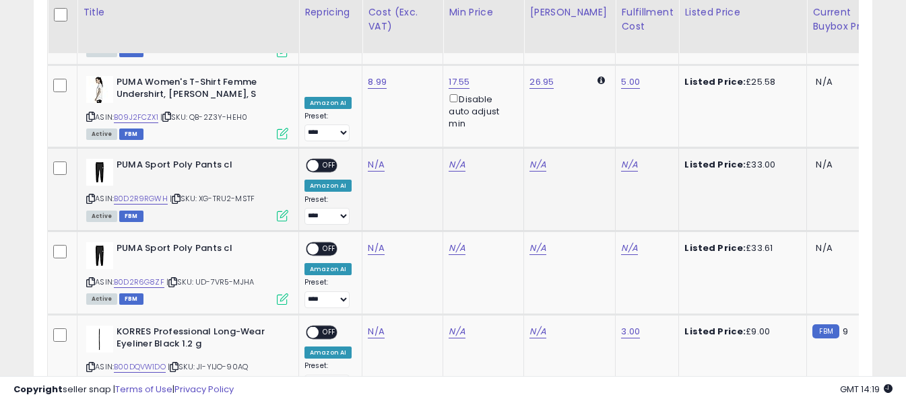
click at [90, 195] on icon at bounding box center [90, 198] width 9 height 7
click at [379, 158] on link "N/A" at bounding box center [376, 164] width 16 height 13
click at [372, 63] on input "number" at bounding box center [336, 59] width 120 height 23
type input "*****"
click at [416, 53] on icon "submit" at bounding box center [412, 57] width 8 height 8
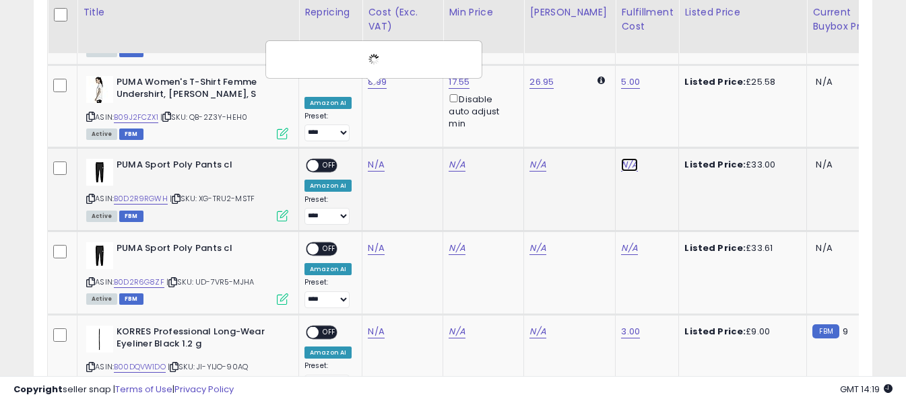
click at [621, 158] on link "N/A" at bounding box center [629, 164] width 16 height 13
click at [593, 54] on input "text" at bounding box center [579, 58] width 120 height 20
type input "*"
click at [666, 58] on button "submit" at bounding box center [654, 58] width 23 height 20
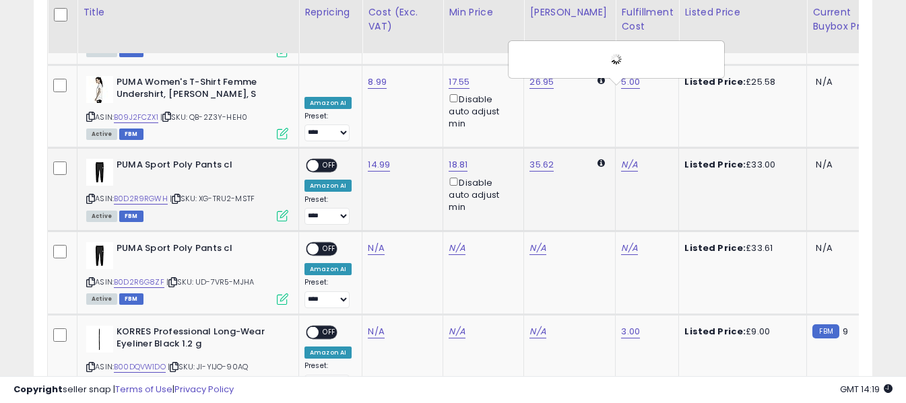
click at [327, 160] on span "OFF" at bounding box center [330, 165] width 22 height 11
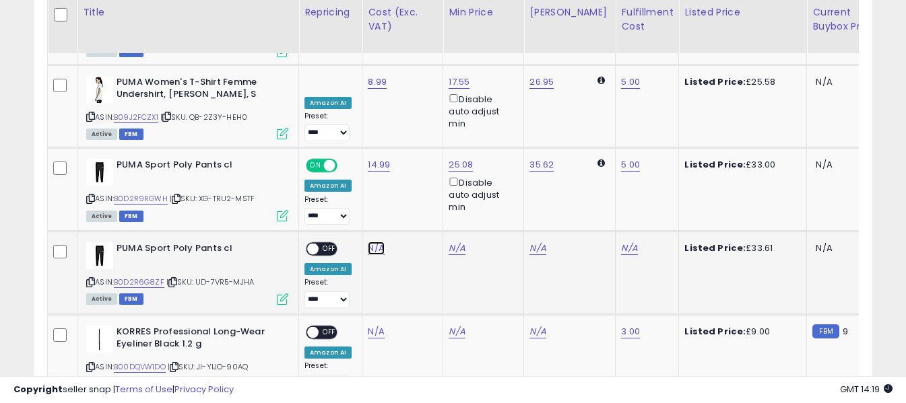
click at [375, 242] on link "N/A" at bounding box center [376, 248] width 16 height 13
click at [370, 143] on input "number" at bounding box center [336, 142] width 120 height 23
type input "*****"
drag, startPoint x: 424, startPoint y: 141, endPoint x: 536, endPoint y: 164, distance: 114.0
click at [424, 141] on button "submit" at bounding box center [412, 141] width 23 height 20
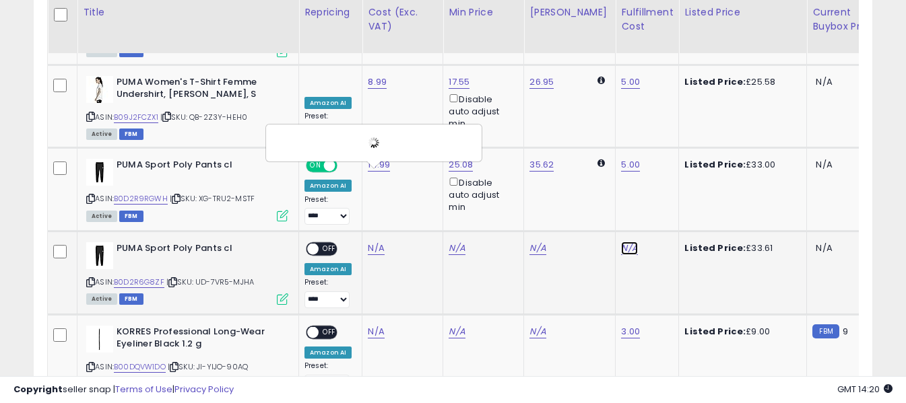
click at [621, 242] on link "N/A" at bounding box center [629, 248] width 16 height 13
click at [601, 141] on input "text" at bounding box center [579, 141] width 120 height 20
type input "*"
click at [659, 143] on icon "submit" at bounding box center [655, 141] width 8 height 8
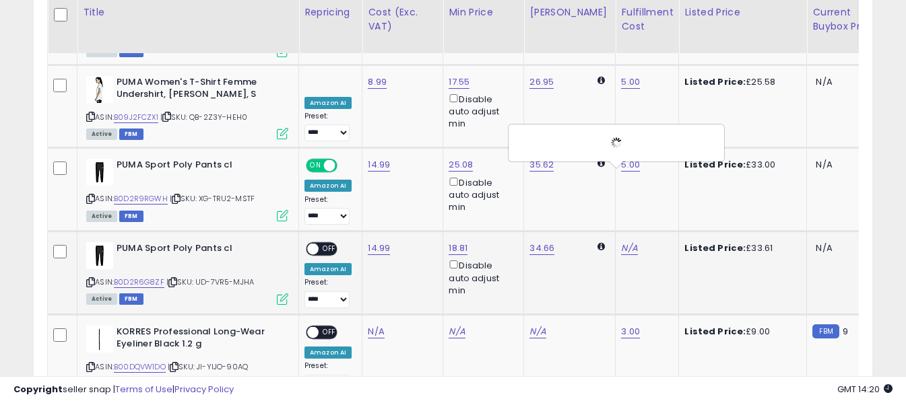
click at [325, 244] on span "OFF" at bounding box center [330, 249] width 22 height 11
click at [94, 364] on icon at bounding box center [90, 367] width 9 height 7
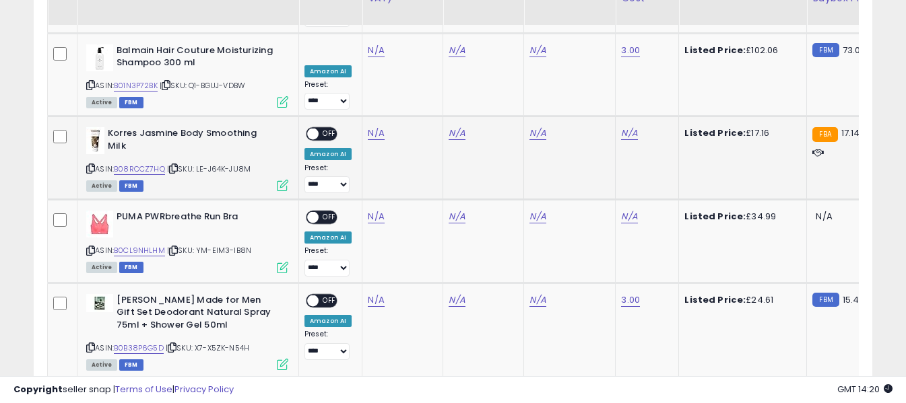
scroll to position [1664, 0]
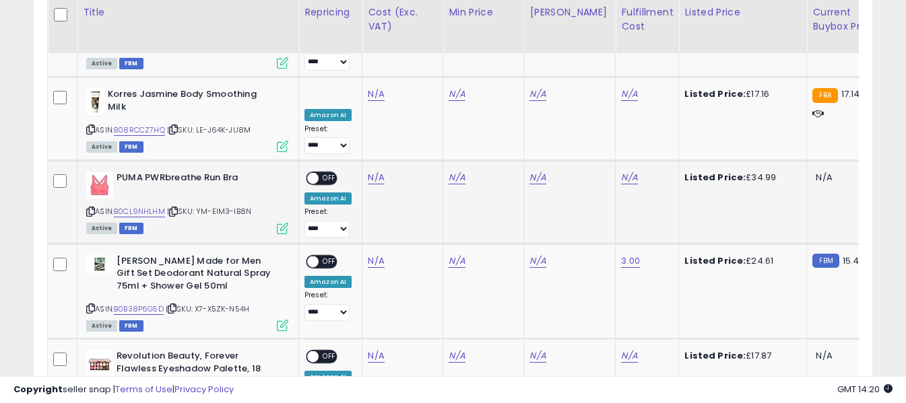
click at [90, 208] on icon at bounding box center [90, 211] width 9 height 7
click at [372, 171] on link "N/A" at bounding box center [376, 177] width 16 height 13
click at [362, 75] on input "number" at bounding box center [336, 72] width 120 height 23
type input "*****"
click at [424, 71] on button "submit" at bounding box center [412, 71] width 23 height 20
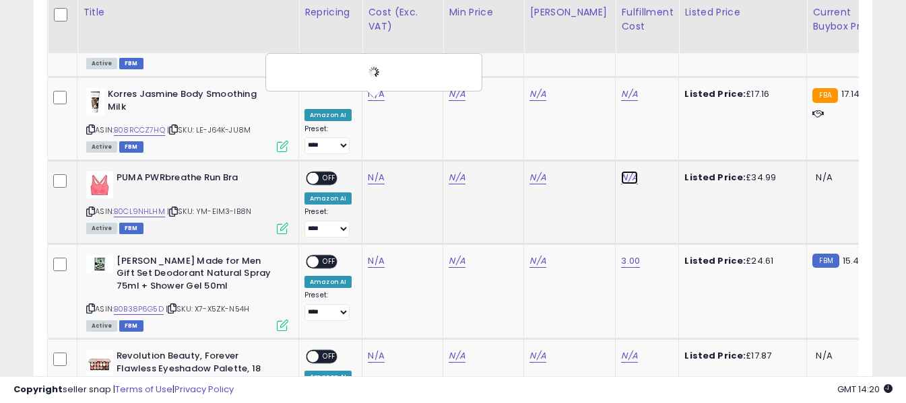
click at [621, 171] on link "N/A" at bounding box center [629, 177] width 16 height 13
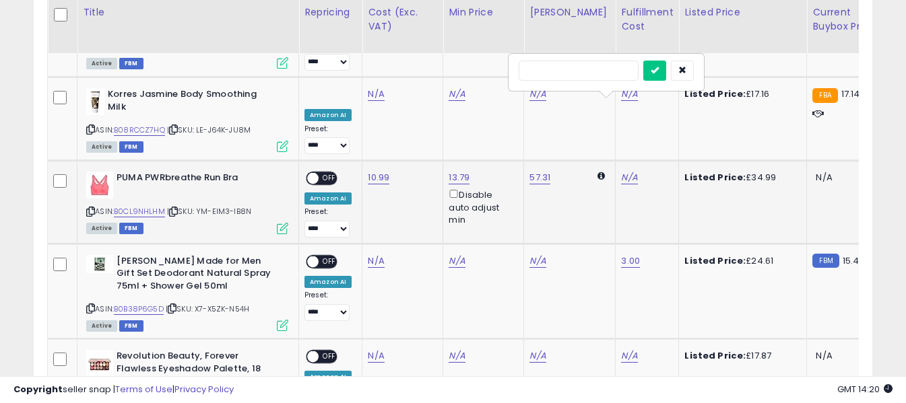
click at [598, 69] on input "text" at bounding box center [579, 71] width 120 height 20
type input "*"
click at [659, 69] on icon "submit" at bounding box center [655, 70] width 8 height 8
click at [325, 173] on span "OFF" at bounding box center [330, 178] width 22 height 11
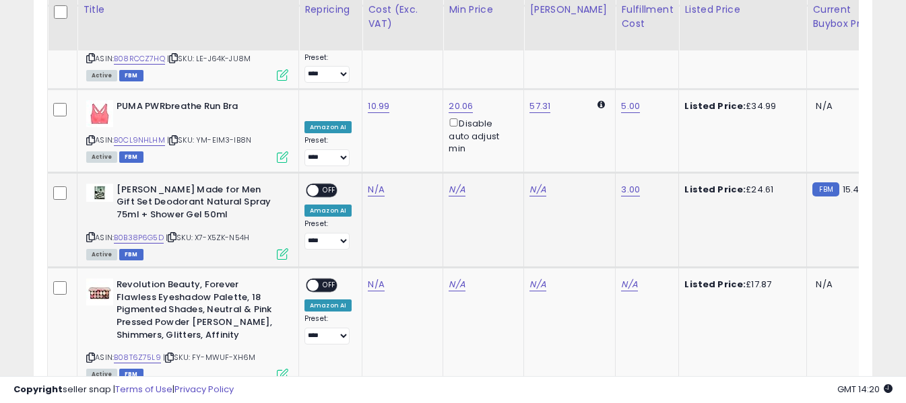
scroll to position [1732, 0]
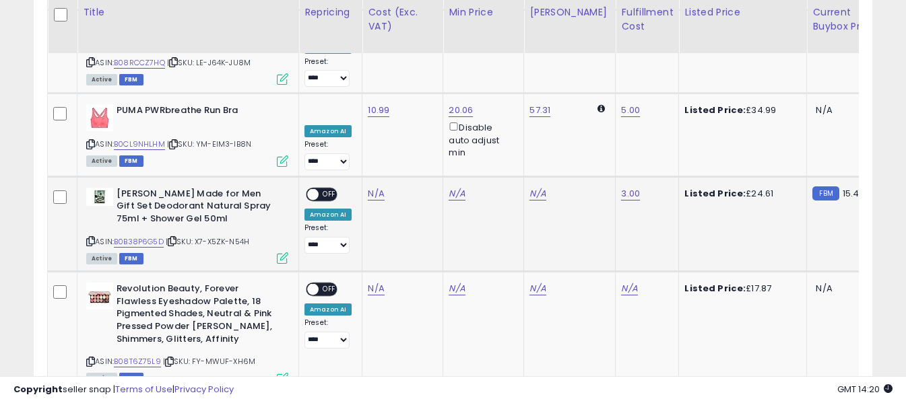
click at [93, 238] on icon at bounding box center [90, 241] width 9 height 7
click at [89, 358] on icon at bounding box center [90, 361] width 9 height 7
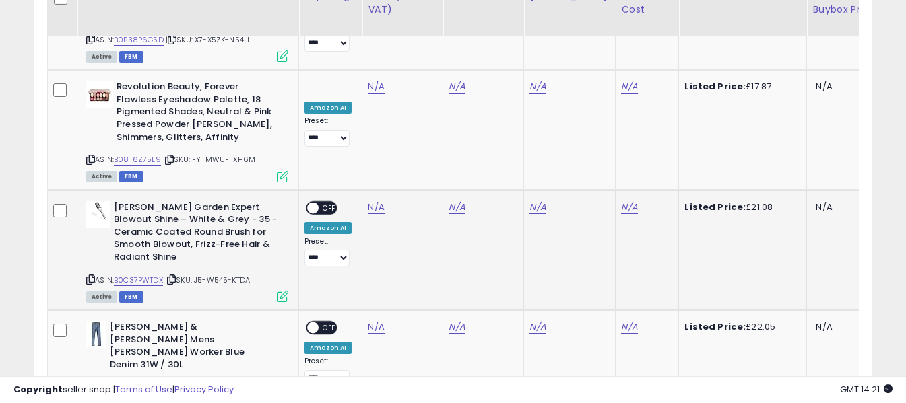
scroll to position [1866, 0]
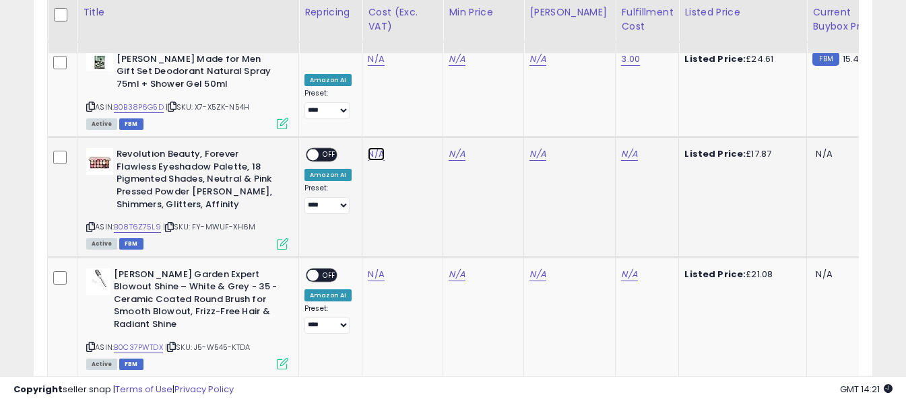
click at [373, 148] on link "N/A" at bounding box center [376, 154] width 16 height 13
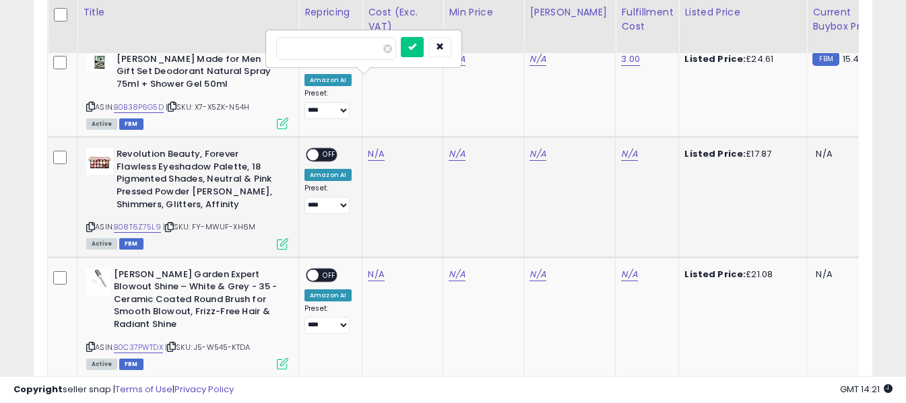
click at [363, 53] on input "number" at bounding box center [336, 48] width 120 height 23
type input "**"
click at [424, 42] on button "submit" at bounding box center [412, 47] width 23 height 20
click at [621, 148] on link "N/A" at bounding box center [629, 154] width 16 height 13
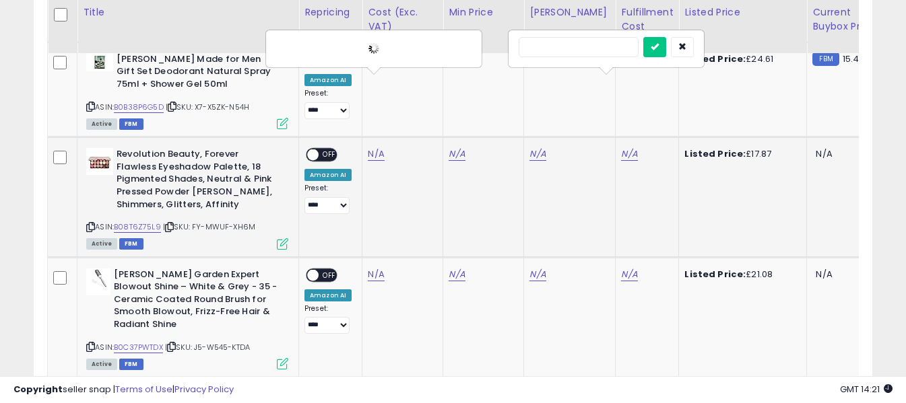
click at [583, 44] on input "text" at bounding box center [579, 47] width 120 height 20
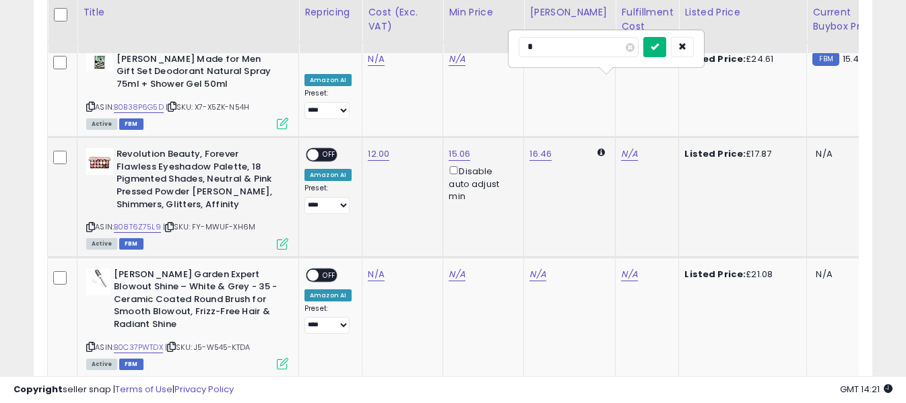
type input "*"
click at [666, 44] on button "submit" at bounding box center [654, 47] width 23 height 20
click at [324, 150] on span "OFF" at bounding box center [330, 155] width 22 height 11
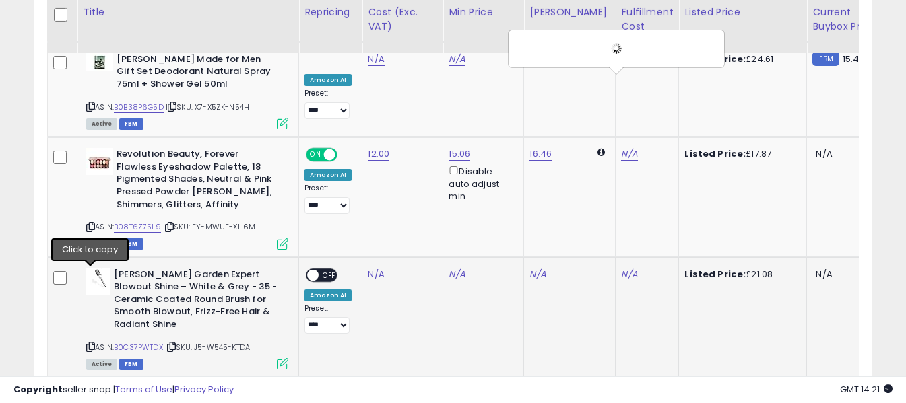
click at [90, 344] on icon at bounding box center [90, 347] width 9 height 7
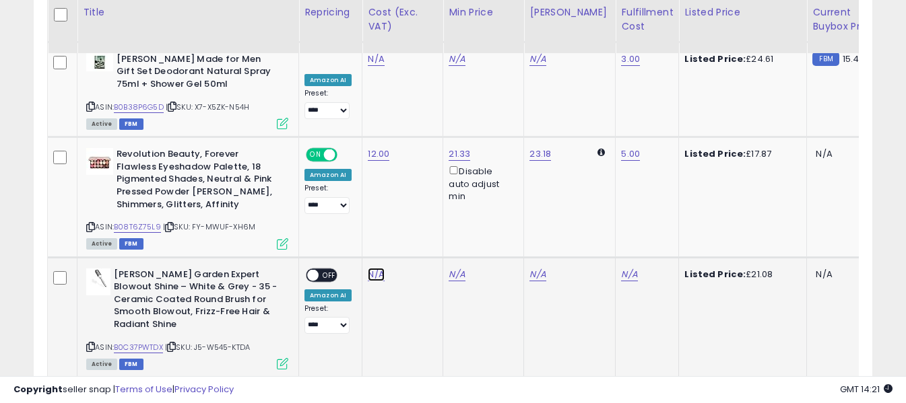
click at [371, 268] on link "N/A" at bounding box center [376, 274] width 16 height 13
click at [360, 158] on input "number" at bounding box center [336, 168] width 120 height 23
type input "*****"
click at [416, 166] on icon "submit" at bounding box center [412, 166] width 8 height 8
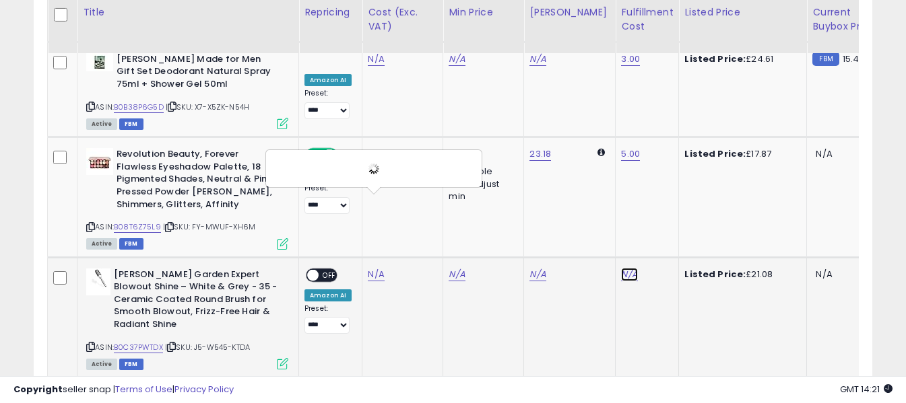
click at [621, 268] on link "N/A" at bounding box center [629, 274] width 16 height 13
click at [593, 165] on input "text" at bounding box center [579, 167] width 120 height 20
type input "*"
click at [659, 168] on icon "submit" at bounding box center [655, 166] width 8 height 8
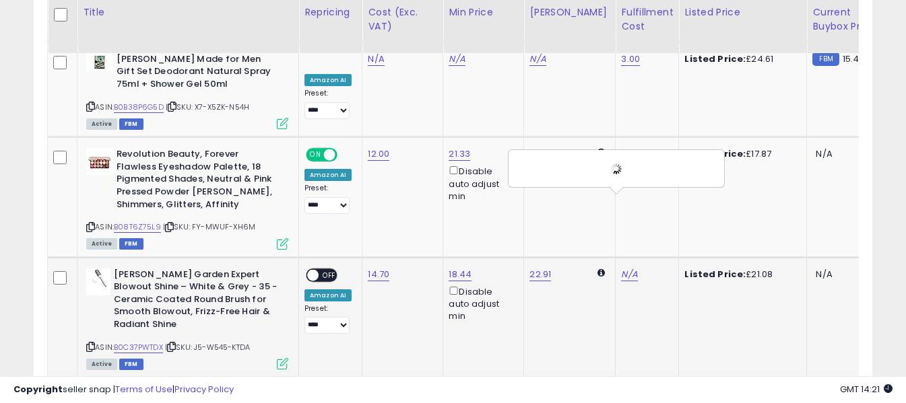
click at [330, 269] on span "OFF" at bounding box center [330, 274] width 22 height 11
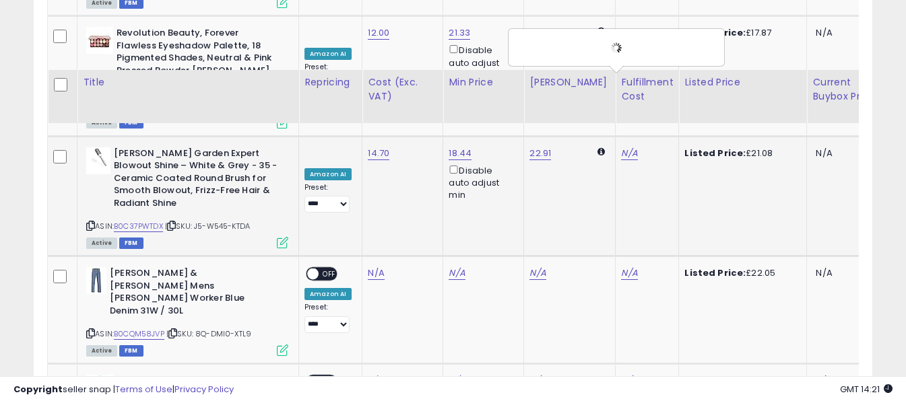
scroll to position [2069, 0]
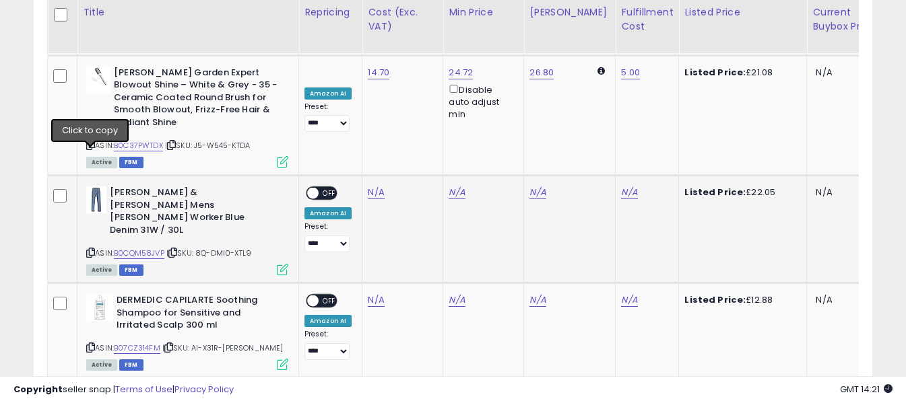
click at [88, 249] on icon at bounding box center [90, 252] width 9 height 7
click at [376, 186] on link "N/A" at bounding box center [376, 192] width 16 height 13
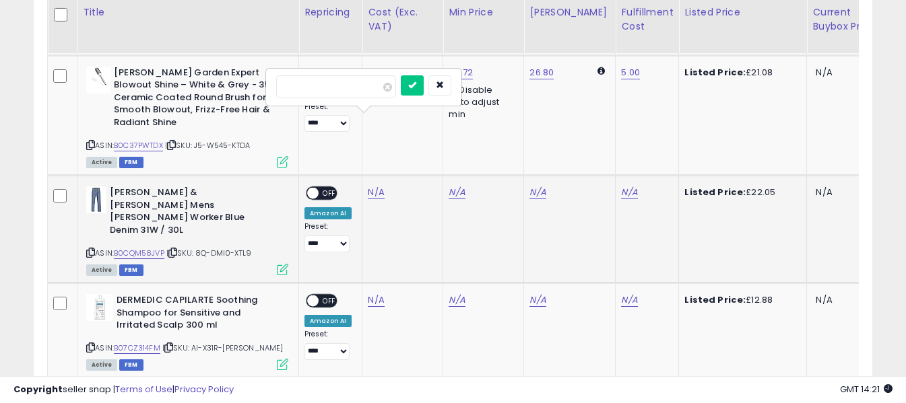
click at [369, 85] on input "number" at bounding box center [336, 86] width 120 height 23
type input "****"
click at [416, 84] on icon "submit" at bounding box center [412, 85] width 8 height 8
click at [621, 186] on link "N/A" at bounding box center [629, 192] width 16 height 13
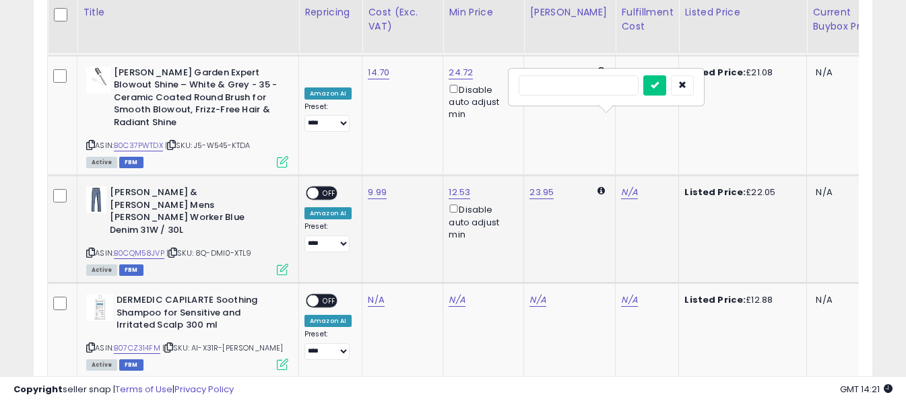
click at [583, 88] on input "text" at bounding box center [579, 85] width 120 height 20
type input "*"
click at [659, 84] on icon "submit" at bounding box center [655, 85] width 8 height 8
click at [327, 188] on span "OFF" at bounding box center [330, 193] width 22 height 11
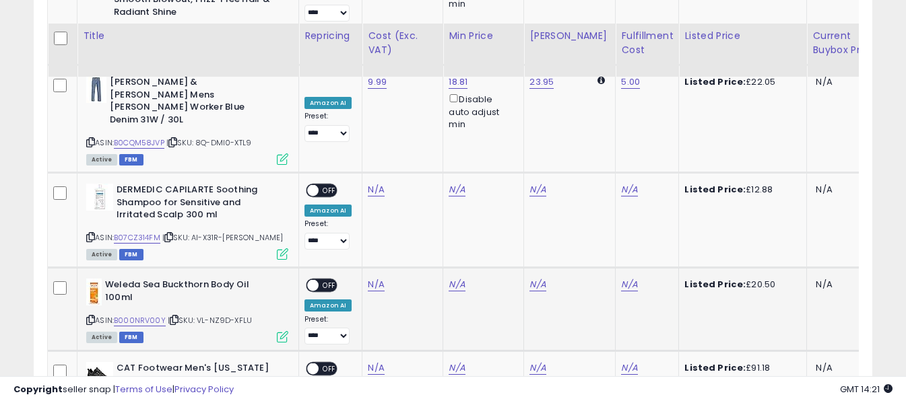
scroll to position [2203, 0]
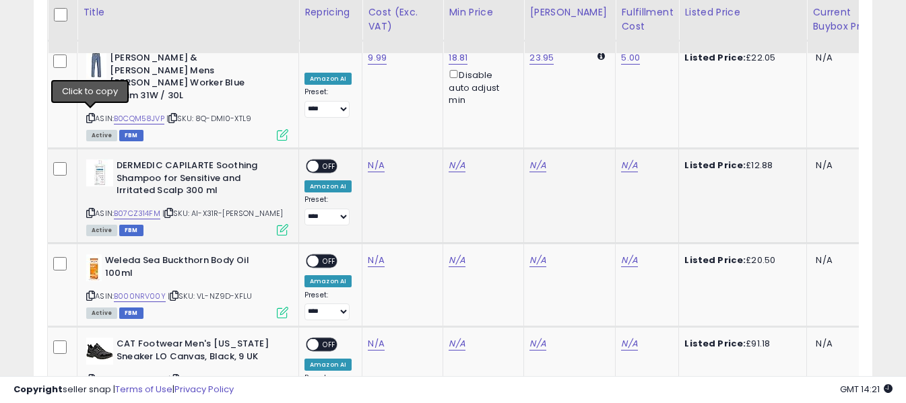
click at [89, 209] on icon at bounding box center [90, 212] width 9 height 7
click at [370, 159] on link "N/A" at bounding box center [376, 165] width 16 height 13
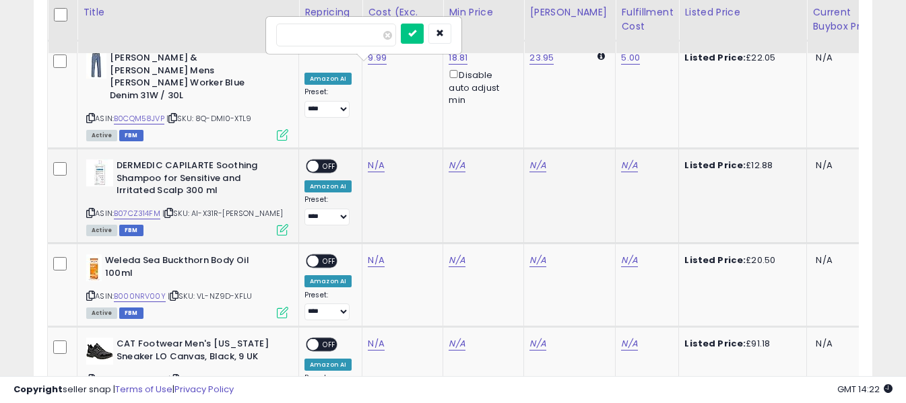
click at [372, 42] on input "number" at bounding box center [336, 35] width 120 height 23
type input "****"
drag, startPoint x: 438, startPoint y: 34, endPoint x: 537, endPoint y: 65, distance: 103.1
click at [424, 35] on button "submit" at bounding box center [412, 34] width 23 height 20
click at [621, 159] on link "N/A" at bounding box center [629, 165] width 16 height 13
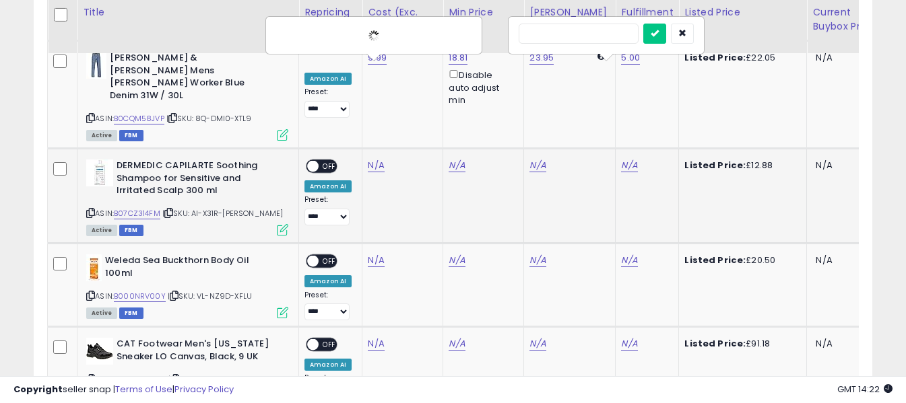
click at [595, 36] on input "text" at bounding box center [579, 34] width 120 height 20
type input "*"
click at [659, 36] on icon "submit" at bounding box center [655, 33] width 8 height 8
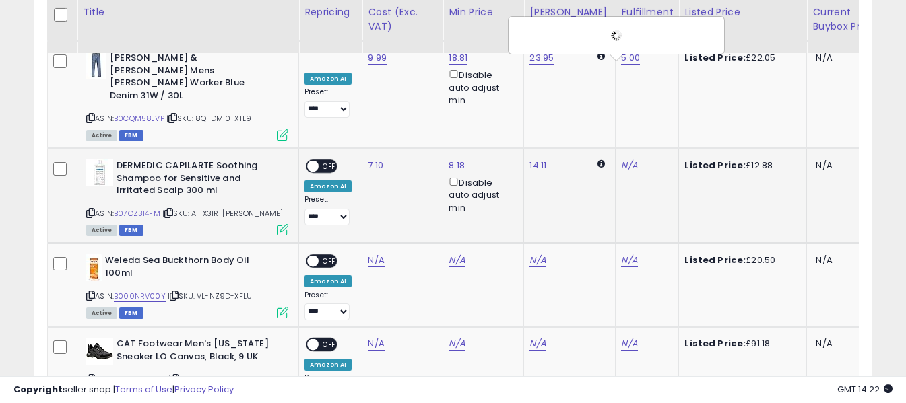
click at [327, 161] on span "OFF" at bounding box center [330, 166] width 22 height 11
drag, startPoint x: 88, startPoint y: 195, endPoint x: 270, endPoint y: 41, distance: 238.5
click at [88, 292] on icon at bounding box center [90, 295] width 9 height 7
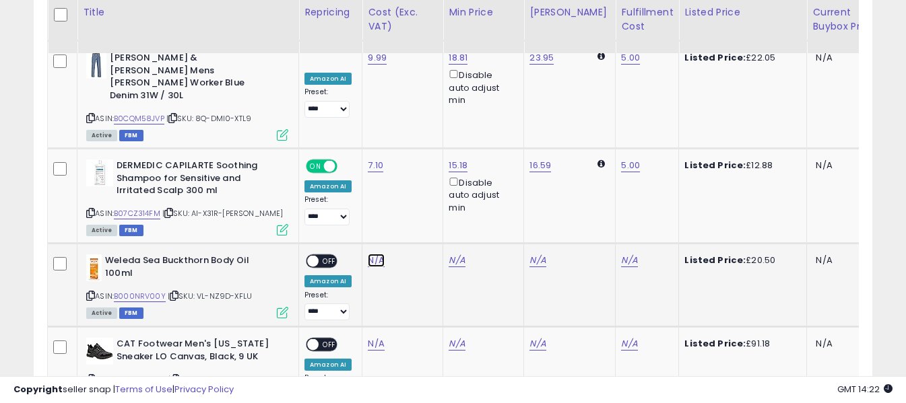
click at [378, 254] on link "N/A" at bounding box center [376, 260] width 16 height 13
click at [368, 132] on input "number" at bounding box center [336, 130] width 120 height 23
type input "*****"
click at [424, 132] on button "submit" at bounding box center [412, 129] width 23 height 20
click at [625, 255] on div "N/A" at bounding box center [644, 261] width 47 height 12
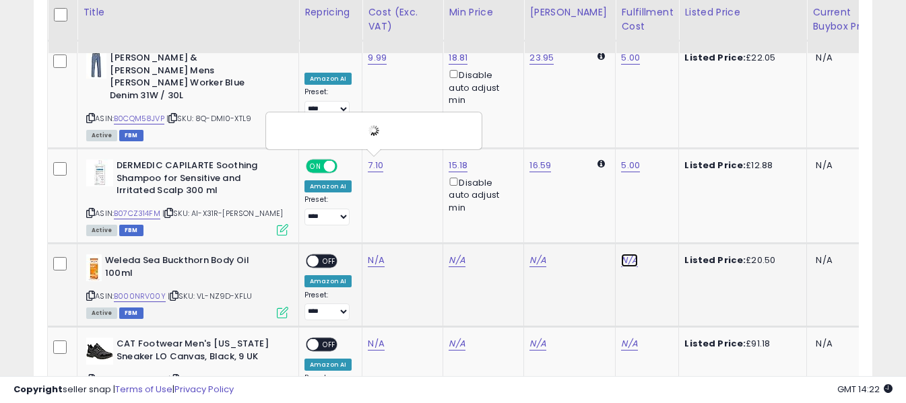
click at [621, 254] on link "N/A" at bounding box center [629, 260] width 16 height 13
click at [579, 131] on input "text" at bounding box center [579, 129] width 120 height 20
type input "*"
click at [659, 129] on icon "submit" at bounding box center [655, 129] width 8 height 8
click at [309, 255] on div "**********" at bounding box center [327, 288] width 47 height 66
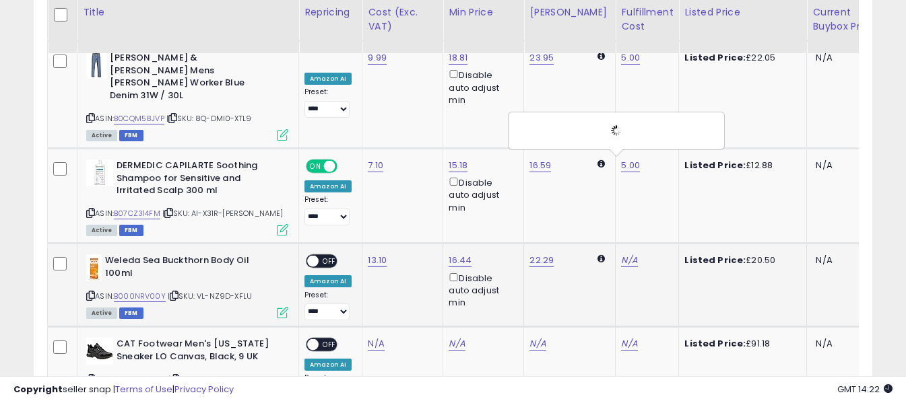
click at [326, 256] on span "OFF" at bounding box center [330, 261] width 22 height 11
click at [88, 376] on icon at bounding box center [90, 379] width 9 height 7
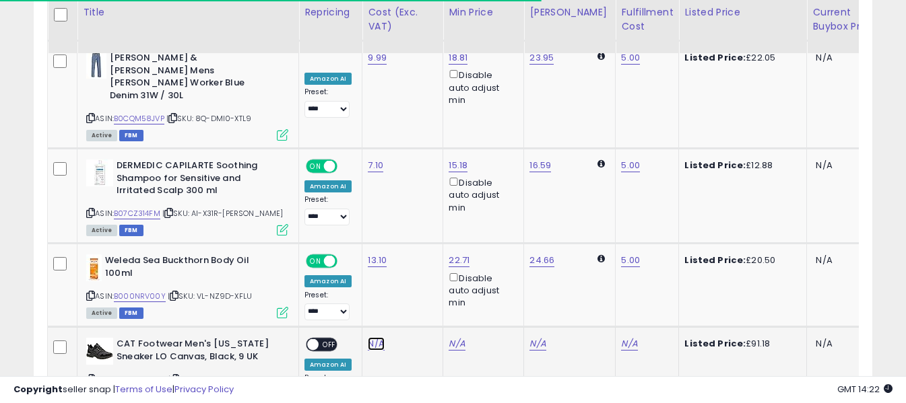
click at [375, 337] on link "N/A" at bounding box center [376, 343] width 16 height 13
click at [378, 211] on input "number" at bounding box center [336, 214] width 120 height 23
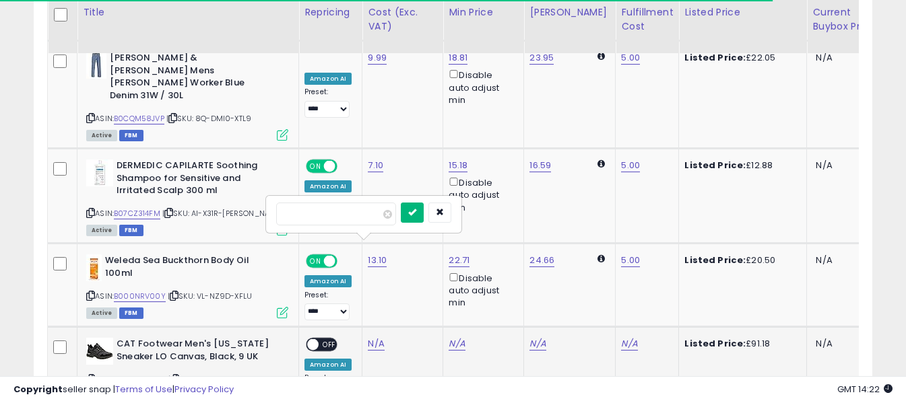
type input "*****"
click at [416, 214] on icon "submit" at bounding box center [412, 212] width 8 height 8
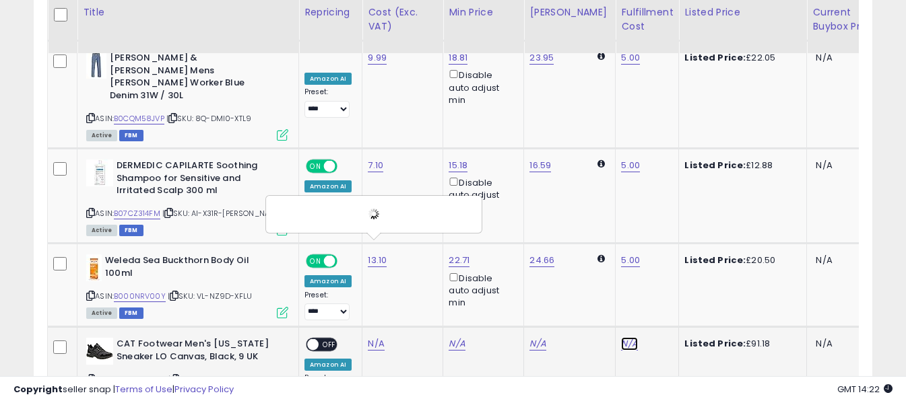
click at [621, 337] on link "N/A" at bounding box center [629, 343] width 16 height 13
click at [597, 218] on input "text" at bounding box center [579, 213] width 120 height 20
type input "*"
click at [659, 214] on icon "submit" at bounding box center [655, 212] width 8 height 8
click at [327, 339] on span "OFF" at bounding box center [330, 344] width 22 height 11
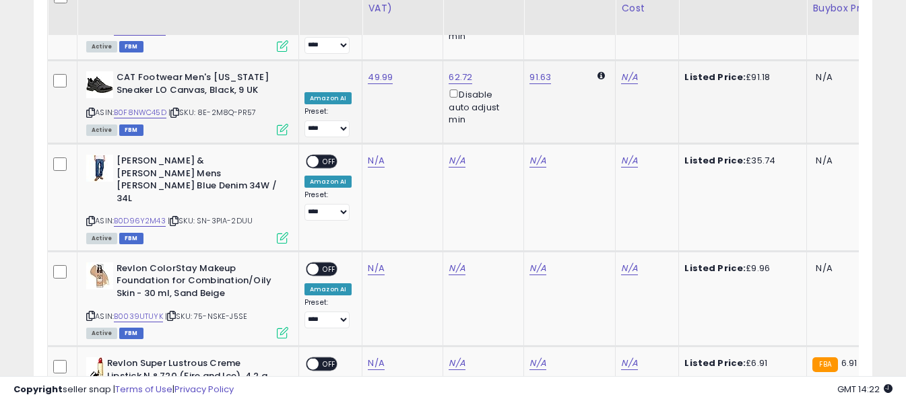
scroll to position [2473, 0]
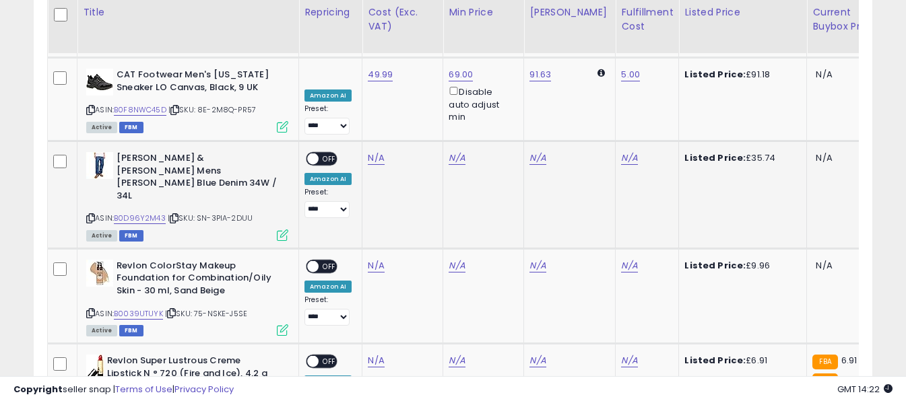
click at [89, 215] on icon at bounding box center [90, 218] width 9 height 7
click at [378, 152] on link "N/A" at bounding box center [376, 158] width 16 height 13
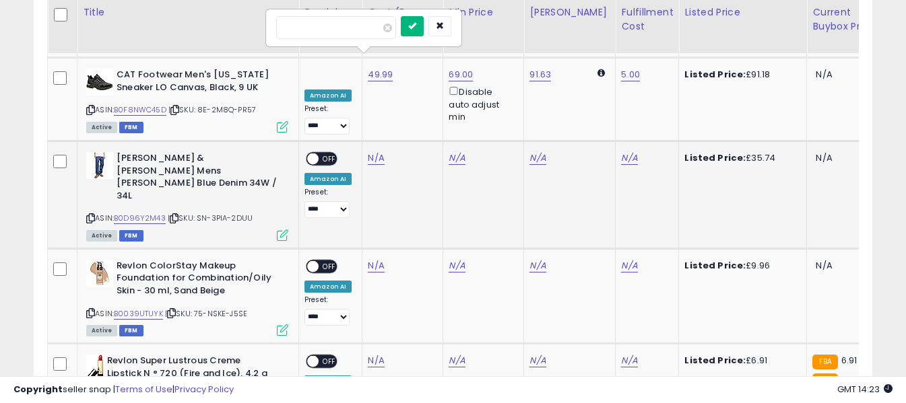
type input "*****"
click at [416, 30] on icon "submit" at bounding box center [412, 26] width 8 height 8
click at [622, 152] on link "N/A" at bounding box center [629, 158] width 16 height 13
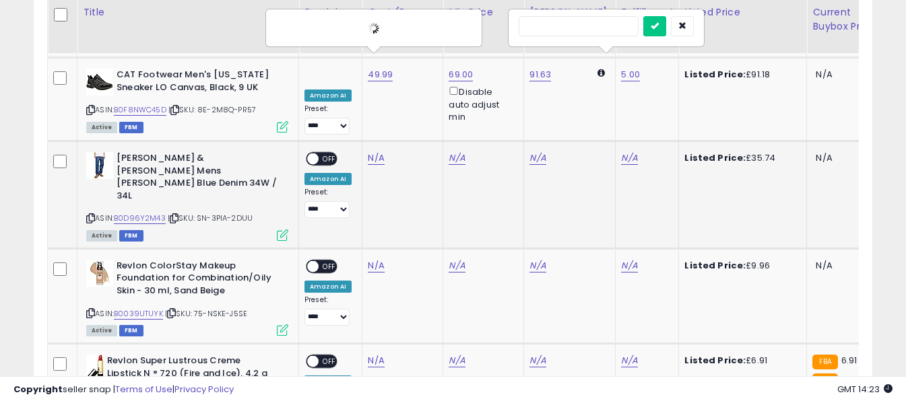
click at [594, 31] on input "text" at bounding box center [579, 26] width 120 height 20
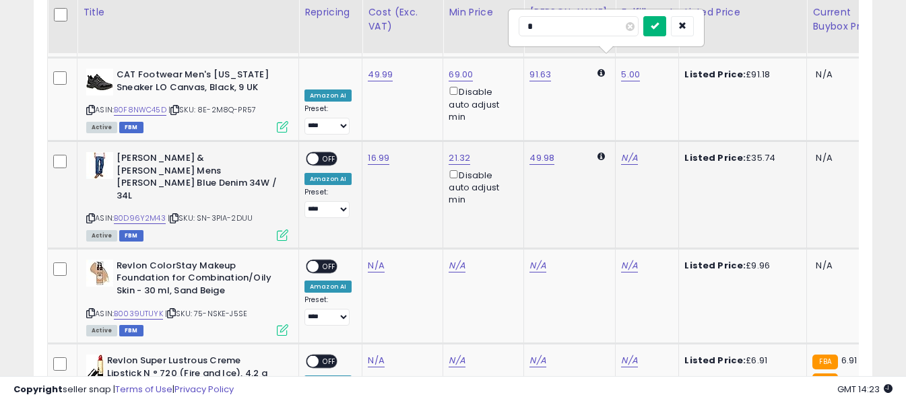
type input "*"
click at [666, 24] on button "submit" at bounding box center [654, 26] width 23 height 20
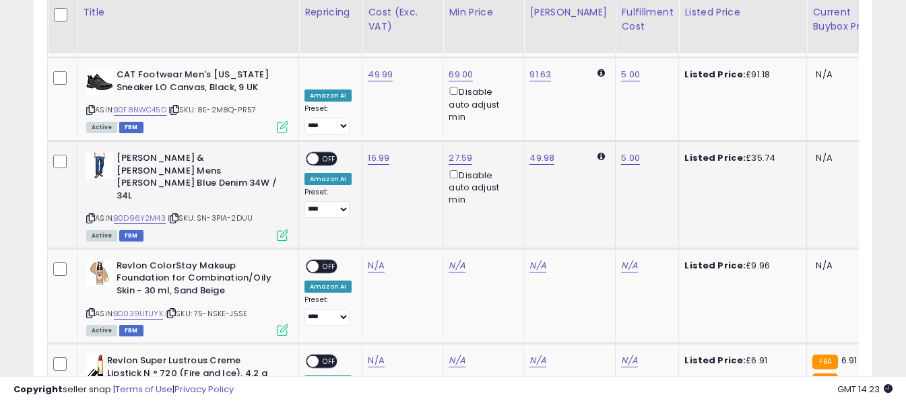
click at [321, 154] on span "OFF" at bounding box center [330, 159] width 22 height 11
click at [92, 310] on icon at bounding box center [90, 313] width 9 height 7
click at [377, 259] on link "N/A" at bounding box center [376, 265] width 16 height 13
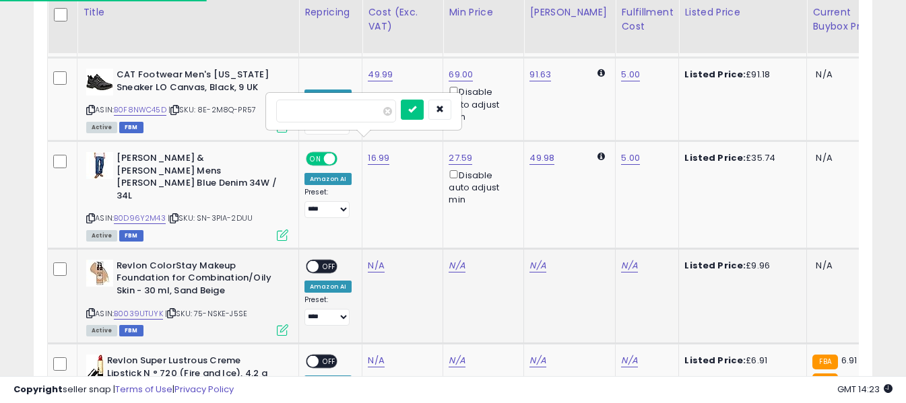
click at [366, 117] on input "number" at bounding box center [336, 111] width 120 height 23
type input "****"
click at [424, 107] on button "submit" at bounding box center [412, 110] width 23 height 20
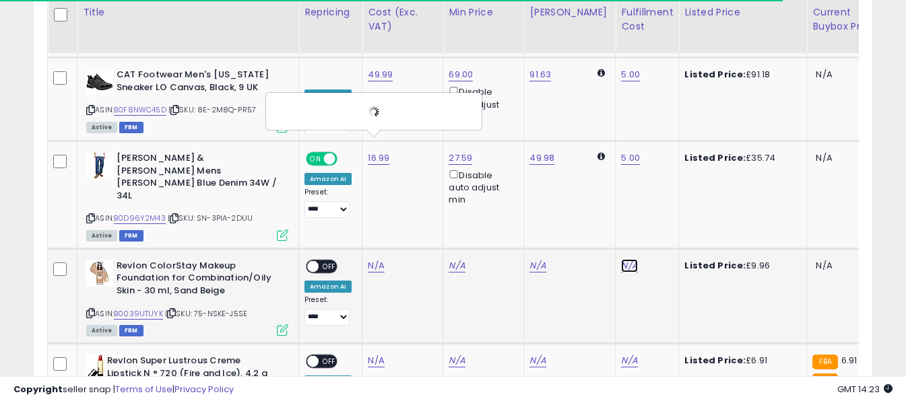
click at [621, 259] on link "N/A" at bounding box center [629, 265] width 16 height 13
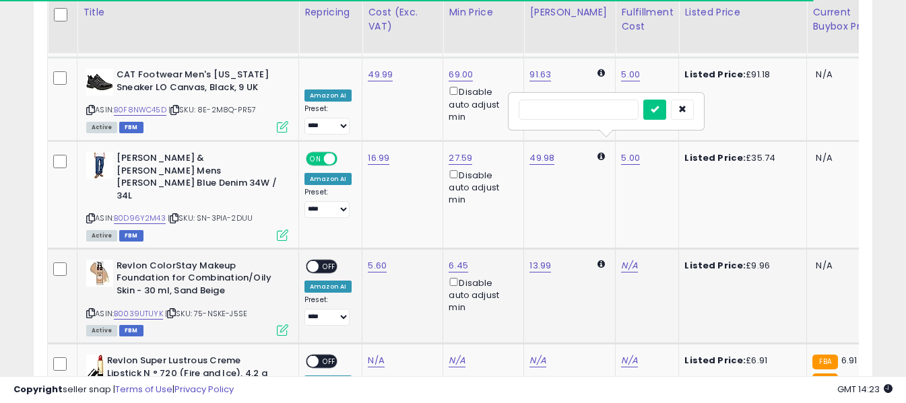
click at [573, 112] on input "text" at bounding box center [579, 110] width 120 height 20
type input "*"
click at [666, 115] on button "submit" at bounding box center [654, 110] width 23 height 20
click at [324, 261] on span "OFF" at bounding box center [330, 266] width 22 height 11
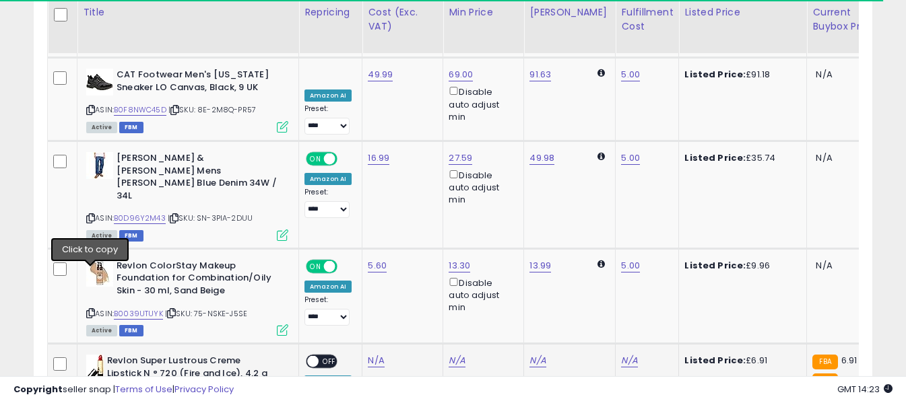
click at [91, 393] on icon at bounding box center [90, 396] width 9 height 7
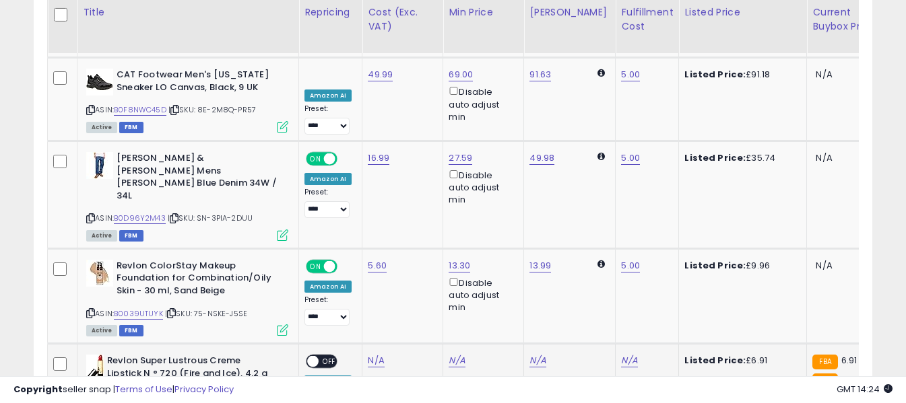
click at [370, 344] on td "N/A" at bounding box center [402, 386] width 81 height 84
click at [370, 354] on link "N/A" at bounding box center [376, 360] width 16 height 13
click at [366, 203] on input "number" at bounding box center [336, 206] width 120 height 23
type input "****"
click at [416, 206] on icon "submit" at bounding box center [412, 204] width 8 height 8
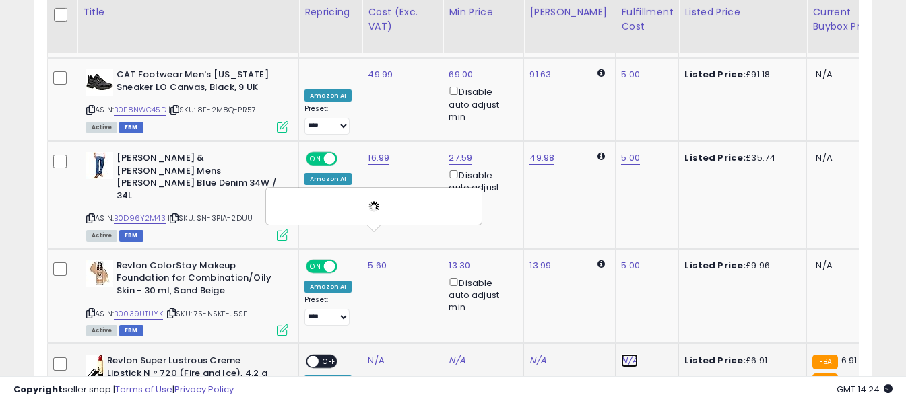
drag, startPoint x: 614, startPoint y: 241, endPoint x: 612, endPoint y: 234, distance: 7.0
click at [621, 354] on link "N/A" at bounding box center [629, 360] width 16 height 13
click at [595, 208] on input "text" at bounding box center [579, 205] width 120 height 20
type input "*"
click at [659, 203] on icon "submit" at bounding box center [655, 204] width 8 height 8
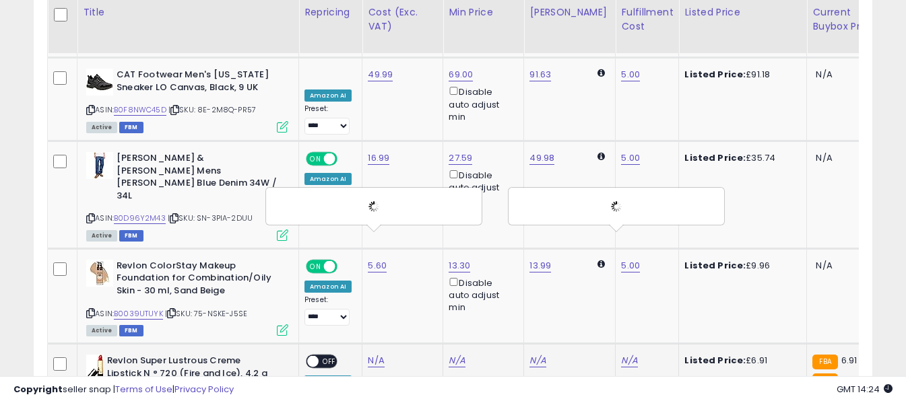
click at [329, 356] on span "OFF" at bounding box center [330, 361] width 22 height 11
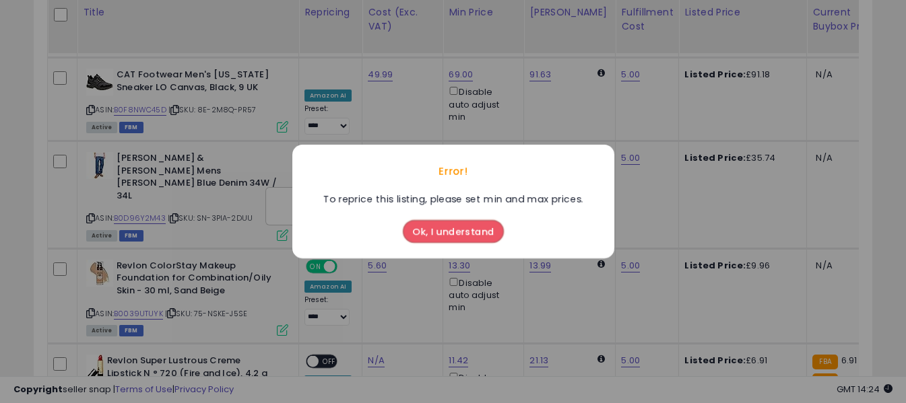
click at [438, 235] on button "Ok, I understand" at bounding box center [453, 231] width 101 height 23
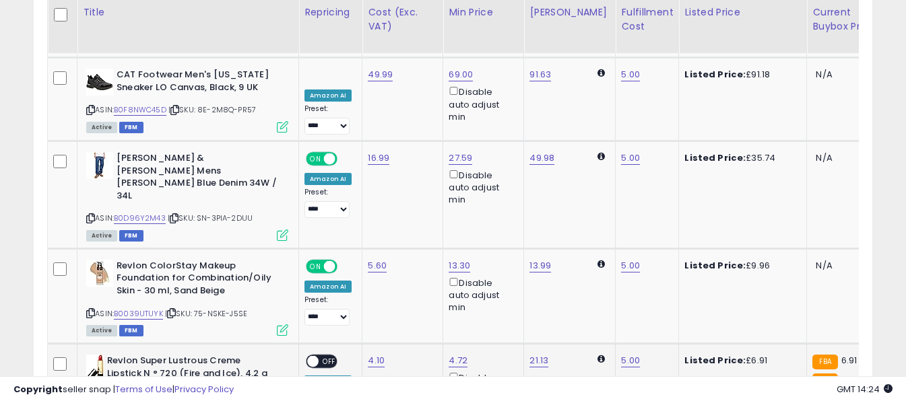
click at [326, 356] on span "OFF" at bounding box center [330, 361] width 22 height 11
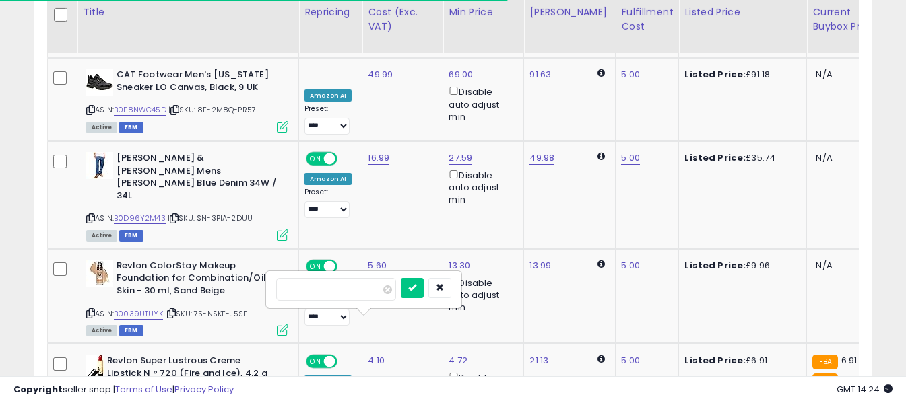
click at [348, 294] on input "number" at bounding box center [336, 289] width 120 height 23
type input "****"
drag, startPoint x: 430, startPoint y: 289, endPoint x: 453, endPoint y: 290, distance: 22.9
click at [416, 289] on icon "submit" at bounding box center [412, 288] width 8 height 8
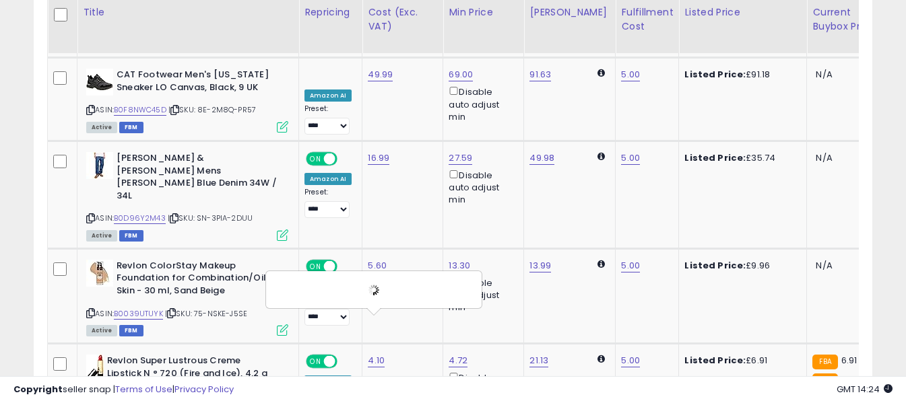
drag, startPoint x: 612, startPoint y: 322, endPoint x: 618, endPoint y: 317, distance: 7.7
click at [618, 290] on input "text" at bounding box center [579, 288] width 120 height 20
type input "*"
click at [659, 290] on icon "submit" at bounding box center [655, 288] width 8 height 8
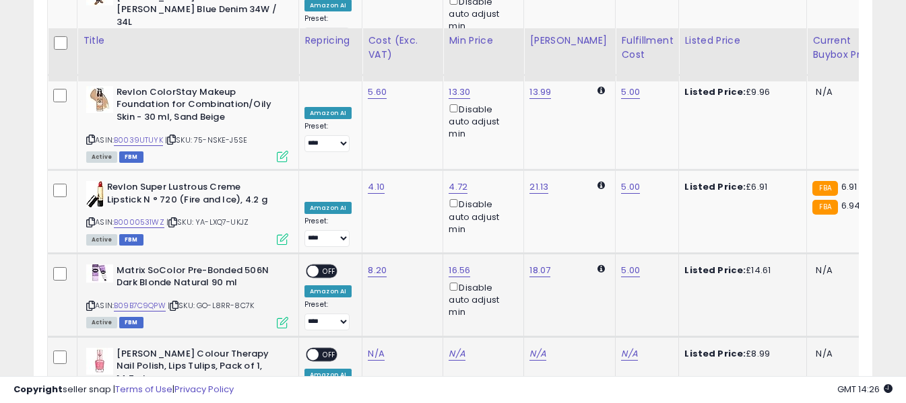
scroll to position [2675, 0]
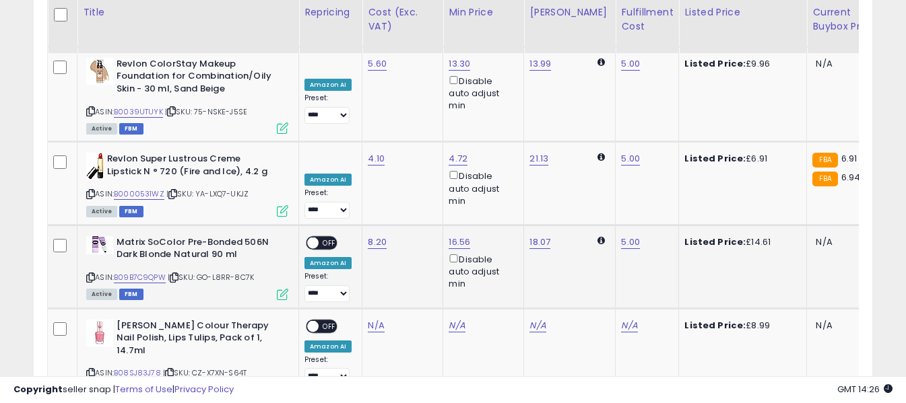
click at [325, 238] on span "OFF" at bounding box center [330, 243] width 22 height 11
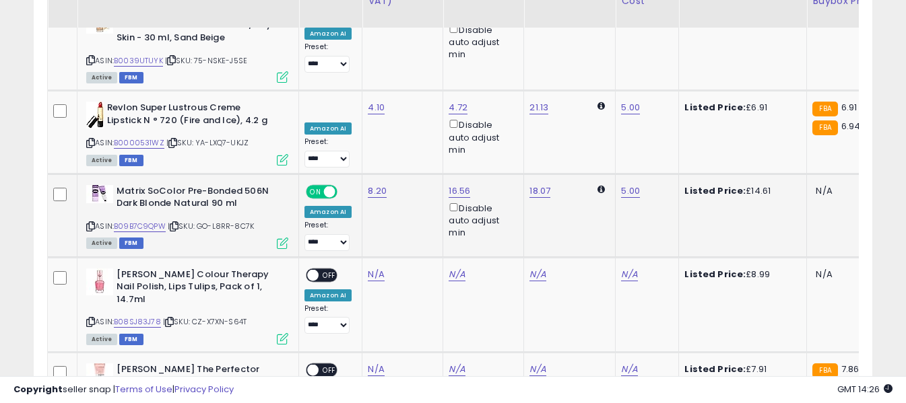
scroll to position [2809, 0]
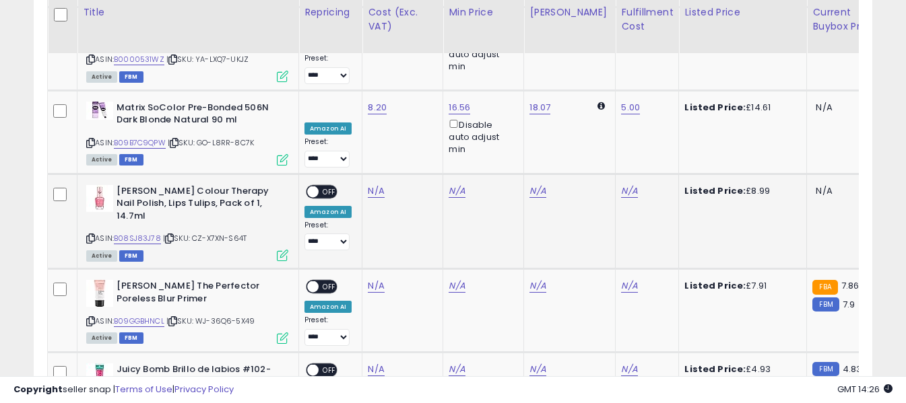
click at [92, 235] on icon at bounding box center [90, 238] width 9 height 7
click at [370, 185] on link "N/A" at bounding box center [376, 191] width 16 height 13
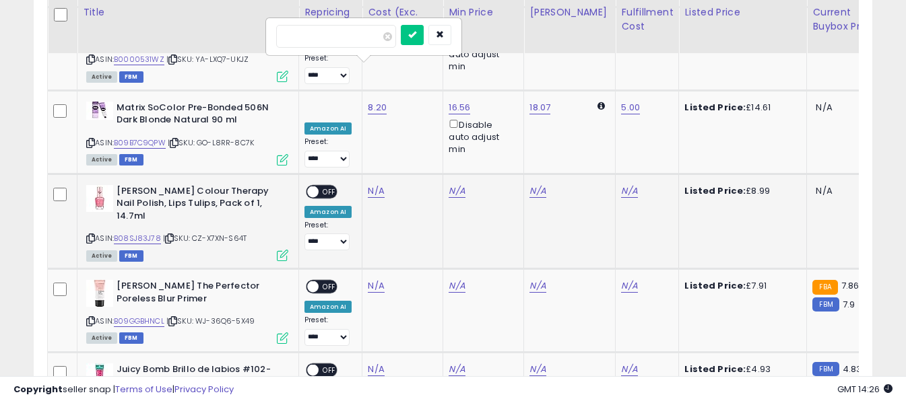
click at [350, 40] on input "number" at bounding box center [336, 36] width 120 height 23
type input "*"
click at [424, 39] on button "submit" at bounding box center [412, 35] width 23 height 20
click at [621, 185] on link "N/A" at bounding box center [629, 191] width 16 height 13
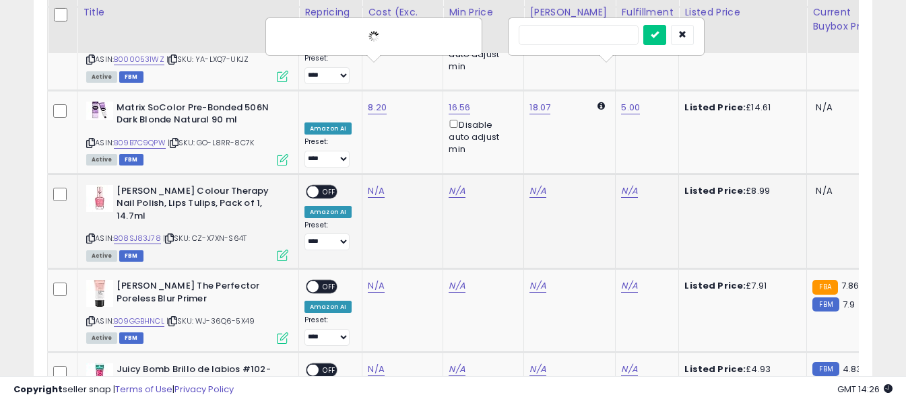
click at [572, 33] on input "text" at bounding box center [579, 35] width 120 height 20
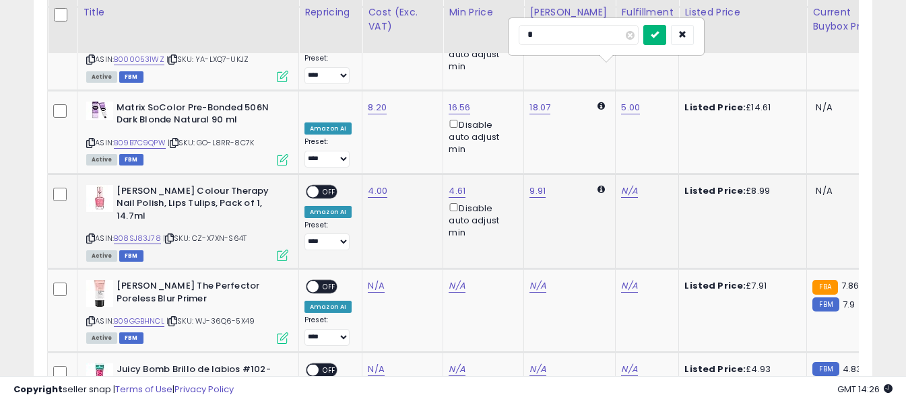
type input "*"
click at [659, 31] on icon "submit" at bounding box center [655, 34] width 8 height 8
click at [323, 186] on span "OFF" at bounding box center [330, 191] width 22 height 11
click at [92, 318] on icon at bounding box center [90, 321] width 9 height 7
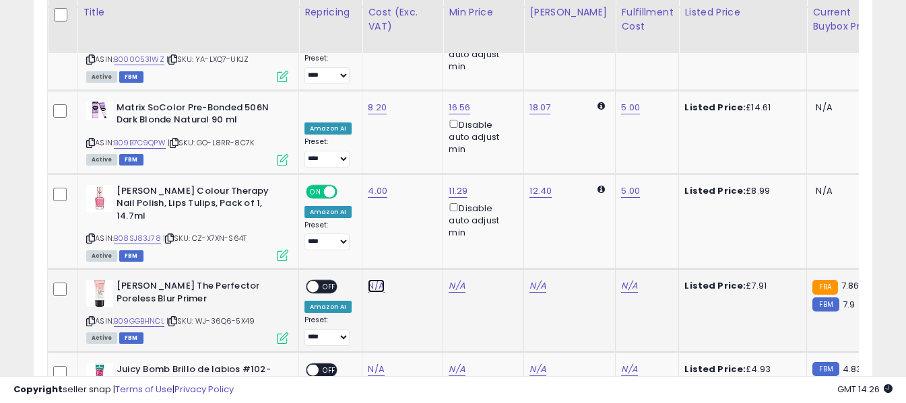
click at [376, 280] on link "N/A" at bounding box center [376, 286] width 16 height 13
click at [364, 122] on input "number" at bounding box center [336, 119] width 120 height 23
type input "****"
click at [416, 115] on icon "submit" at bounding box center [412, 118] width 8 height 8
click at [621, 280] on link "N/A" at bounding box center [629, 286] width 16 height 13
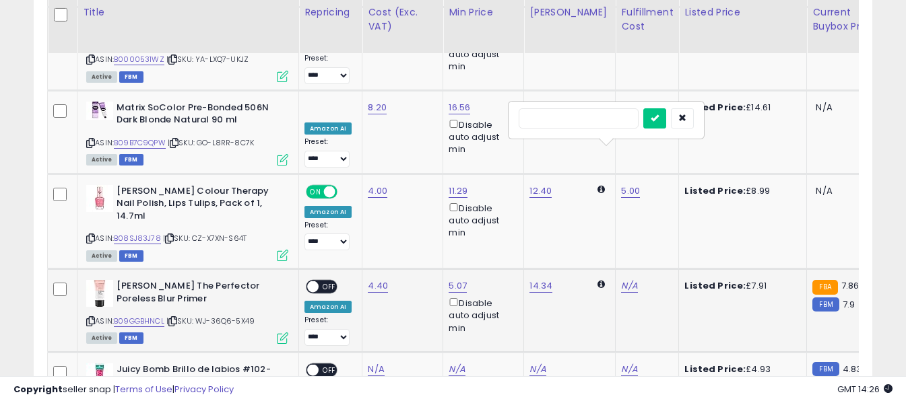
click at [554, 121] on input "text" at bounding box center [579, 118] width 120 height 20
type input "*"
click at [666, 112] on button "submit" at bounding box center [654, 118] width 23 height 20
click at [317, 282] on span at bounding box center [312, 287] width 11 height 11
click at [88, 401] on icon at bounding box center [90, 404] width 9 height 7
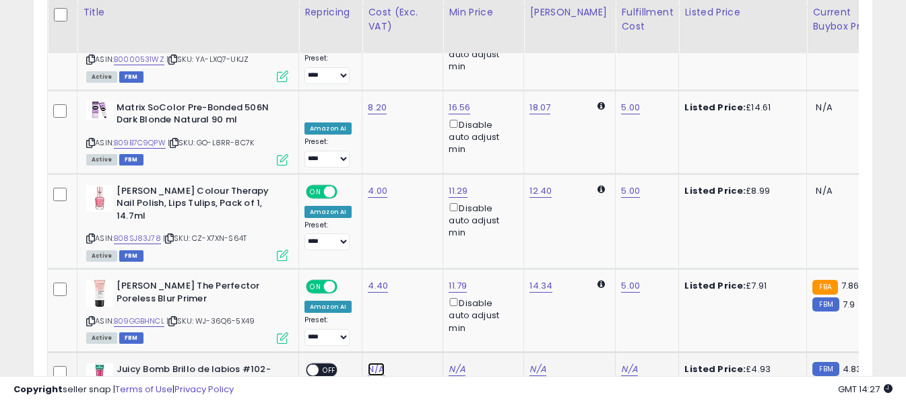
click at [379, 363] on link "N/A" at bounding box center [376, 369] width 16 height 13
click at [365, 205] on input "number" at bounding box center [336, 202] width 120 height 23
type input "****"
click at [416, 197] on icon "submit" at bounding box center [412, 201] width 8 height 8
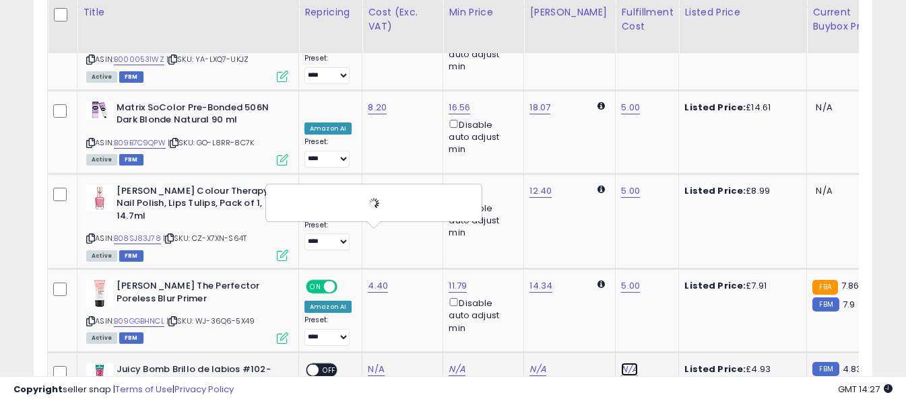
click at [621, 363] on link "N/A" at bounding box center [629, 369] width 16 height 13
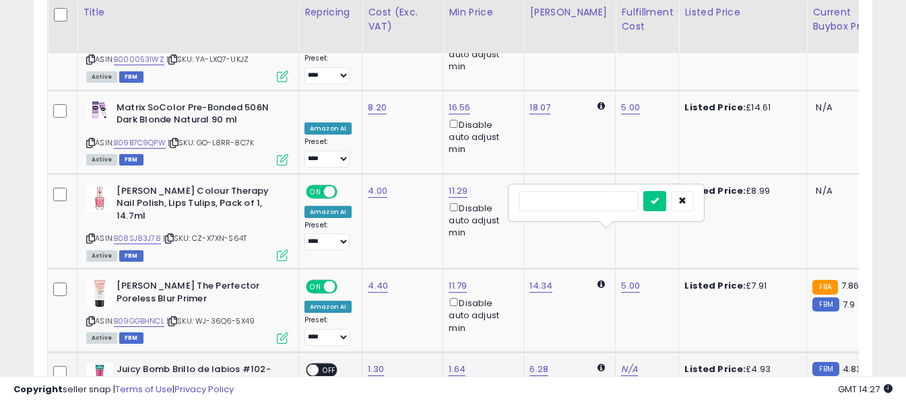
click at [548, 207] on input "text" at bounding box center [579, 201] width 120 height 20
type input "*"
click at [659, 203] on icon "submit" at bounding box center [655, 201] width 8 height 8
click at [329, 364] on span "OFF" at bounding box center [330, 369] width 22 height 11
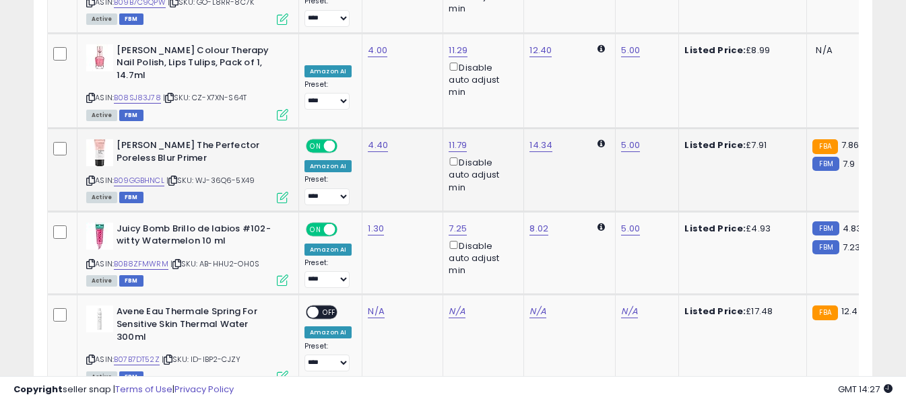
scroll to position [3012, 0]
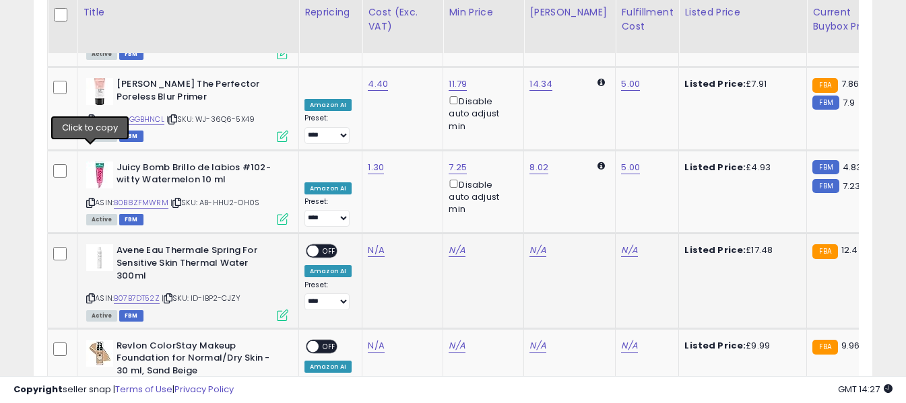
click at [90, 295] on icon at bounding box center [90, 298] width 9 height 7
click at [372, 244] on link "N/A" at bounding box center [376, 250] width 16 height 13
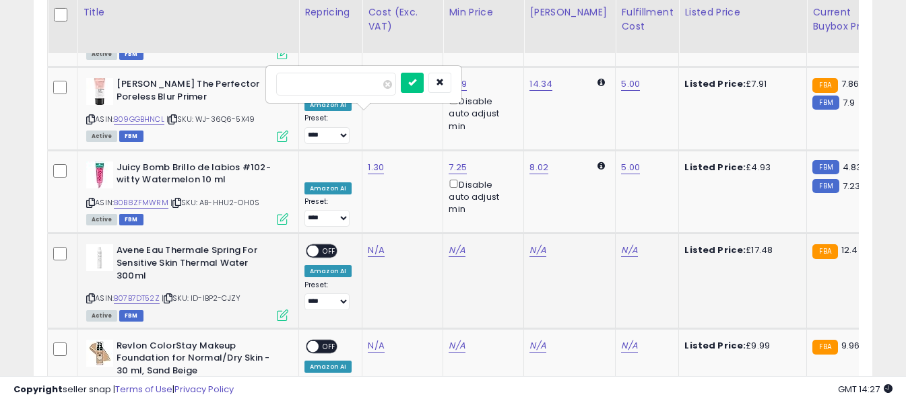
click at [365, 85] on input "number" at bounding box center [336, 84] width 120 height 23
type input "**"
click at [416, 84] on icon "submit" at bounding box center [412, 82] width 8 height 8
click at [621, 244] on link "N/A" at bounding box center [629, 250] width 16 height 13
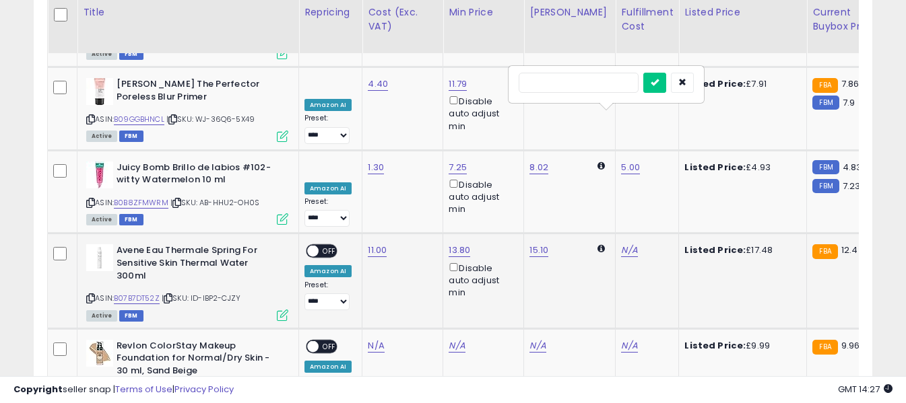
click at [583, 84] on input "text" at bounding box center [579, 83] width 120 height 20
type input "*"
click at [659, 85] on icon "submit" at bounding box center [655, 82] width 8 height 8
click at [324, 246] on span "OFF" at bounding box center [330, 251] width 22 height 11
click at [93, 390] on icon at bounding box center [90, 393] width 9 height 7
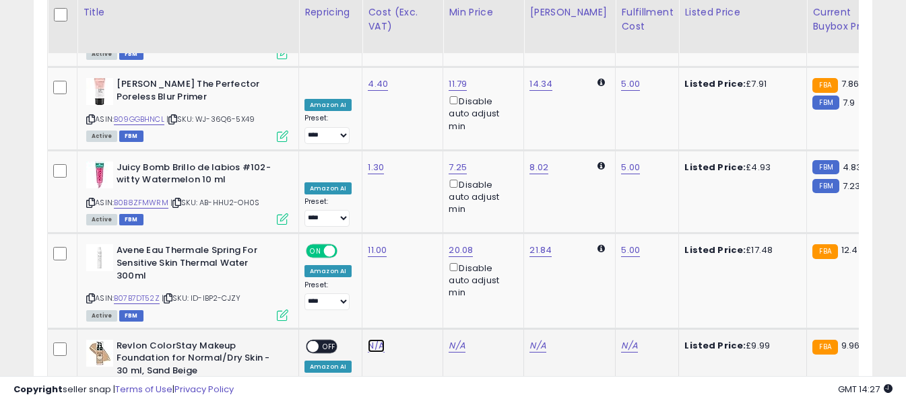
click at [377, 339] on link "N/A" at bounding box center [376, 345] width 16 height 13
click at [364, 168] on input "number" at bounding box center [336, 167] width 120 height 23
type input "****"
click at [416, 162] on icon "submit" at bounding box center [412, 166] width 8 height 8
click at [621, 339] on link "N/A" at bounding box center [629, 345] width 16 height 13
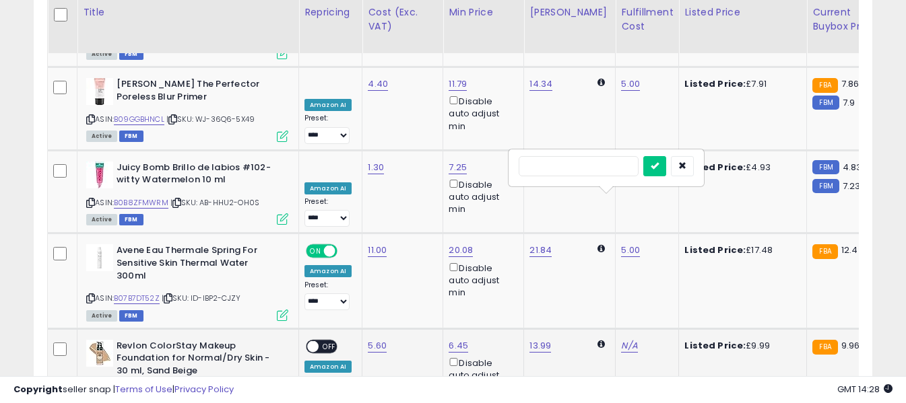
click at [572, 166] on input "text" at bounding box center [579, 166] width 120 height 20
type input "*"
click at [659, 163] on icon "submit" at bounding box center [655, 166] width 8 height 8
click at [320, 341] on span "OFF" at bounding box center [330, 346] width 22 height 11
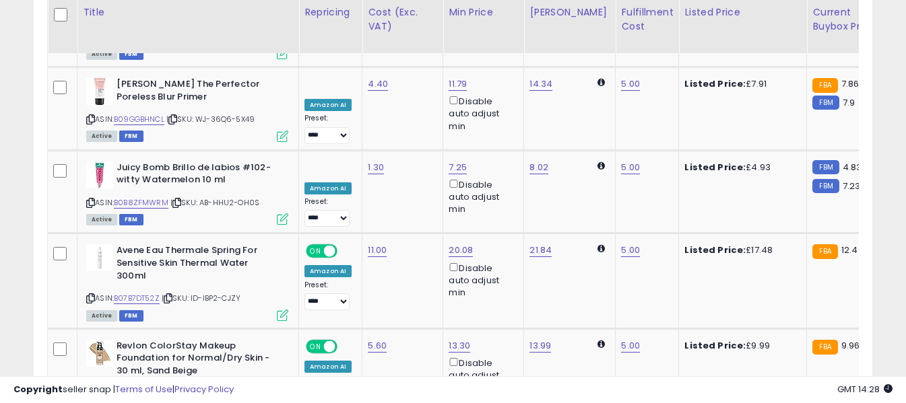
click at [366, 266] on input "number" at bounding box center [336, 262] width 120 height 23
type input "*****"
click at [416, 263] on icon "submit" at bounding box center [412, 261] width 8 height 8
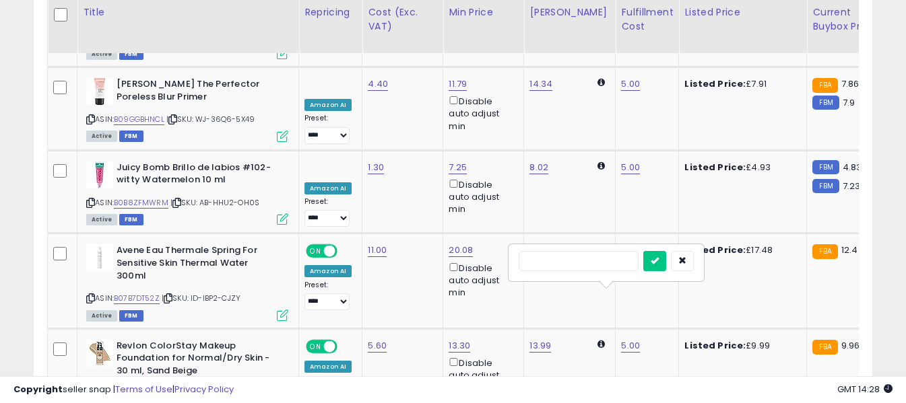
click at [593, 256] on input "text" at bounding box center [579, 261] width 120 height 20
type input "*"
click at [659, 260] on icon "submit" at bounding box center [655, 261] width 8 height 8
drag, startPoint x: 337, startPoint y: 293, endPoint x: 325, endPoint y: 293, distance: 12.1
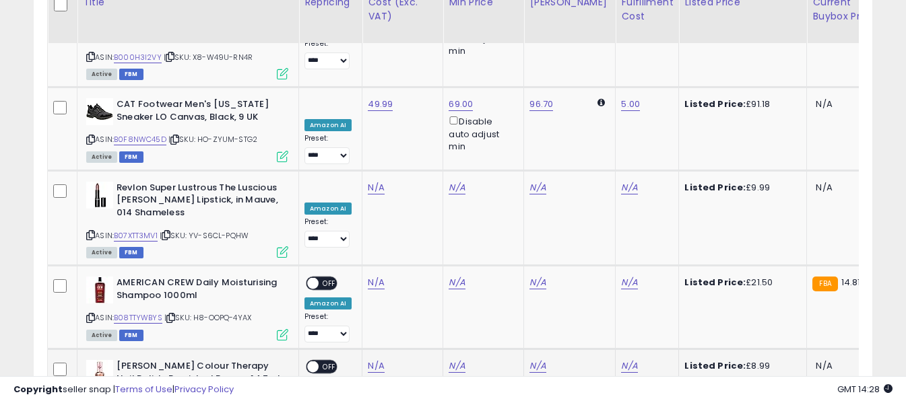
scroll to position [3281, 0]
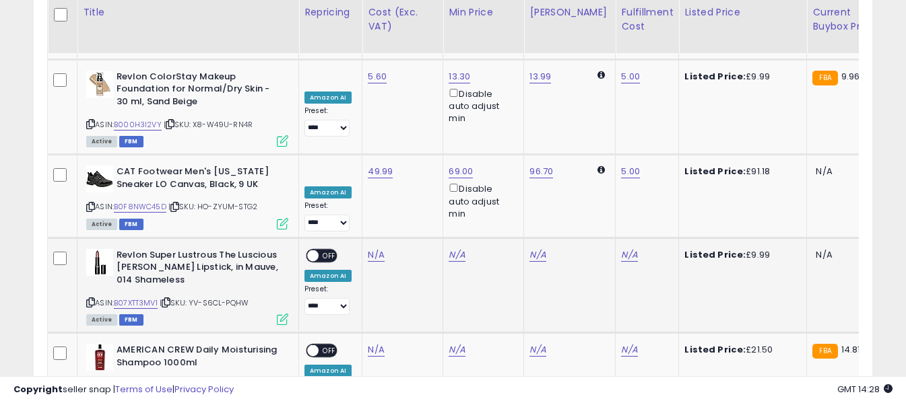
click at [88, 299] on icon at bounding box center [90, 302] width 9 height 7
click at [373, 249] on link "N/A" at bounding box center [376, 255] width 16 height 13
click at [362, 77] on input "number" at bounding box center [336, 76] width 120 height 23
type input "****"
click at [424, 77] on button "submit" at bounding box center [412, 75] width 23 height 20
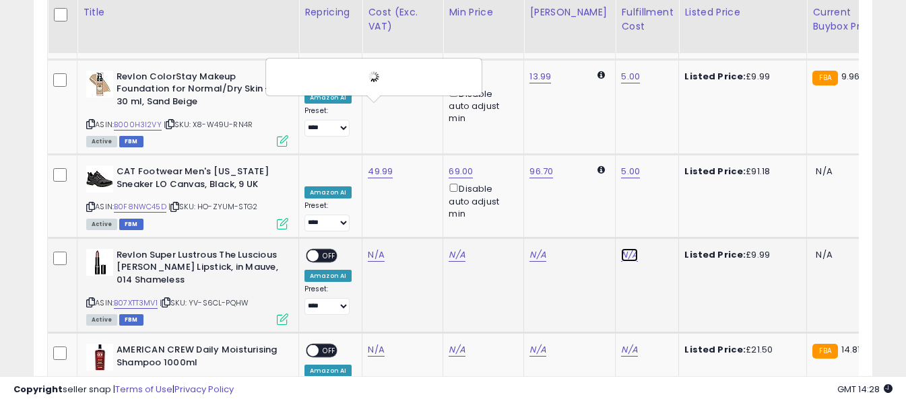
click at [621, 249] on link "N/A" at bounding box center [629, 255] width 16 height 13
click at [546, 77] on input "text" at bounding box center [579, 75] width 120 height 20
type input "*"
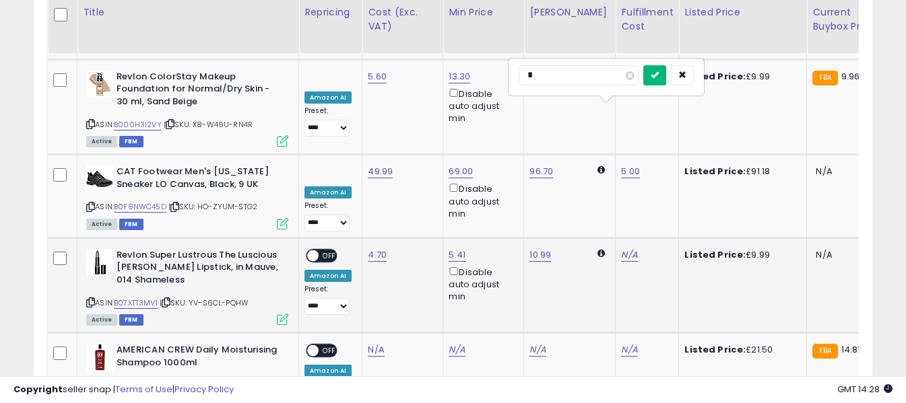
click at [659, 74] on icon "submit" at bounding box center [655, 75] width 8 height 8
click at [326, 250] on span "OFF" at bounding box center [330, 255] width 22 height 11
click at [90, 382] on icon at bounding box center [90, 385] width 9 height 7
click at [373, 344] on link "N/A" at bounding box center [376, 350] width 16 height 13
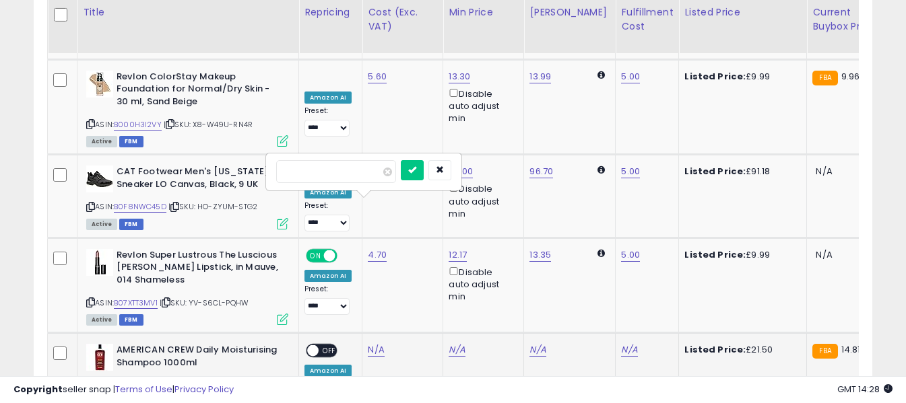
click at [359, 172] on input "number" at bounding box center [336, 171] width 120 height 23
type input "*****"
click at [416, 168] on icon "submit" at bounding box center [412, 170] width 8 height 8
click at [621, 344] on link "N/A" at bounding box center [629, 350] width 16 height 13
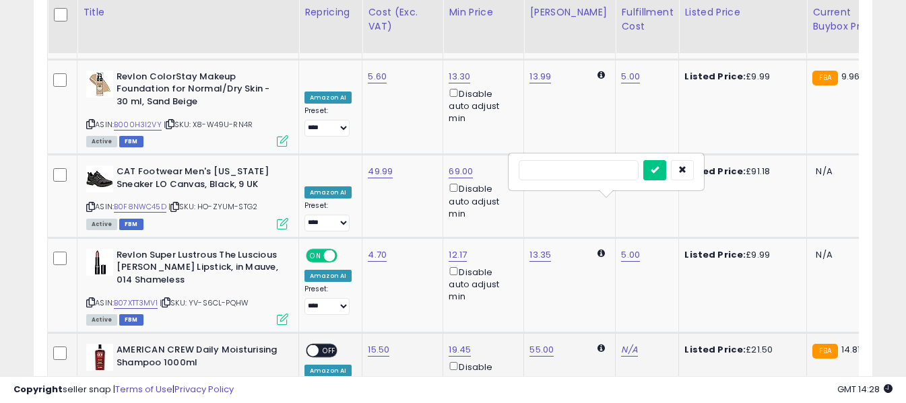
click at [577, 172] on input "text" at bounding box center [579, 170] width 120 height 20
type input "*"
click at [666, 168] on button "submit" at bounding box center [654, 170] width 23 height 20
click at [327, 346] on span "OFF" at bounding box center [330, 351] width 22 height 11
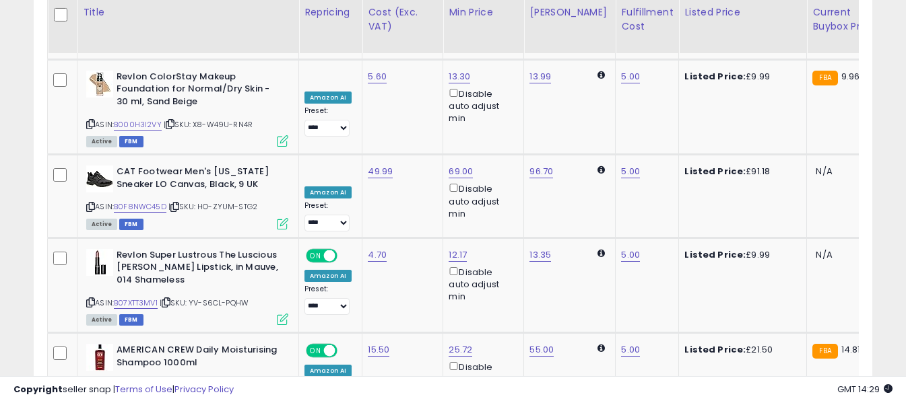
click at [359, 259] on input "number" at bounding box center [336, 255] width 120 height 23
type input "****"
click at [424, 256] on button "submit" at bounding box center [412, 254] width 23 height 20
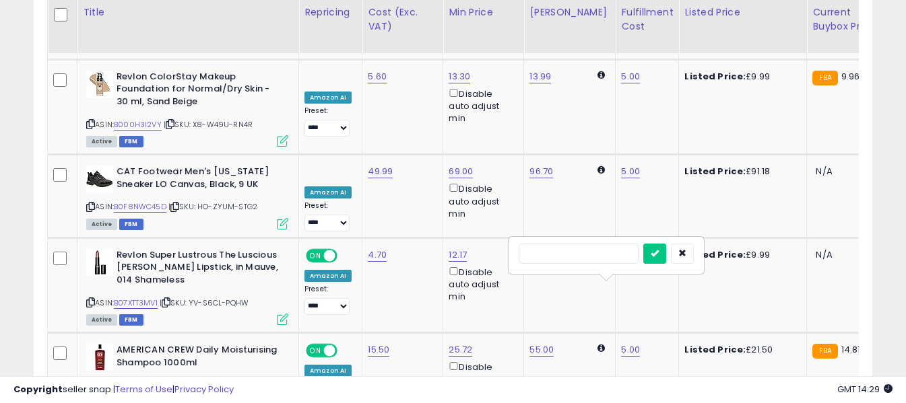
click at [576, 263] on input "text" at bounding box center [579, 254] width 120 height 20
type input "*"
click at [666, 259] on button "submit" at bounding box center [654, 254] width 23 height 20
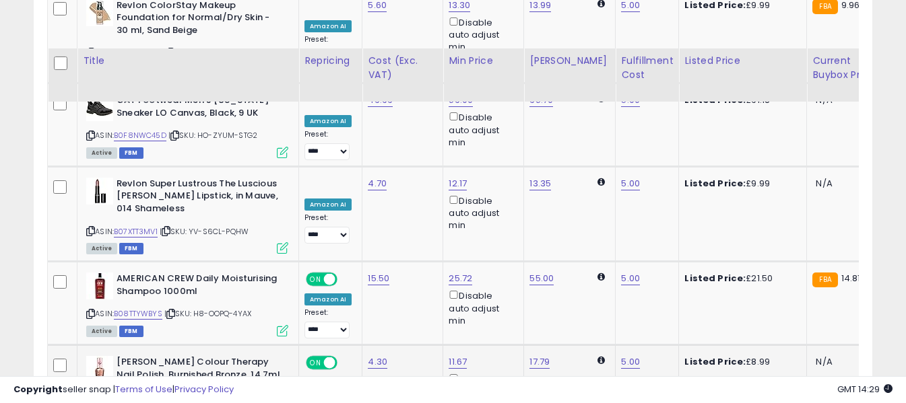
scroll to position [3550, 0]
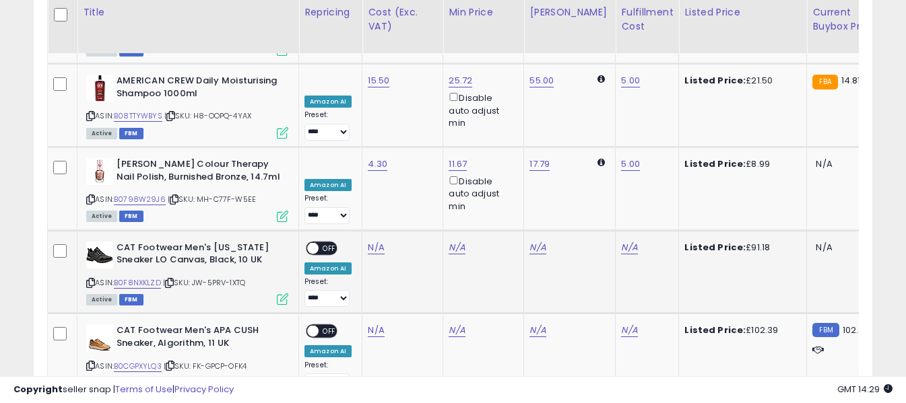
click at [88, 280] on icon at bounding box center [90, 283] width 9 height 7
click at [376, 241] on link "N/A" at bounding box center [376, 247] width 16 height 13
click at [361, 71] on input "number" at bounding box center [336, 69] width 120 height 23
type input "*****"
click at [424, 68] on button "submit" at bounding box center [412, 68] width 23 height 20
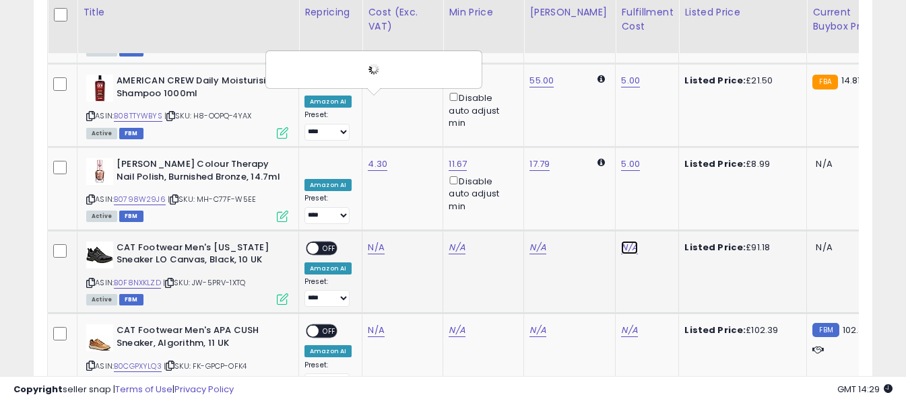
click at [621, 241] on link "N/A" at bounding box center [629, 247] width 16 height 13
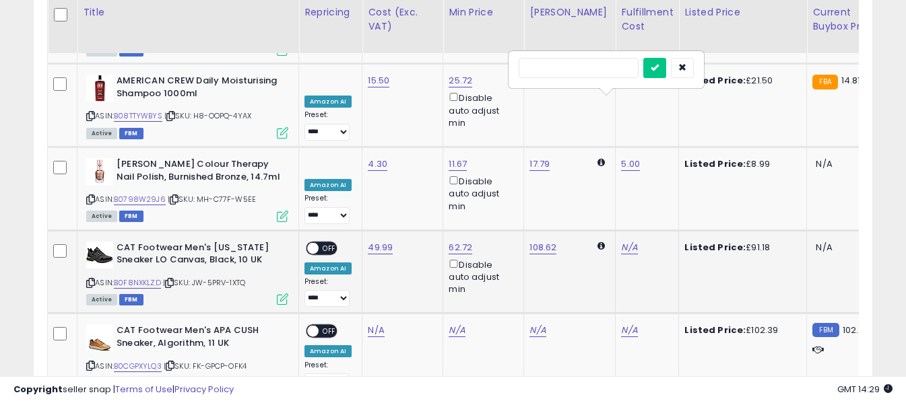
click at [599, 68] on input "text" at bounding box center [579, 68] width 120 height 20
type input "*"
click at [659, 68] on icon "submit" at bounding box center [655, 67] width 8 height 8
click at [319, 242] on div "ON OFF" at bounding box center [307, 247] width 32 height 11
click at [325, 242] on span "OFF" at bounding box center [330, 247] width 22 height 11
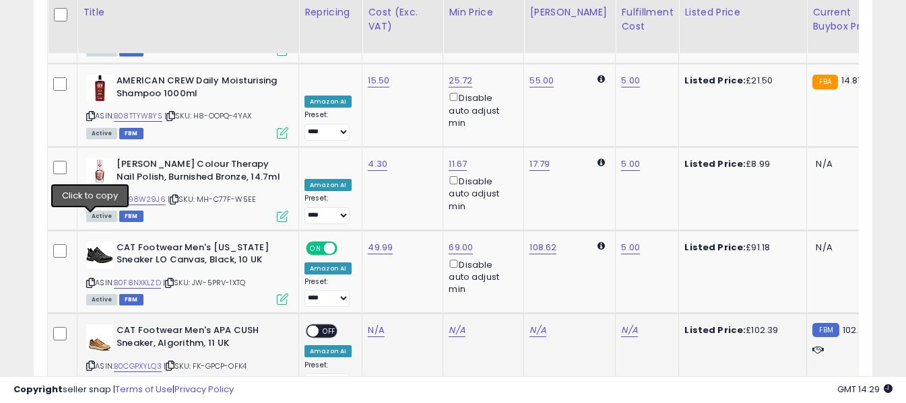
click at [91, 362] on icon at bounding box center [90, 365] width 9 height 7
click at [371, 324] on link "N/A" at bounding box center [376, 330] width 16 height 13
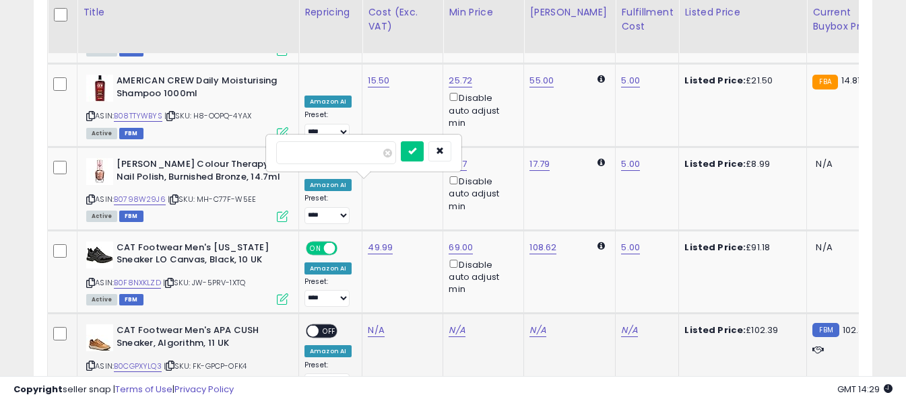
click at [364, 150] on input "number" at bounding box center [336, 152] width 120 height 23
type input "*****"
drag, startPoint x: 435, startPoint y: 150, endPoint x: 451, endPoint y: 154, distance: 16.5
click at [416, 151] on icon "submit" at bounding box center [412, 151] width 8 height 8
click at [621, 324] on link "N/A" at bounding box center [629, 330] width 16 height 13
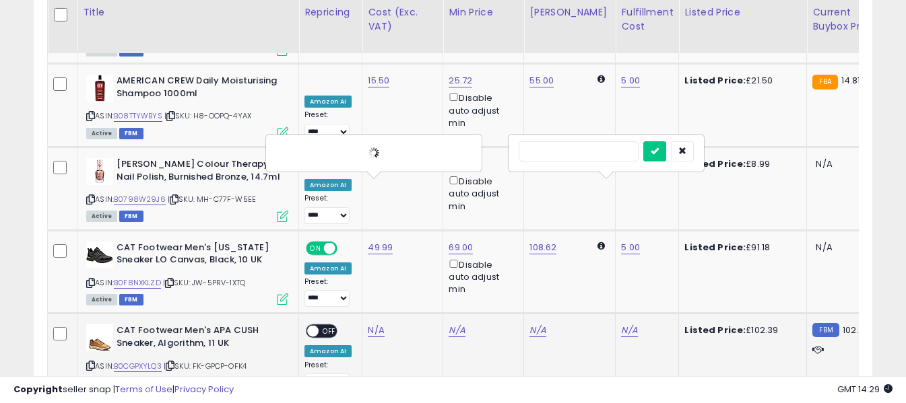
click at [580, 156] on input "text" at bounding box center [579, 151] width 120 height 20
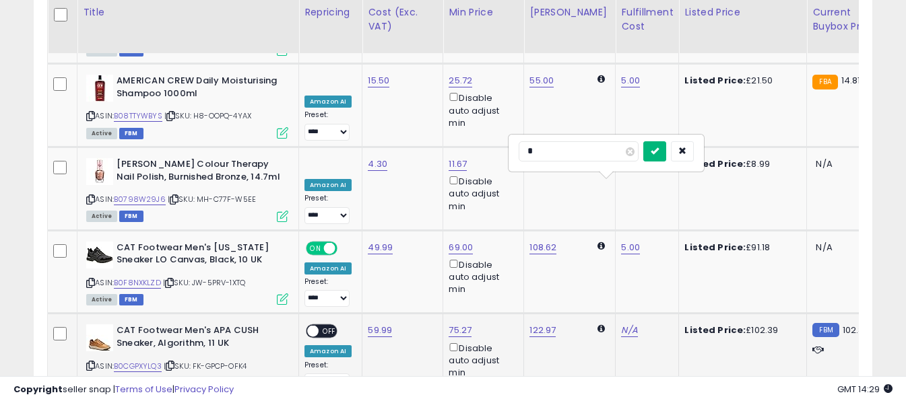
type input "*"
click at [666, 156] on button "submit" at bounding box center [654, 151] width 23 height 20
drag, startPoint x: 325, startPoint y: 181, endPoint x: 299, endPoint y: 192, distance: 28.7
click at [323, 326] on div "ON OFF" at bounding box center [307, 331] width 32 height 11
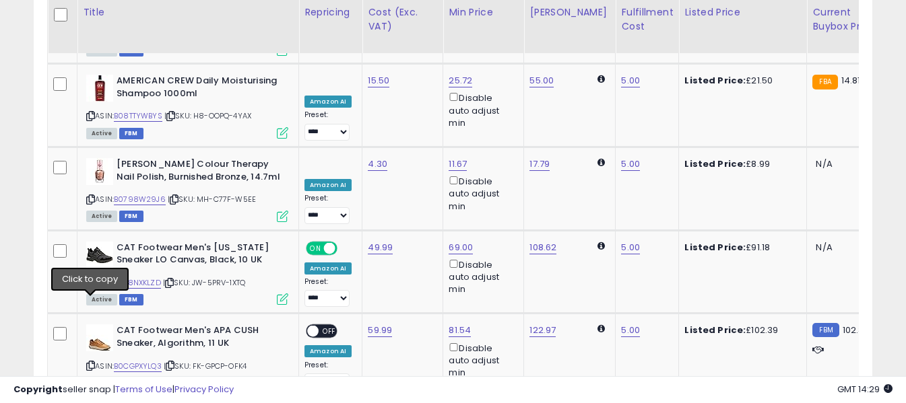
click at [323, 326] on span "OFF" at bounding box center [330, 331] width 22 height 11
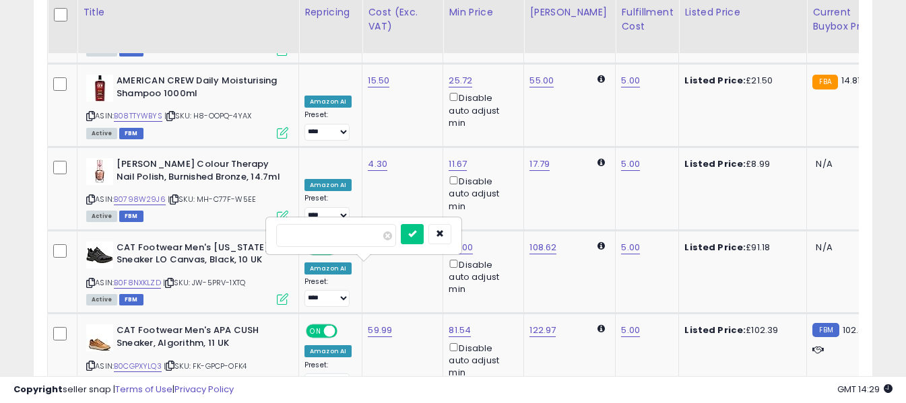
click at [375, 236] on input "number" at bounding box center [336, 235] width 120 height 23
type input "****"
click at [416, 230] on icon "submit" at bounding box center [412, 234] width 8 height 8
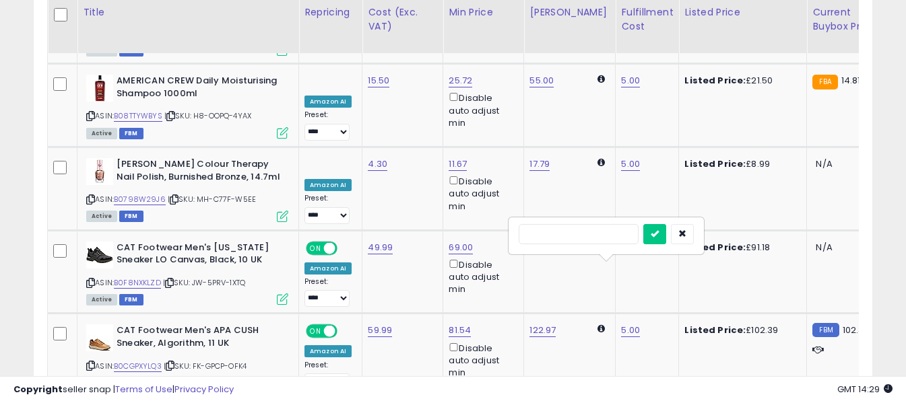
click at [602, 234] on input "text" at bounding box center [579, 234] width 120 height 20
type input "*"
click at [659, 236] on icon "submit" at bounding box center [655, 234] width 8 height 8
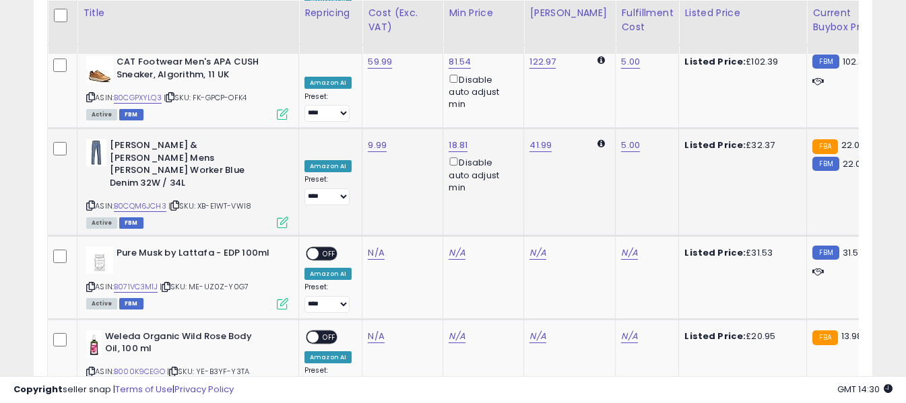
scroll to position [3820, 0]
click at [90, 283] on icon at bounding box center [90, 286] width 9 height 7
click at [373, 246] on link "N/A" at bounding box center [376, 252] width 16 height 13
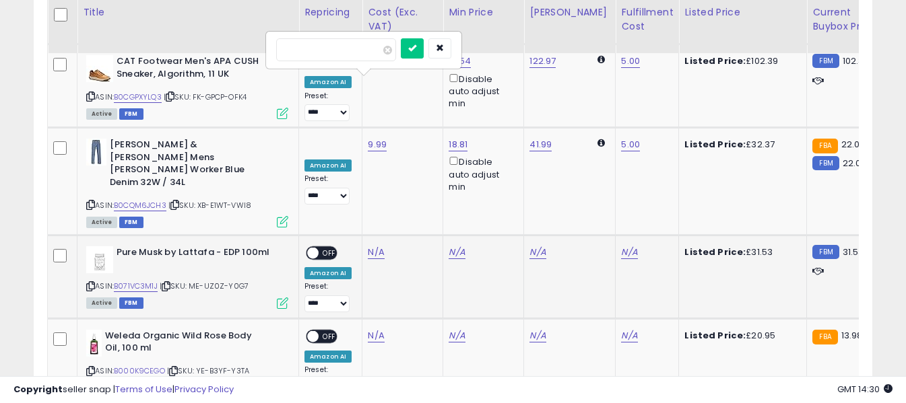
click at [361, 53] on input "number" at bounding box center [336, 49] width 120 height 23
type input "*****"
click at [424, 51] on button "submit" at bounding box center [412, 48] width 23 height 20
click at [621, 246] on link "N/A" at bounding box center [629, 252] width 16 height 13
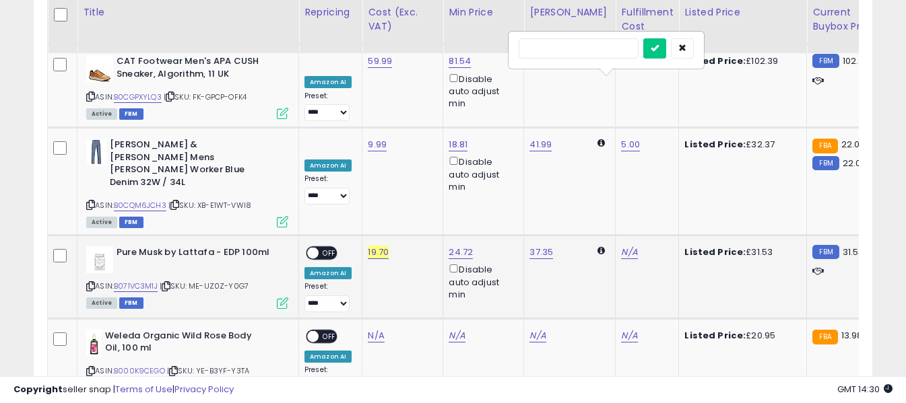
click at [597, 43] on input "text" at bounding box center [579, 48] width 120 height 20
type input "*"
click at [659, 46] on icon "submit" at bounding box center [655, 48] width 8 height 8
click at [329, 248] on span "OFF" at bounding box center [330, 253] width 22 height 11
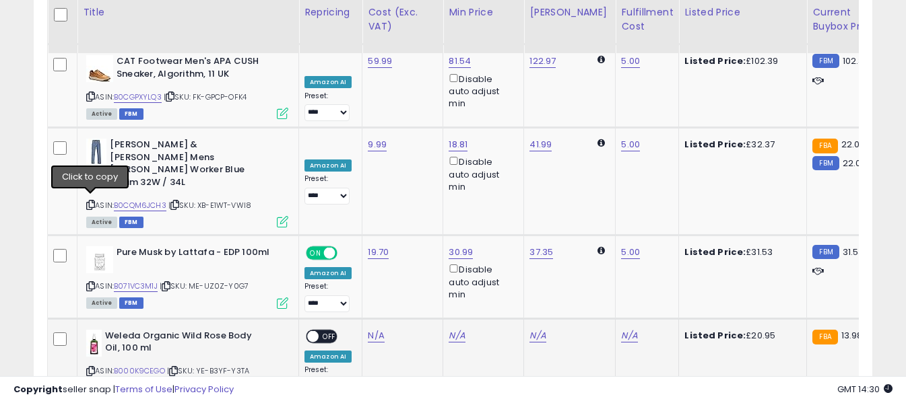
click at [92, 368] on icon at bounding box center [90, 371] width 9 height 7
click at [377, 329] on link "N/A" at bounding box center [376, 335] width 16 height 13
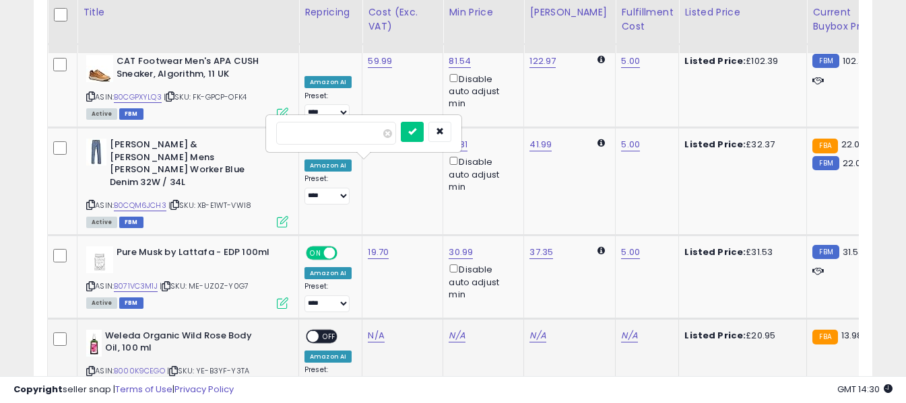
click at [358, 123] on input "number" at bounding box center [336, 133] width 120 height 23
type input "*****"
click at [416, 130] on icon "submit" at bounding box center [412, 131] width 8 height 8
click at [622, 329] on link "N/A" at bounding box center [629, 335] width 16 height 13
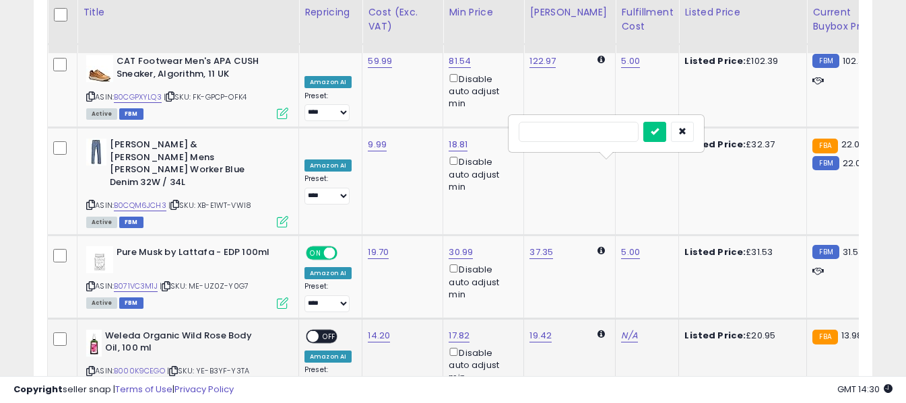
click at [575, 134] on input "text" at bounding box center [579, 132] width 120 height 20
type input "*"
click at [659, 134] on icon "submit" at bounding box center [655, 131] width 8 height 8
click at [324, 331] on span "OFF" at bounding box center [330, 336] width 22 height 11
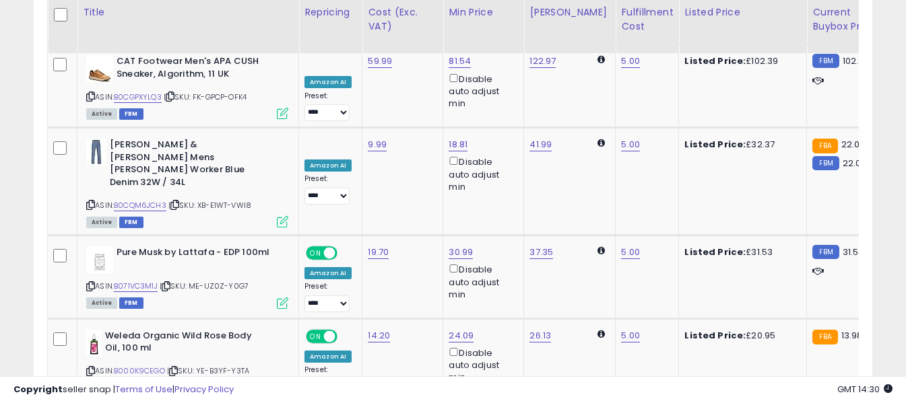
click at [364, 216] on input "number" at bounding box center [336, 216] width 120 height 23
type input "*****"
click at [416, 216] on icon "submit" at bounding box center [412, 215] width 8 height 8
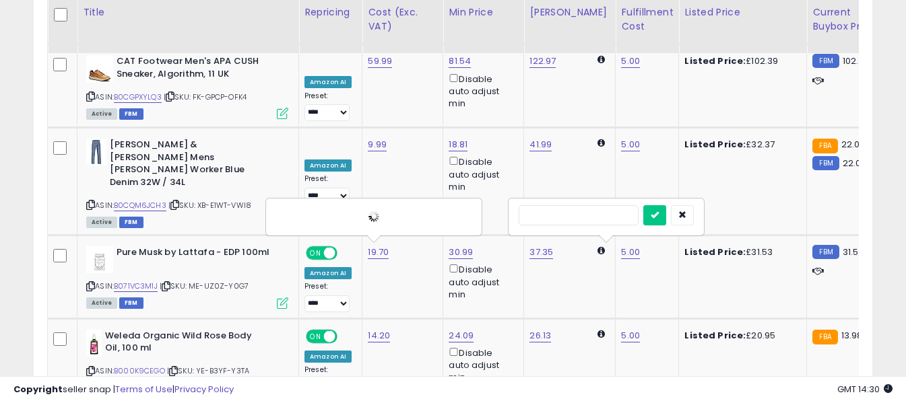
click at [593, 216] on input "text" at bounding box center [579, 215] width 120 height 20
type input "*"
click at [659, 214] on icon "submit" at bounding box center [655, 215] width 8 height 8
click at [363, 302] on input "number" at bounding box center [336, 299] width 120 height 23
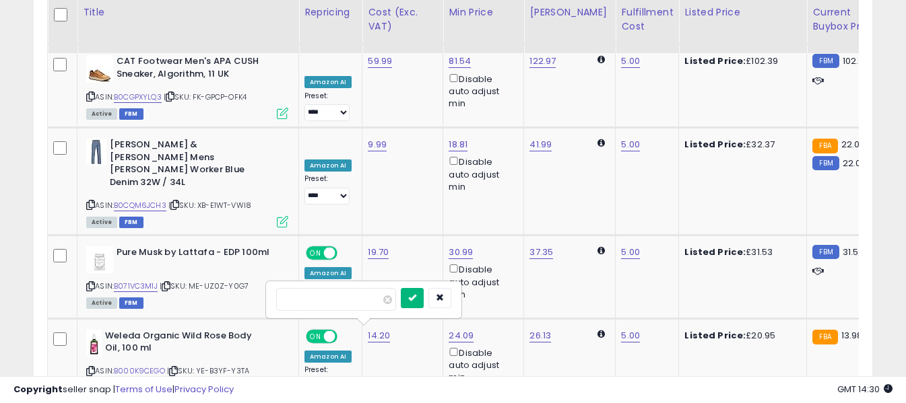
type input "*****"
click at [424, 298] on button "submit" at bounding box center [412, 298] width 23 height 20
click at [598, 300] on input "text" at bounding box center [579, 298] width 120 height 20
type input "*"
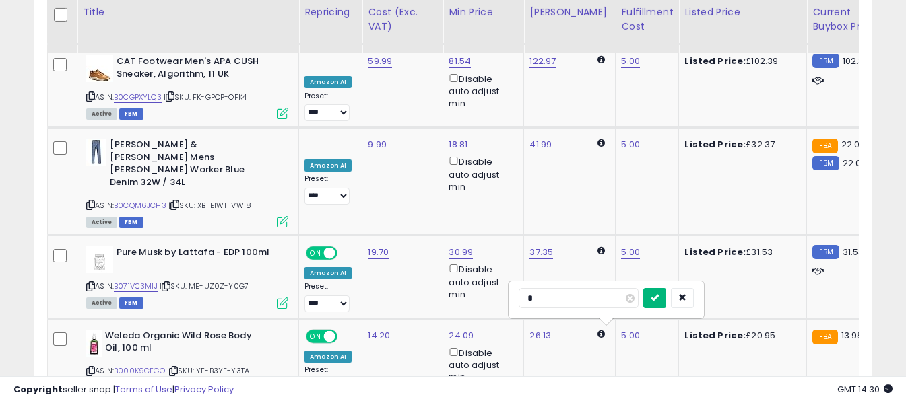
click at [666, 301] on button "submit" at bounding box center [654, 298] width 23 height 20
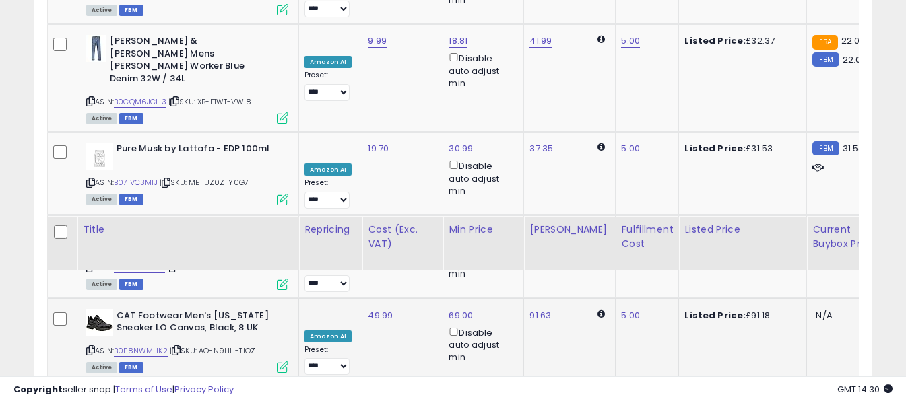
scroll to position [4157, 0]
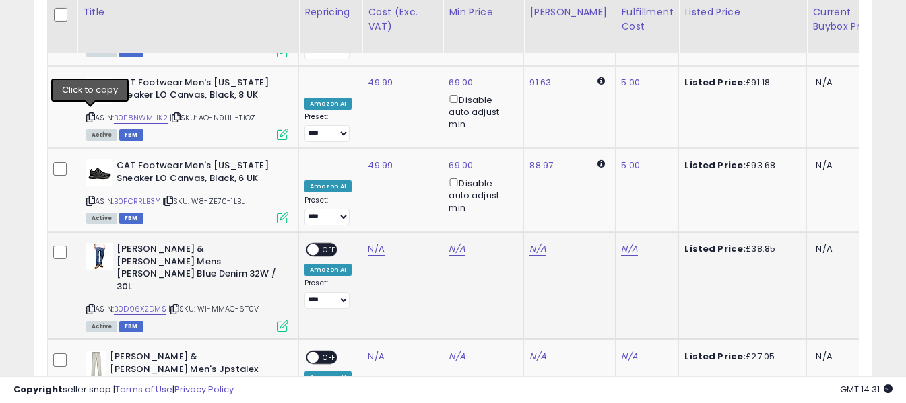
click at [93, 306] on icon at bounding box center [90, 309] width 9 height 7
click at [372, 242] on link "N/A" at bounding box center [376, 248] width 16 height 13
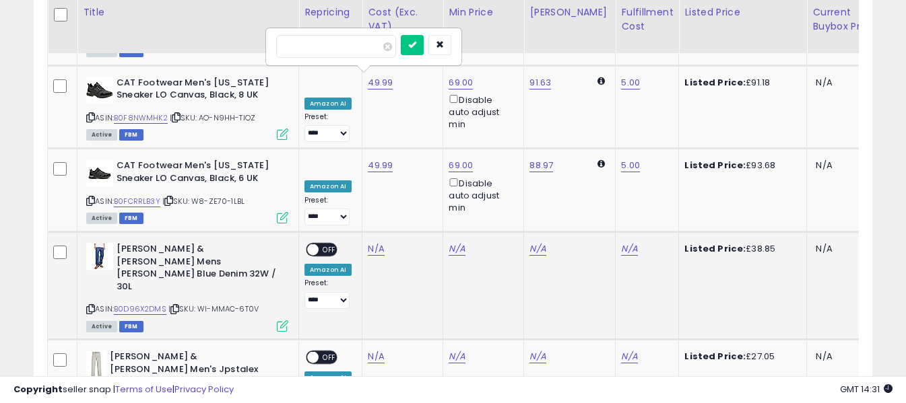
click at [354, 40] on input "number" at bounding box center [336, 46] width 120 height 23
type input "*****"
click at [416, 44] on icon "submit" at bounding box center [412, 44] width 8 height 8
click at [621, 242] on link "N/A" at bounding box center [629, 248] width 16 height 13
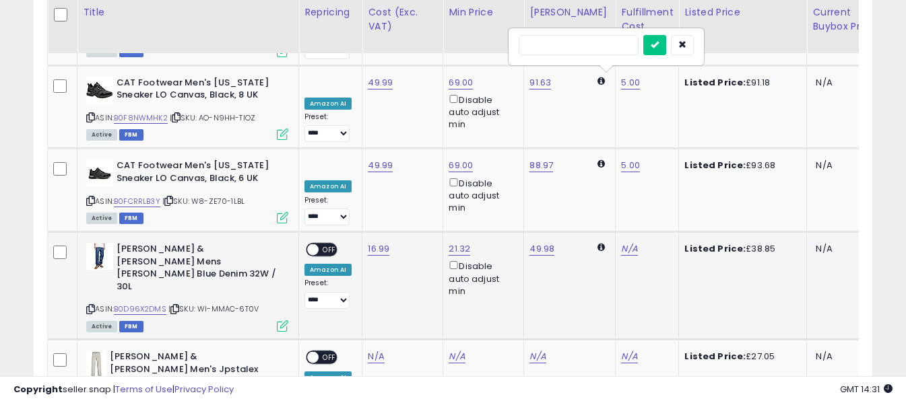
click at [591, 50] on input "text" at bounding box center [579, 45] width 120 height 20
type input "*"
click at [659, 46] on icon "submit" at bounding box center [655, 44] width 8 height 8
click at [321, 245] on span "OFF" at bounding box center [330, 250] width 22 height 11
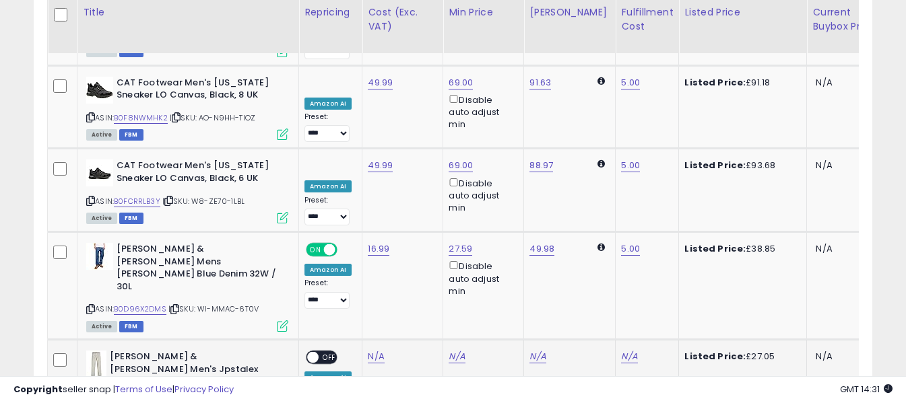
click at [376, 350] on link "N/A" at bounding box center [376, 356] width 16 height 13
click at [380, 128] on input "number" at bounding box center [336, 130] width 120 height 23
type input "****"
click at [424, 128] on button "submit" at bounding box center [412, 129] width 23 height 20
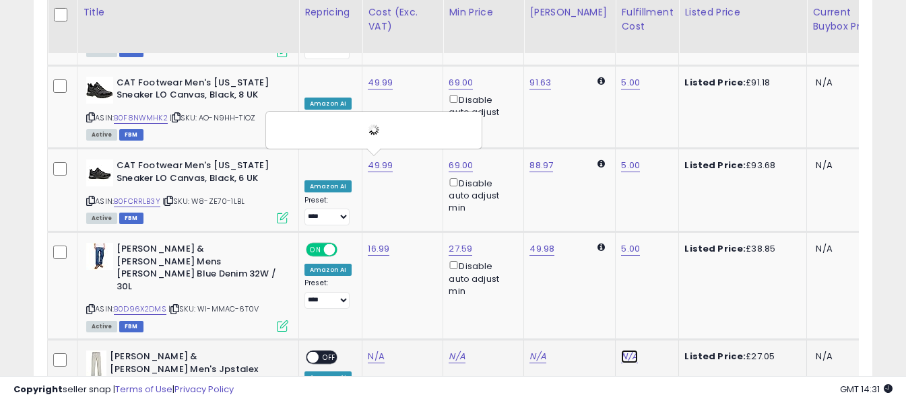
click at [621, 350] on link "N/A" at bounding box center [629, 356] width 16 height 13
click at [603, 131] on input "text" at bounding box center [579, 129] width 120 height 20
type input "*"
click at [659, 127] on icon "submit" at bounding box center [655, 128] width 8 height 8
click at [321, 352] on span "OFF" at bounding box center [330, 357] width 22 height 11
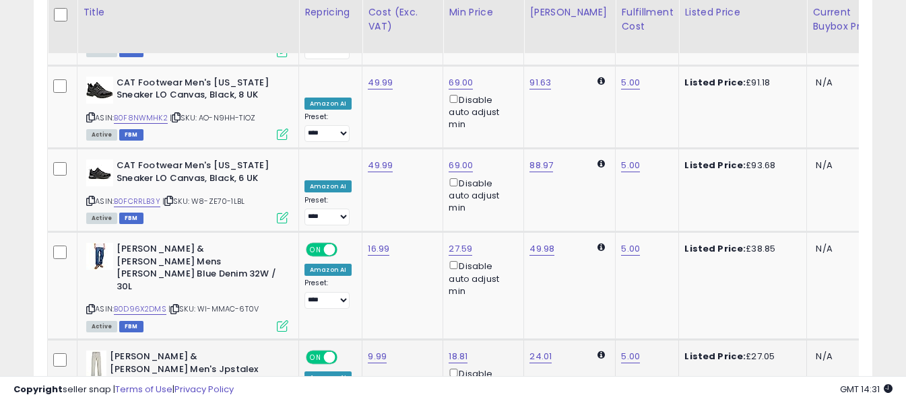
scroll to position [4291, 0]
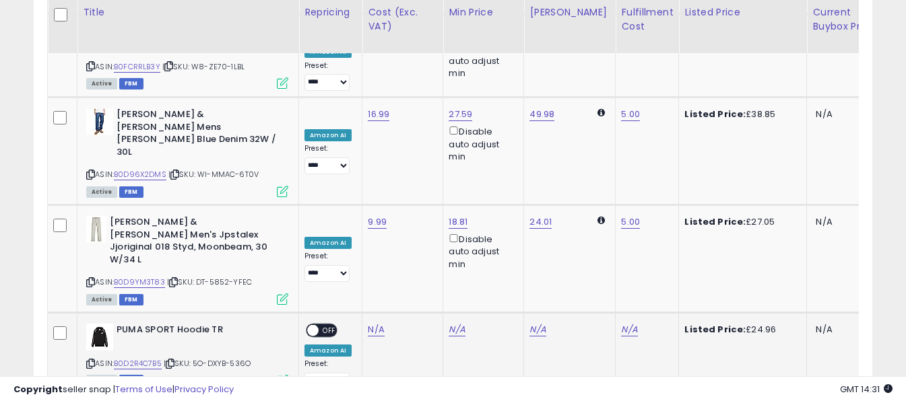
drag, startPoint x: 89, startPoint y: 156, endPoint x: 137, endPoint y: 131, distance: 53.9
click at [89, 360] on icon at bounding box center [90, 363] width 9 height 7
drag, startPoint x: 88, startPoint y: 156, endPoint x: 124, endPoint y: 139, distance: 39.8
click at [90, 360] on icon at bounding box center [90, 363] width 9 height 7
click at [377, 323] on link "N/A" at bounding box center [376, 329] width 16 height 13
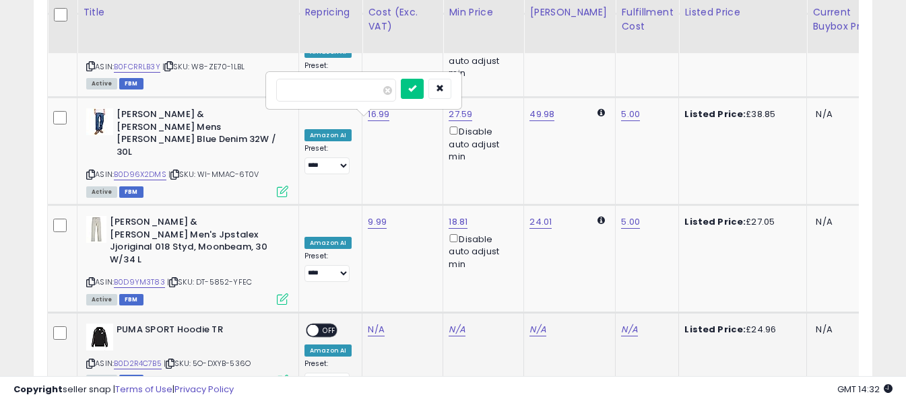
click at [371, 96] on input "number" at bounding box center [336, 90] width 120 height 23
type input "*****"
click at [416, 90] on icon "submit" at bounding box center [412, 88] width 8 height 8
click at [621, 323] on link "N/A" at bounding box center [629, 329] width 16 height 13
click at [586, 94] on input "text" at bounding box center [579, 89] width 120 height 20
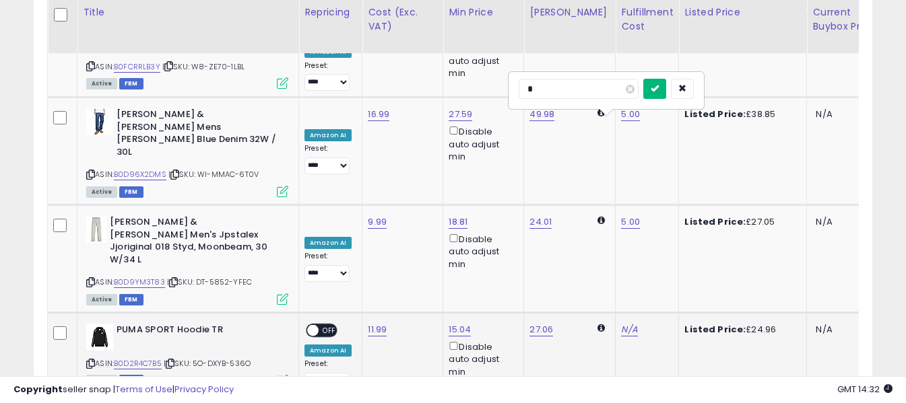
type input "*"
click at [659, 86] on icon "submit" at bounding box center [655, 88] width 8 height 8
click at [327, 325] on span "OFF" at bounding box center [330, 330] width 22 height 11
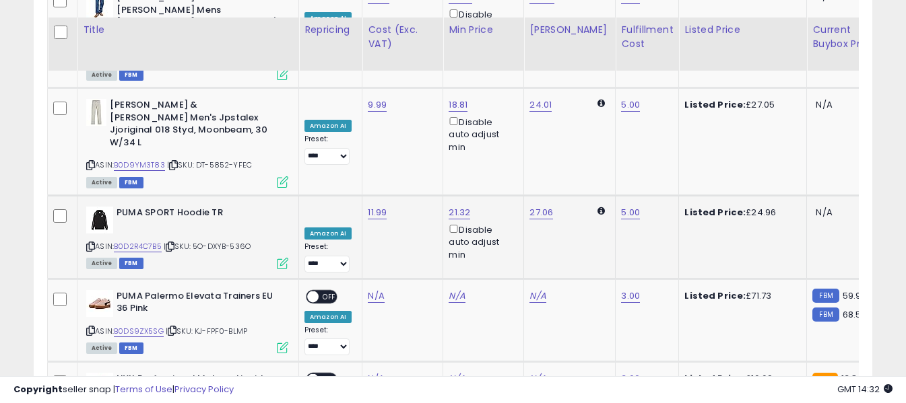
scroll to position [4426, 0]
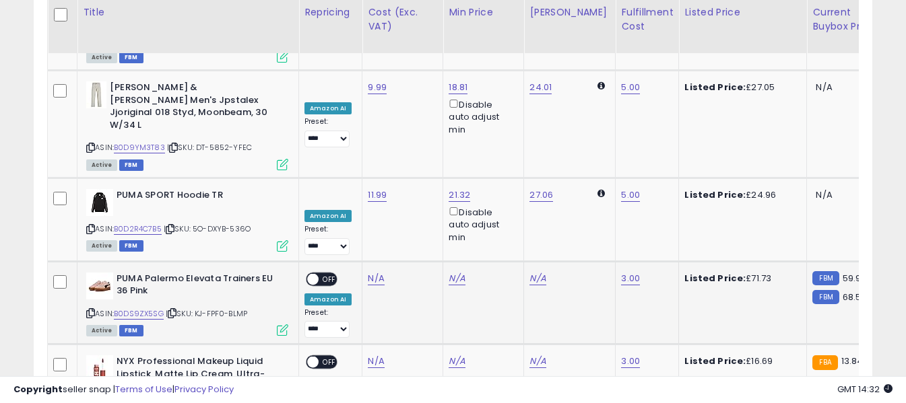
click at [91, 310] on icon at bounding box center [90, 313] width 9 height 7
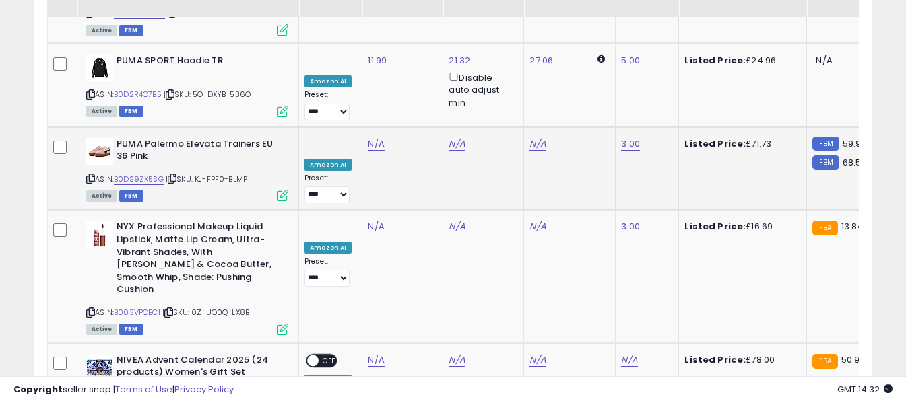
scroll to position [4493, 0]
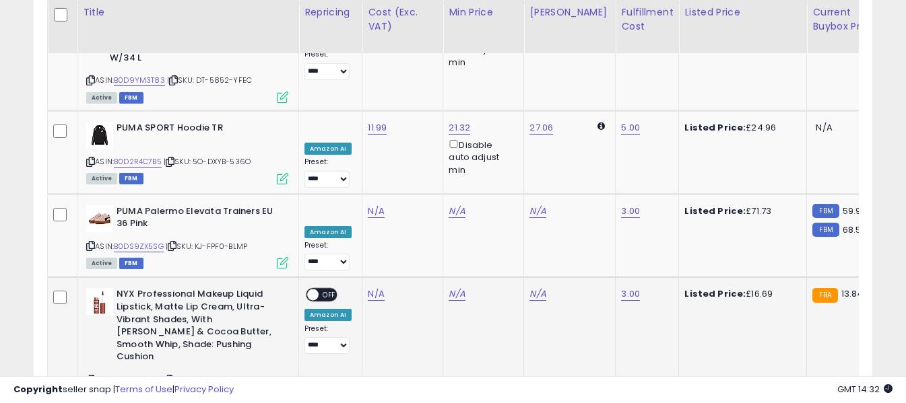
drag, startPoint x: 91, startPoint y: 159, endPoint x: 106, endPoint y: 158, distance: 14.9
click at [91, 377] on icon at bounding box center [90, 380] width 9 height 7
click at [94, 288] on div "ASIN: B003VPCECI | SKU: 0Z-UO0Q-LX8B Active FBM" at bounding box center [187, 344] width 202 height 112
click at [92, 377] on icon at bounding box center [90, 380] width 9 height 7
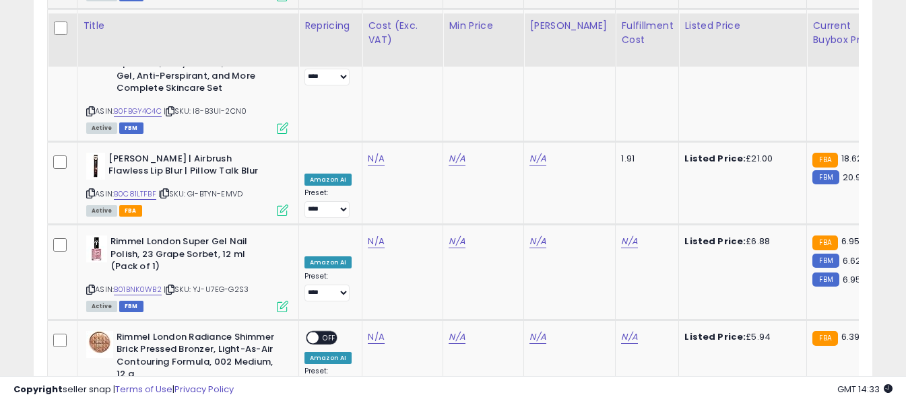
scroll to position [4912, 0]
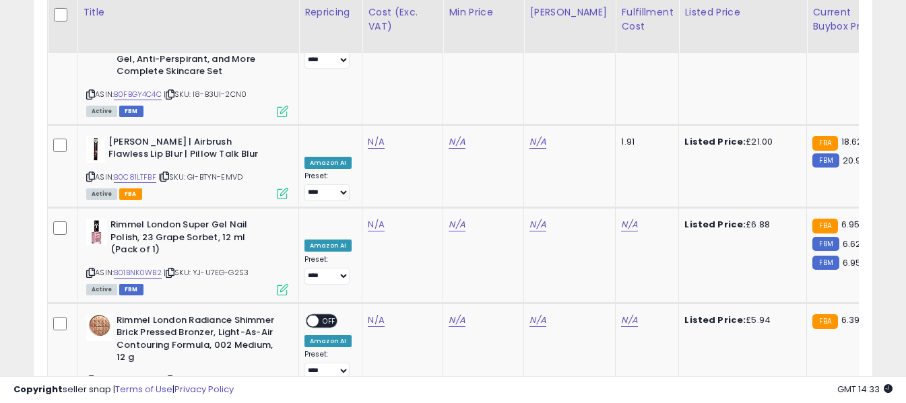
drag, startPoint x: 90, startPoint y: 245, endPoint x: 100, endPoint y: 232, distance: 16.3
click at [362, 169] on input "number" at bounding box center [336, 175] width 120 height 23
type input "*****"
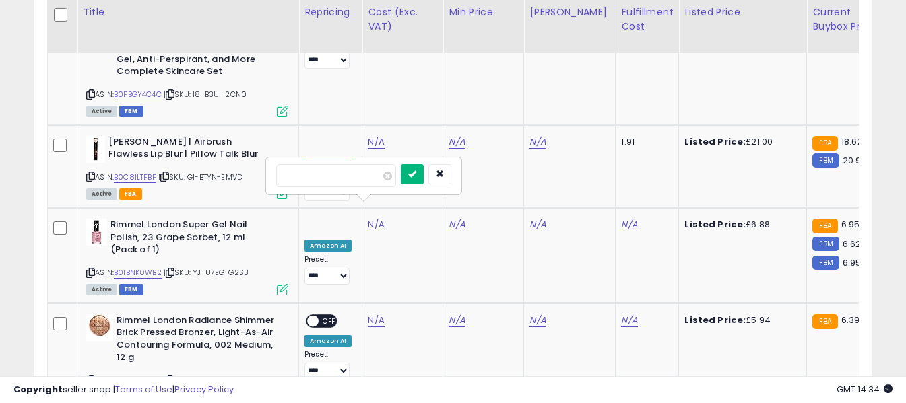
click at [424, 173] on button "submit" at bounding box center [412, 174] width 23 height 20
click at [604, 176] on input "text" at bounding box center [579, 174] width 120 height 20
type input "*"
click at [659, 173] on icon "submit" at bounding box center [655, 174] width 8 height 8
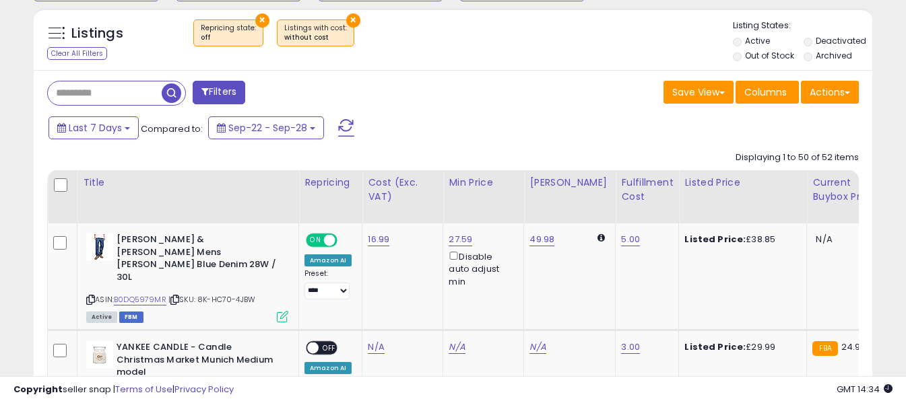
scroll to position [539, 0]
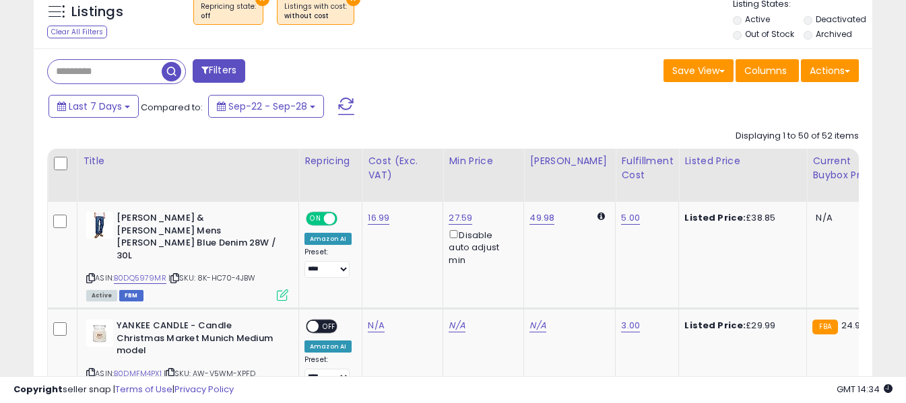
click at [345, 98] on span at bounding box center [346, 107] width 16 height 18
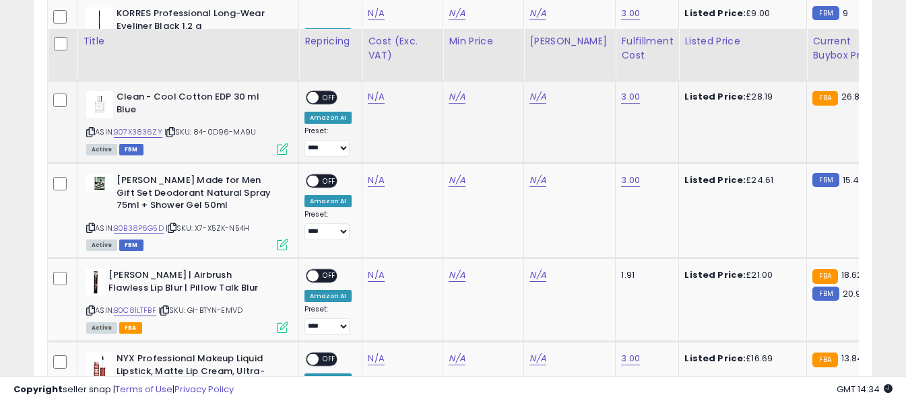
scroll to position [870, 0]
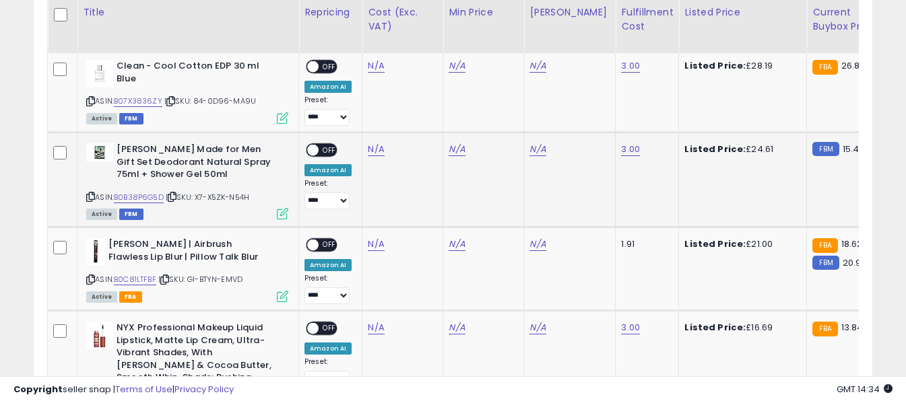
click at [88, 193] on icon at bounding box center [90, 196] width 9 height 7
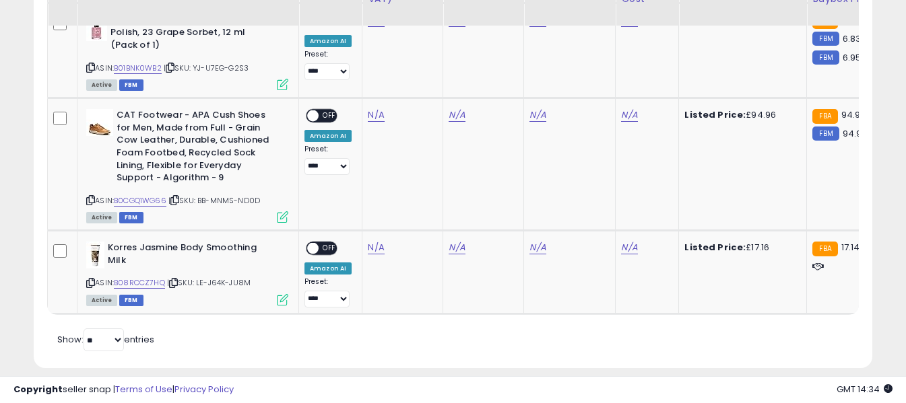
scroll to position [1745, 0]
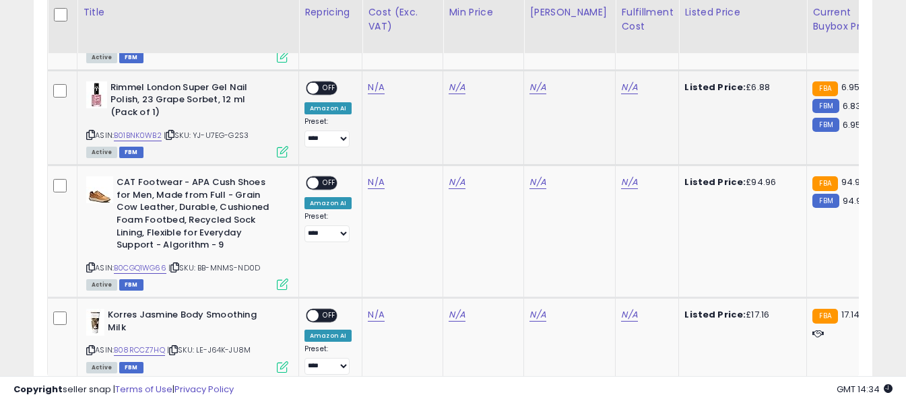
click at [91, 131] on icon at bounding box center [90, 134] width 9 height 7
click at [88, 236] on div "ASIN: B0CGQ1WG66 | SKU: BB-MNMS-ND0D Active FBM" at bounding box center [187, 232] width 202 height 112
click at [91, 264] on icon at bounding box center [90, 267] width 9 height 7
click at [372, 176] on link "N/A" at bounding box center [376, 182] width 16 height 13
click at [366, 128] on input "number" at bounding box center [336, 125] width 120 height 23
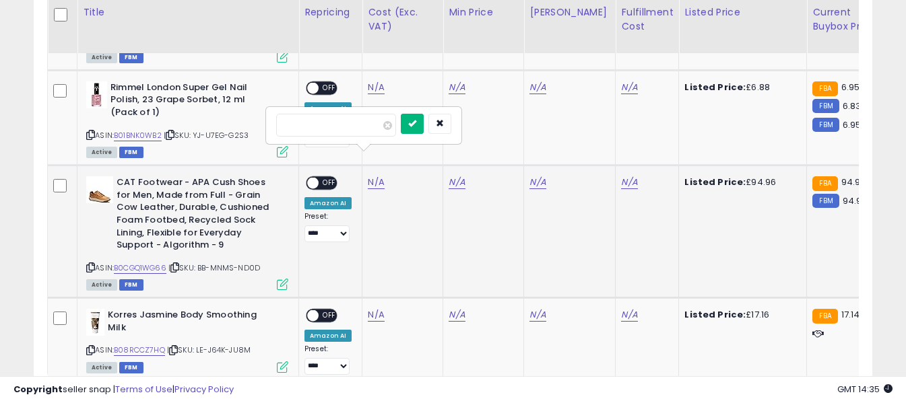
type input "*****"
click at [424, 125] on button "submit" at bounding box center [412, 124] width 23 height 20
click at [624, 176] on link "N/A" at bounding box center [629, 182] width 16 height 13
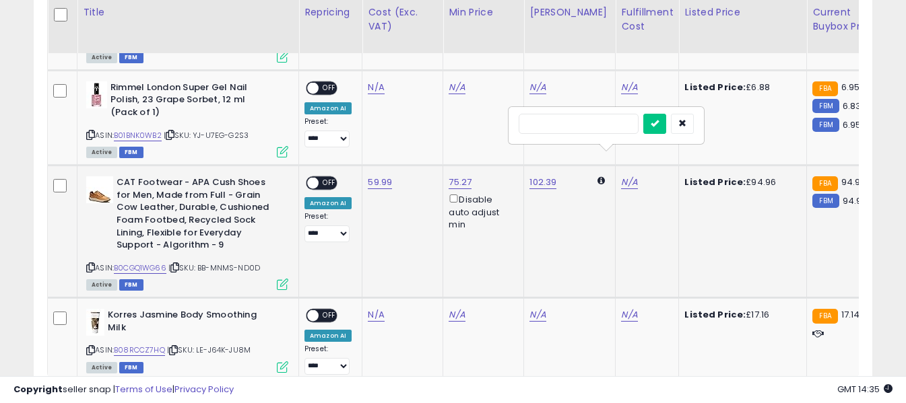
click at [602, 121] on input "text" at bounding box center [579, 124] width 120 height 20
type input "*"
drag, startPoint x: 674, startPoint y: 117, endPoint x: 624, endPoint y: 135, distance: 53.3
click at [666, 119] on button "submit" at bounding box center [654, 124] width 23 height 20
click at [324, 178] on span "OFF" at bounding box center [330, 183] width 22 height 11
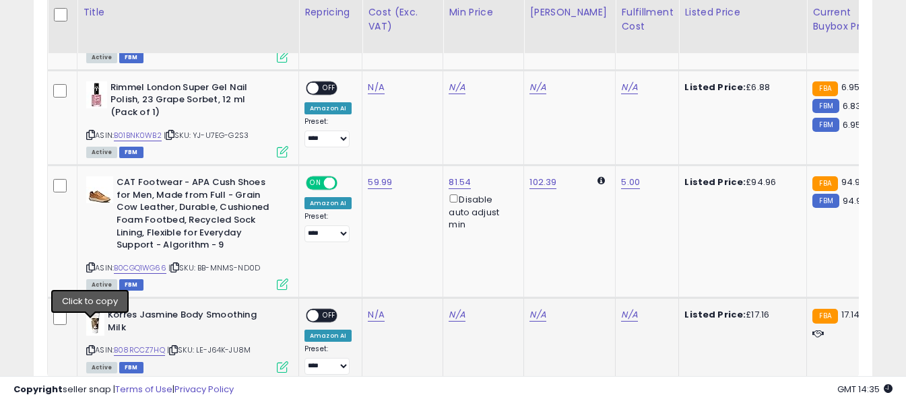
click at [89, 347] on icon at bounding box center [90, 350] width 9 height 7
click at [372, 308] on link "N/A" at bounding box center [376, 314] width 16 height 13
click at [374, 260] on input "number" at bounding box center [336, 258] width 120 height 23
type input "*****"
click at [416, 255] on icon "submit" at bounding box center [412, 256] width 8 height 8
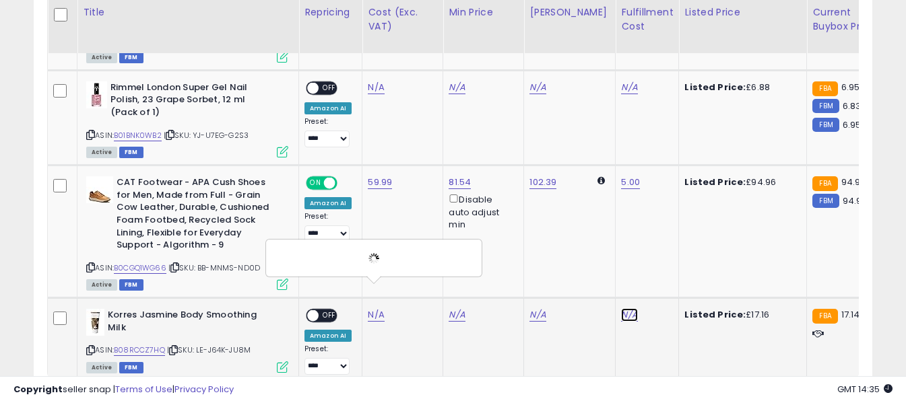
click at [621, 308] on link "N/A" at bounding box center [629, 314] width 16 height 13
click at [597, 259] on input "text" at bounding box center [579, 257] width 120 height 20
type input "*"
click at [659, 256] on icon "submit" at bounding box center [655, 256] width 8 height 8
click at [329, 311] on span "OFF" at bounding box center [330, 316] width 22 height 11
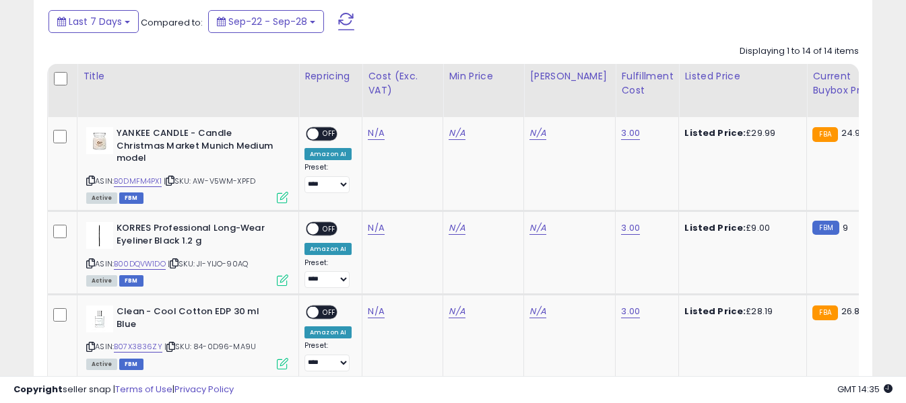
scroll to position [600, 0]
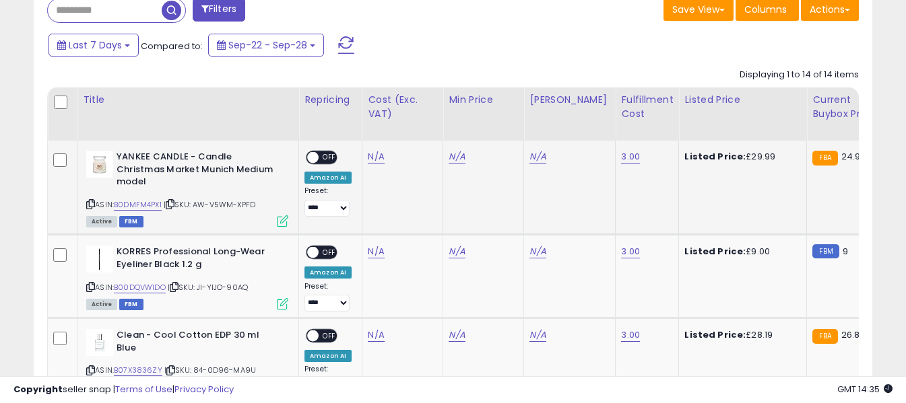
click at [87, 201] on icon at bounding box center [90, 204] width 9 height 7
click at [91, 284] on icon at bounding box center [90, 287] width 9 height 7
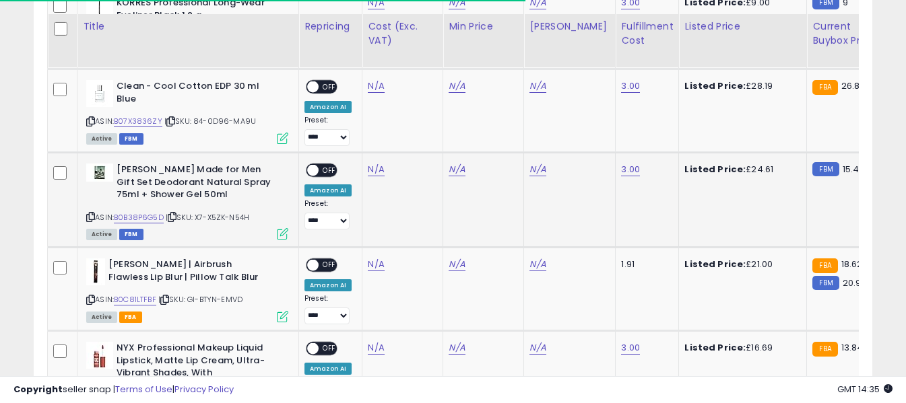
scroll to position [870, 0]
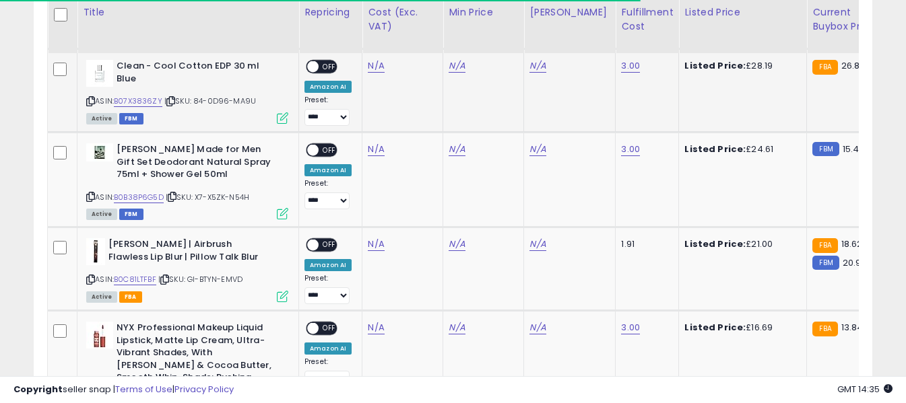
click at [90, 82] on div "ASIN: B07X3836ZY | SKU: 84-0D96-MA9U Active FBM" at bounding box center [187, 91] width 202 height 63
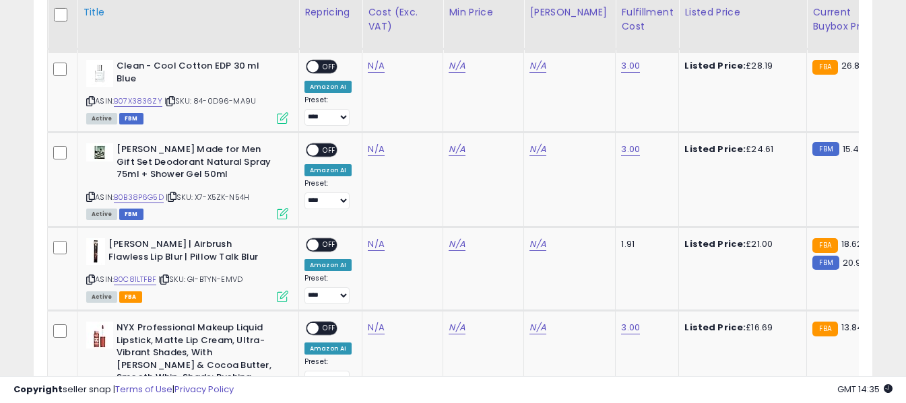
drag, startPoint x: 88, startPoint y: 90, endPoint x: 261, endPoint y: 2, distance: 194.0
click at [88, 98] on icon at bounding box center [90, 101] width 9 height 7
click at [93, 193] on icon at bounding box center [90, 196] width 9 height 7
click at [90, 276] on icon at bounding box center [90, 279] width 9 height 7
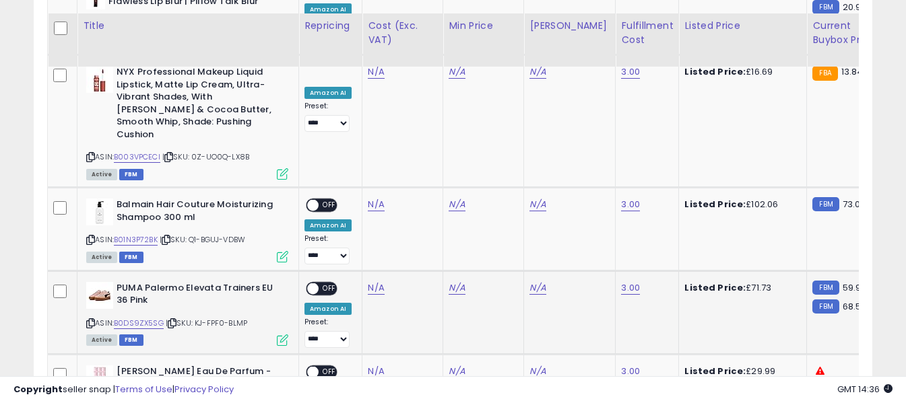
scroll to position [1139, 0]
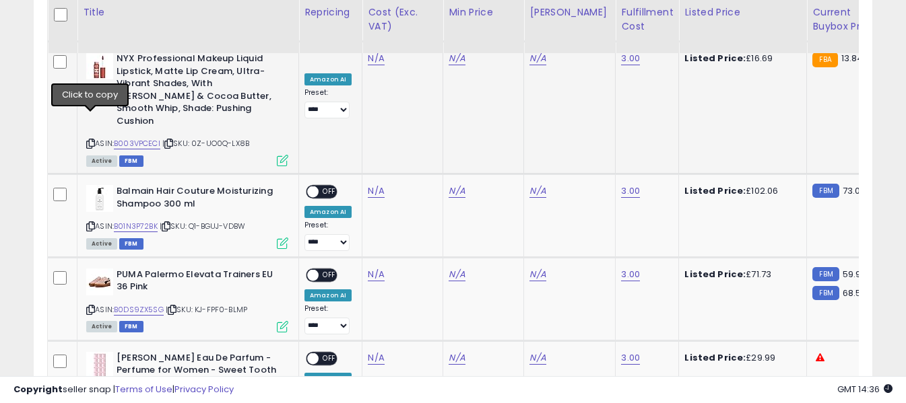
click at [90, 140] on icon at bounding box center [90, 143] width 9 height 7
click at [91, 223] on icon at bounding box center [90, 226] width 9 height 7
click at [90, 306] on icon at bounding box center [90, 309] width 9 height 7
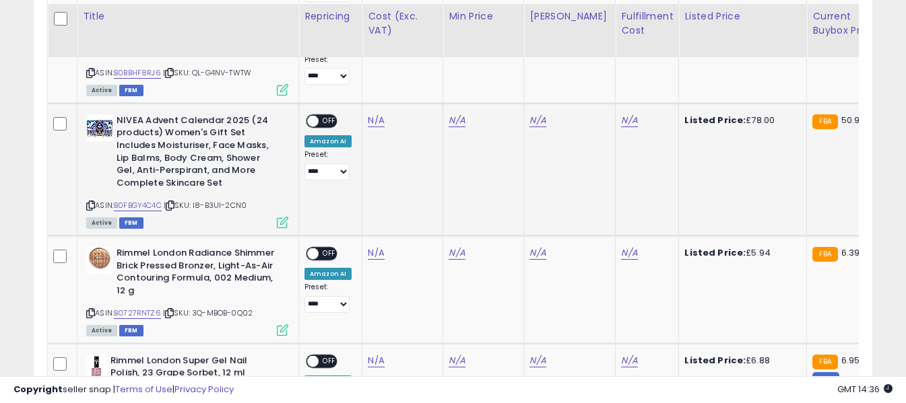
scroll to position [1408, 0]
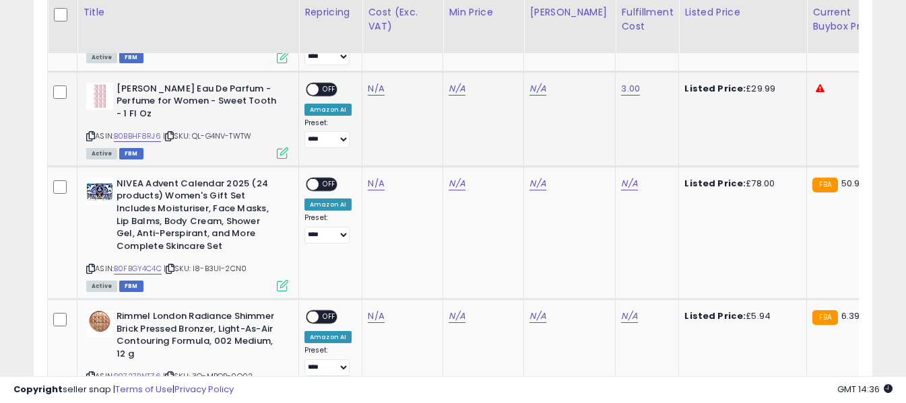
click at [93, 133] on icon at bounding box center [90, 136] width 9 height 7
click at [91, 265] on icon at bounding box center [90, 268] width 9 height 7
click at [90, 373] on icon at bounding box center [90, 376] width 9 height 7
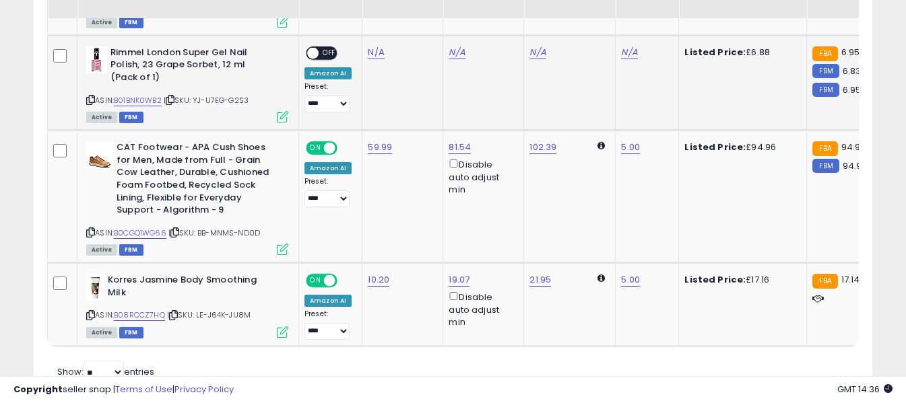
scroll to position [1813, 0]
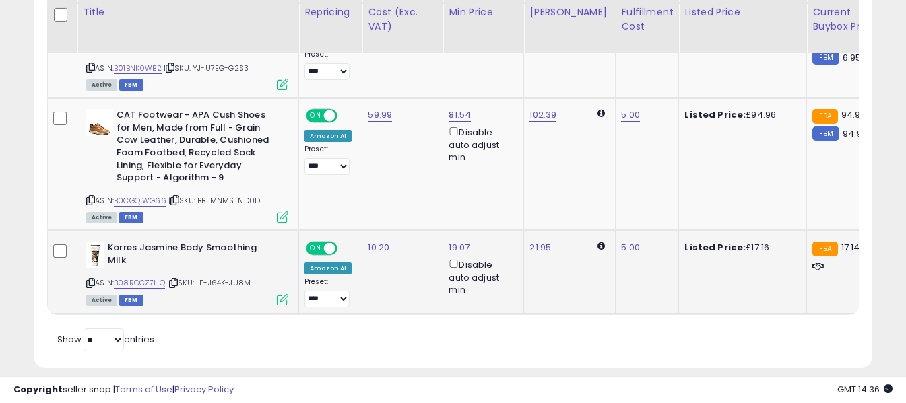
click at [88, 280] on icon at bounding box center [90, 283] width 9 height 7
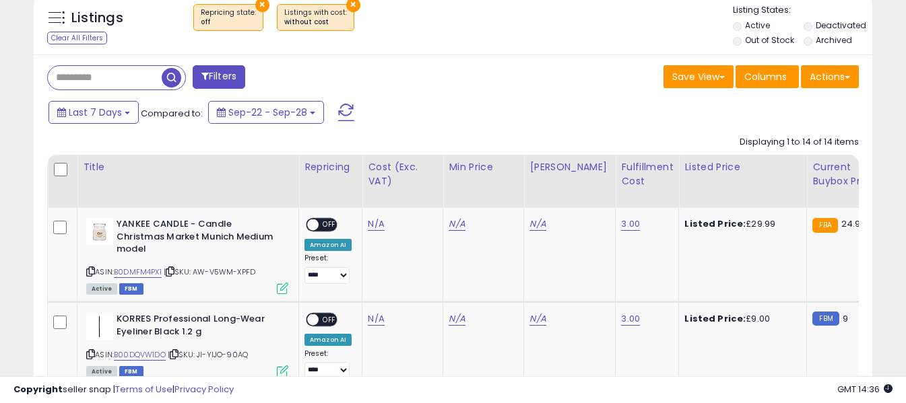
click at [349, 99] on button at bounding box center [346, 112] width 34 height 27
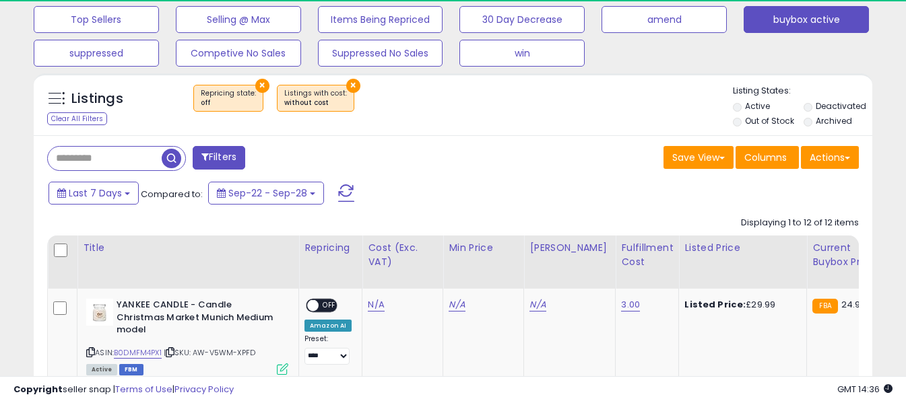
scroll to position [276, 486]
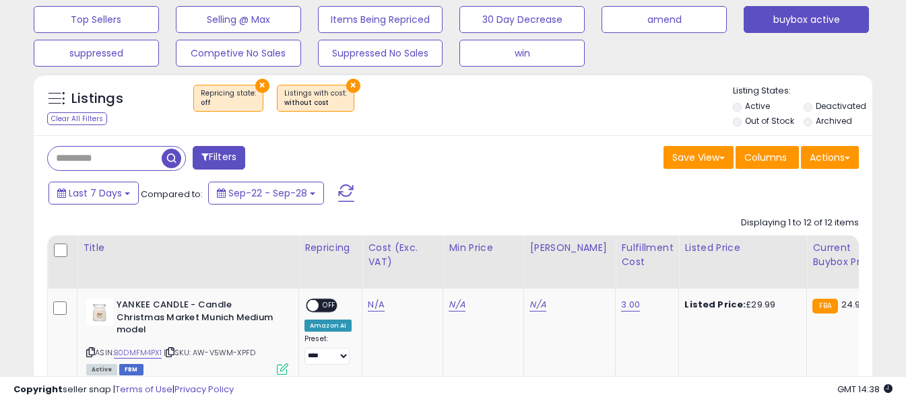
click at [472, 155] on div "Save View Save As New View Update Current View Columns Actions Import Export Vi…" at bounding box center [661, 159] width 416 height 26
